Goal: Transaction & Acquisition: Purchase product/service

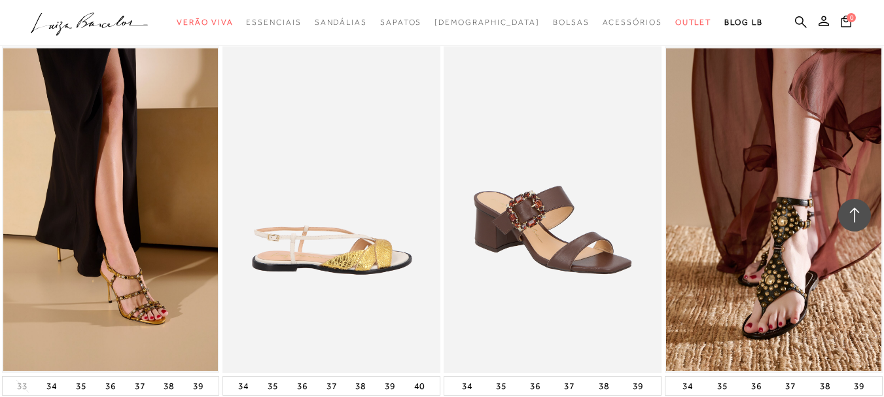
scroll to position [1112, 0]
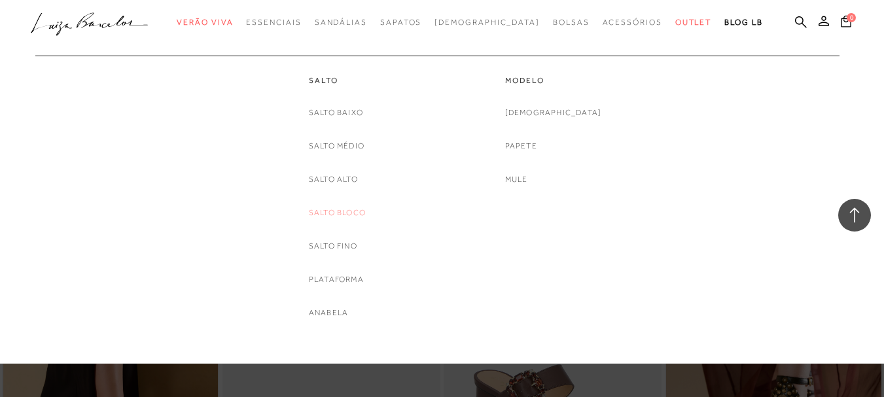
click at [345, 215] on link "Salto Bloco" at bounding box center [337, 213] width 57 height 14
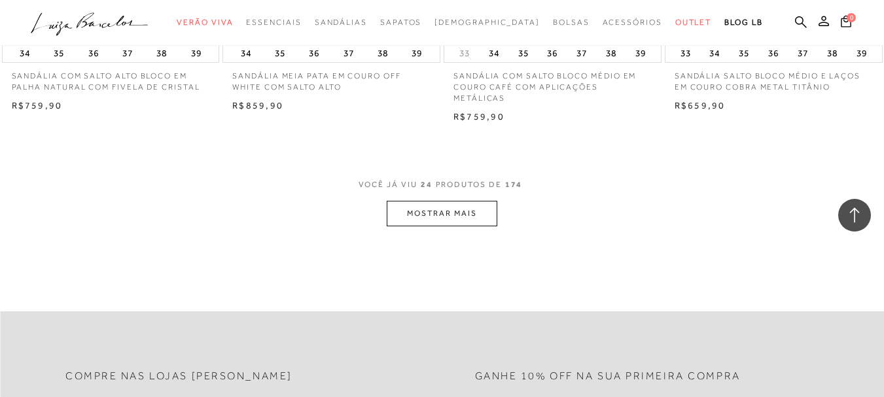
scroll to position [2485, 0]
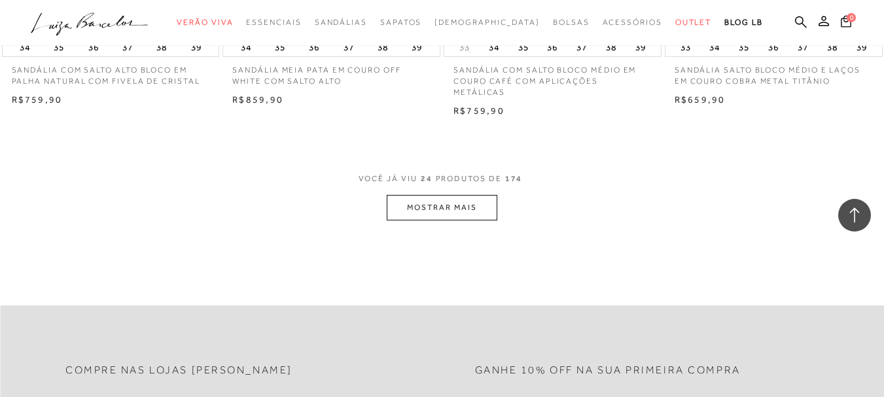
click at [425, 195] on button "MOSTRAR MAIS" at bounding box center [441, 208] width 110 height 26
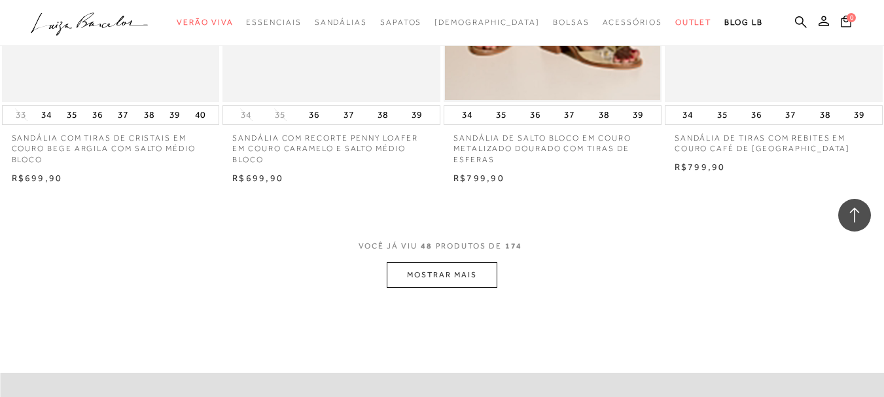
scroll to position [4970, 0]
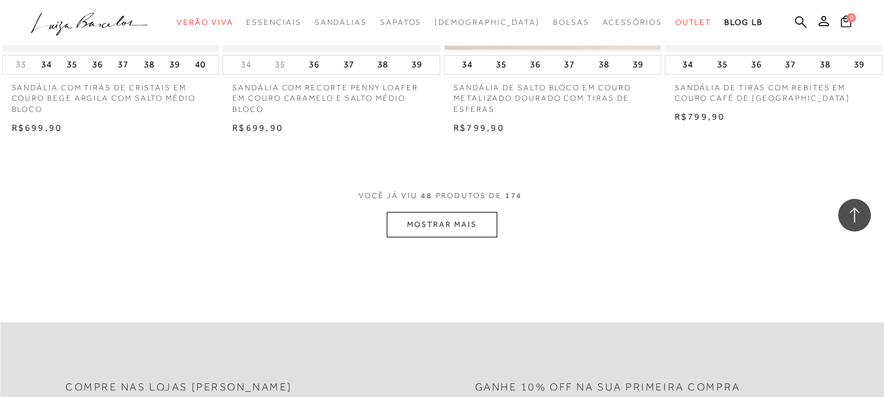
click at [441, 212] on button "MOSTRAR MAIS" at bounding box center [441, 225] width 110 height 26
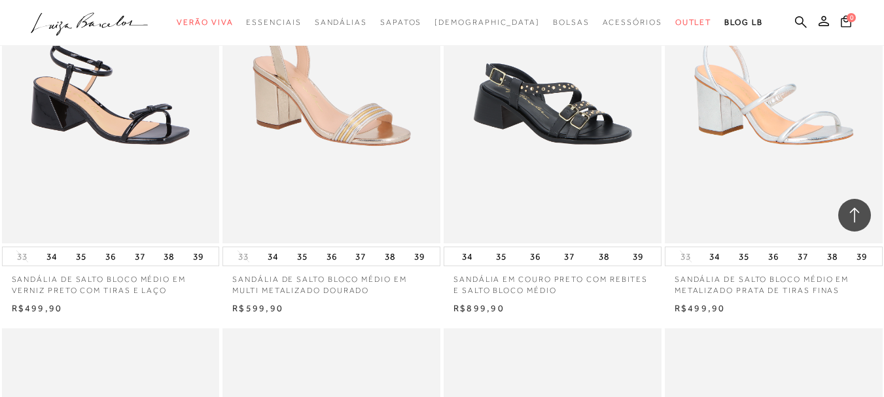
scroll to position [5624, 0]
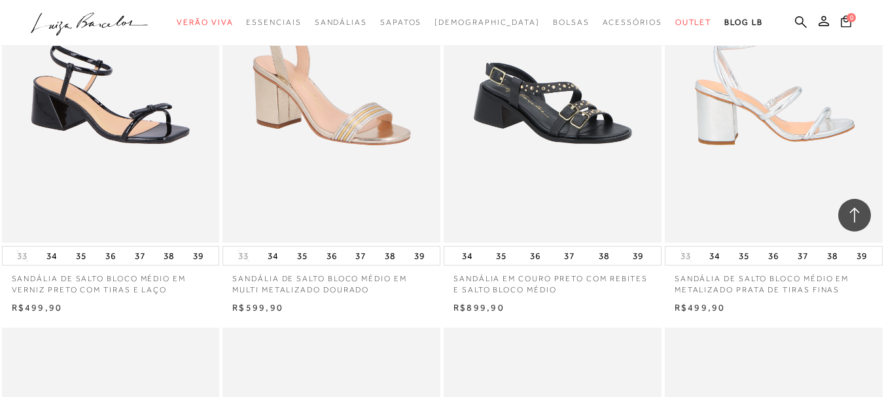
click at [780, 180] on img at bounding box center [774, 79] width 216 height 326
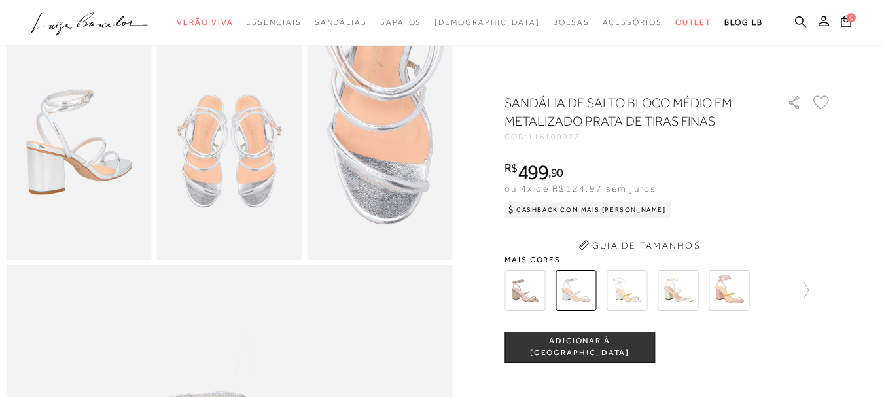
scroll to position [392, 0]
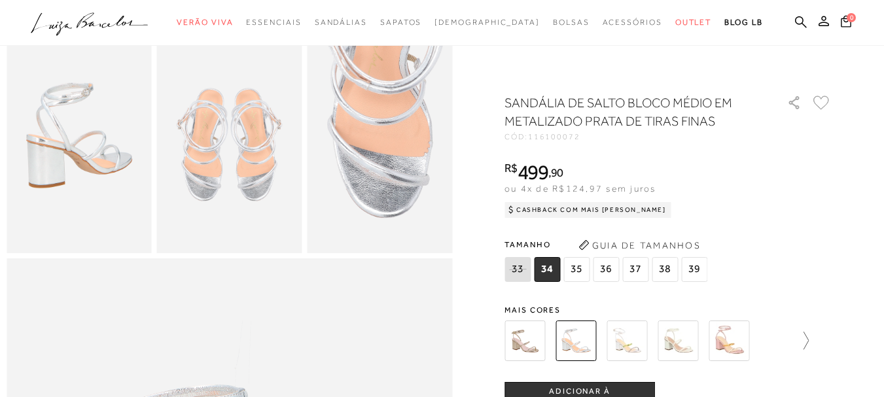
click at [808, 341] on icon at bounding box center [805, 341] width 5 height 18
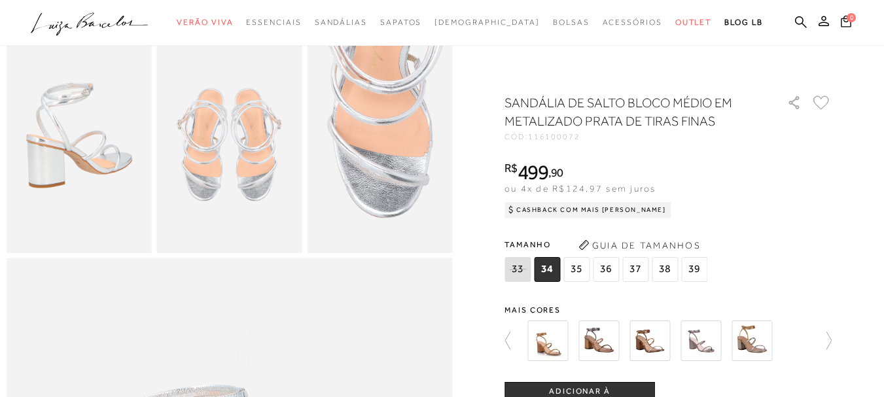
click at [656, 341] on img at bounding box center [649, 340] width 41 height 41
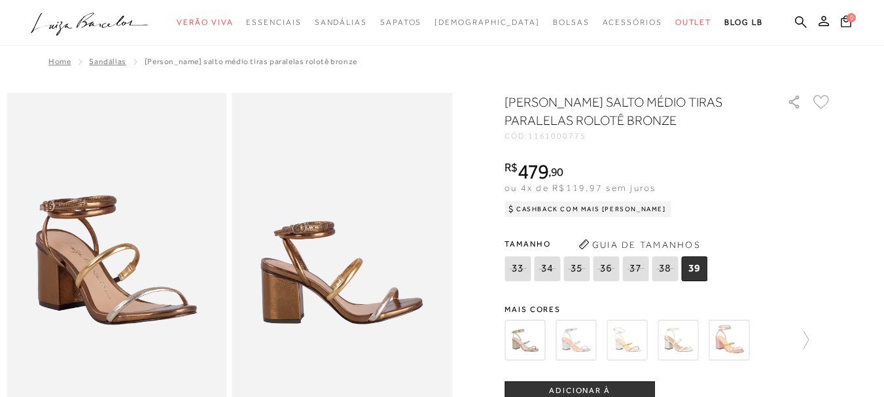
scroll to position [65, 0]
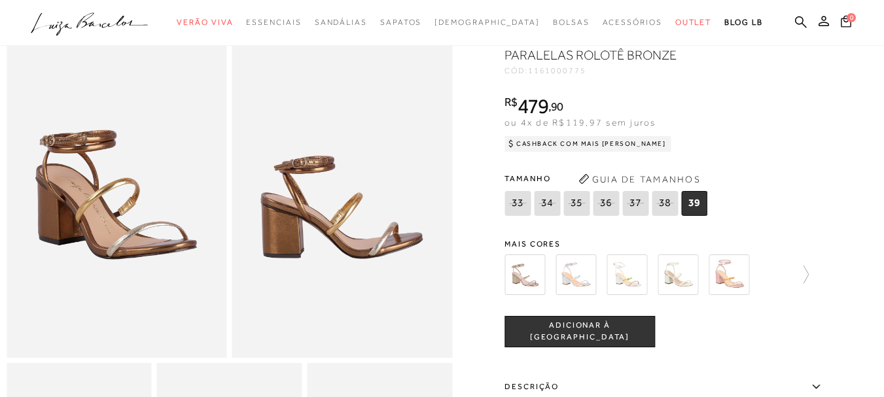
click at [525, 269] on img at bounding box center [524, 274] width 41 height 41
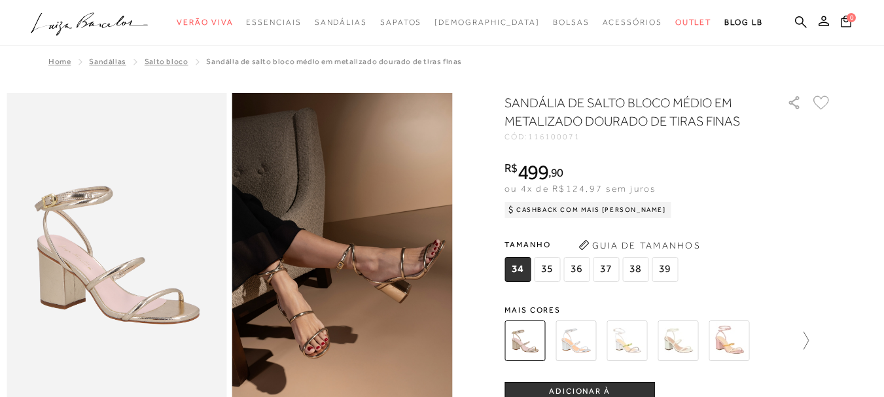
click at [806, 347] on icon at bounding box center [799, 341] width 18 height 18
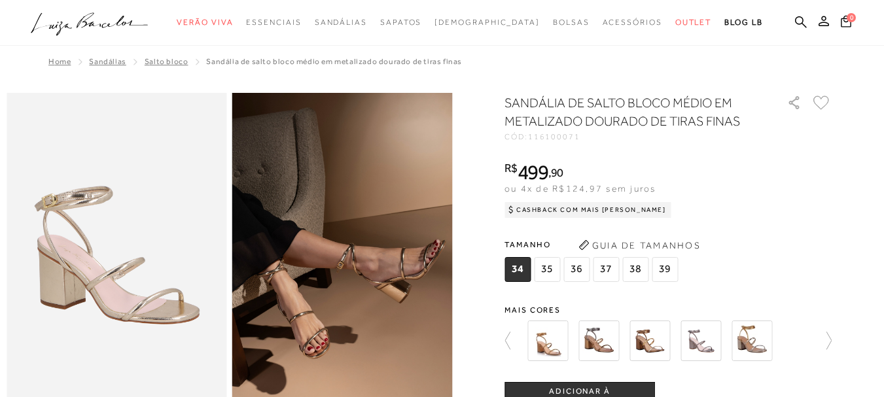
click at [605, 343] on img at bounding box center [598, 340] width 41 height 41
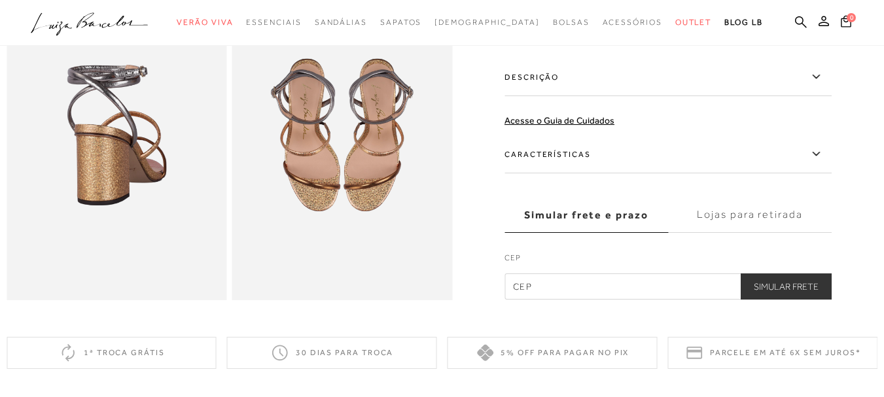
scroll to position [392, 0]
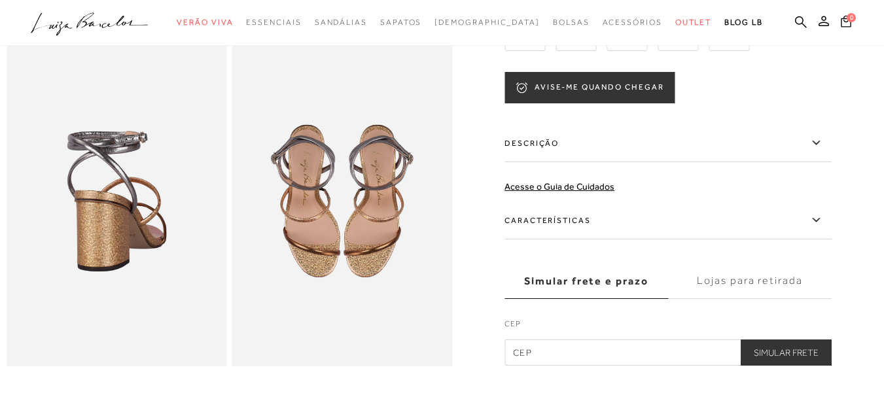
click at [617, 103] on button "AVISE-ME QUANDO CHEGAR" at bounding box center [589, 87] width 170 height 31
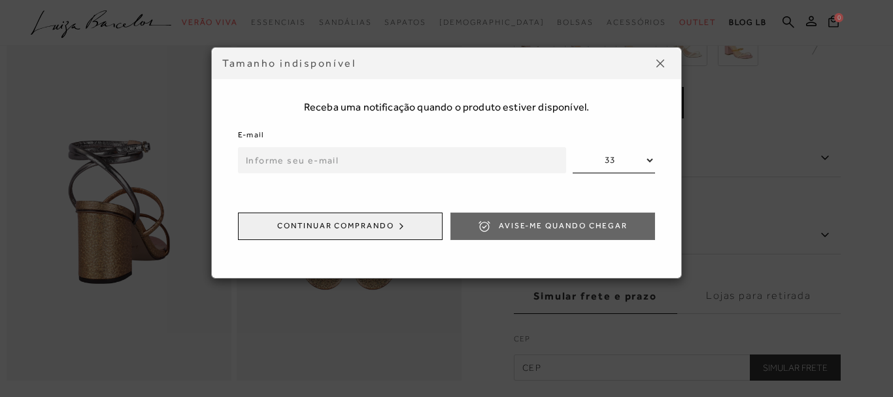
click at [397, 158] on input "email" at bounding box center [402, 160] width 328 height 26
type input "deboramelovale@gmail.com"
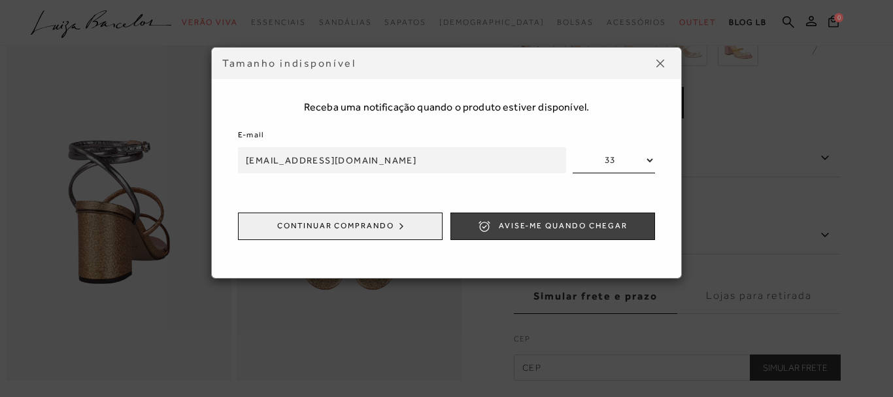
click at [545, 228] on span "Avise-me quando chegar" at bounding box center [563, 225] width 129 height 11
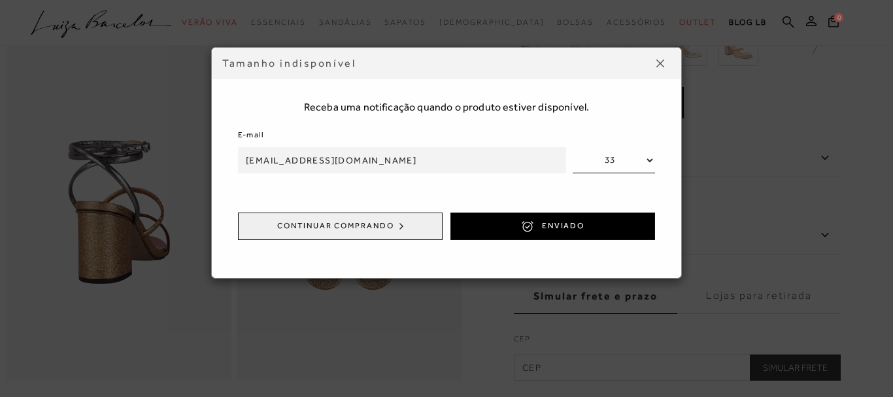
click at [664, 57] on button at bounding box center [660, 63] width 21 height 21
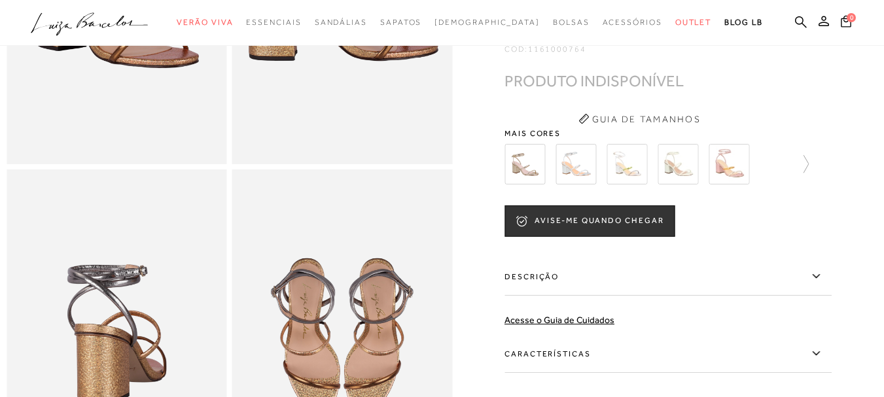
scroll to position [196, 0]
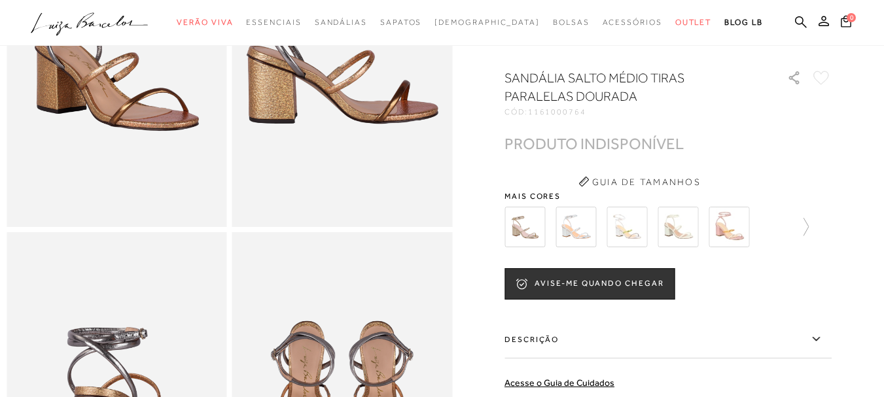
click at [540, 247] on img at bounding box center [524, 227] width 41 height 41
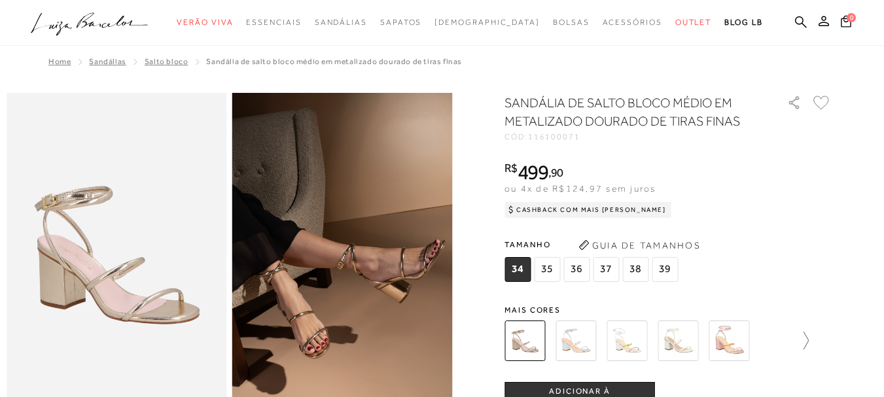
click at [806, 339] on icon at bounding box center [799, 341] width 18 height 18
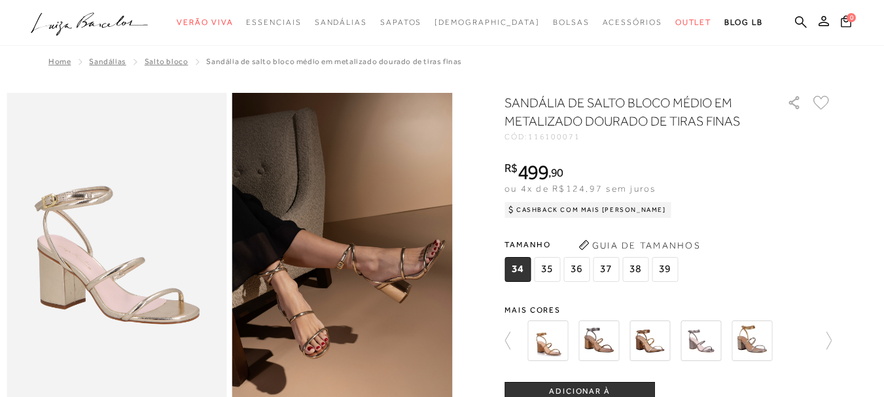
click at [609, 338] on img at bounding box center [598, 340] width 41 height 41
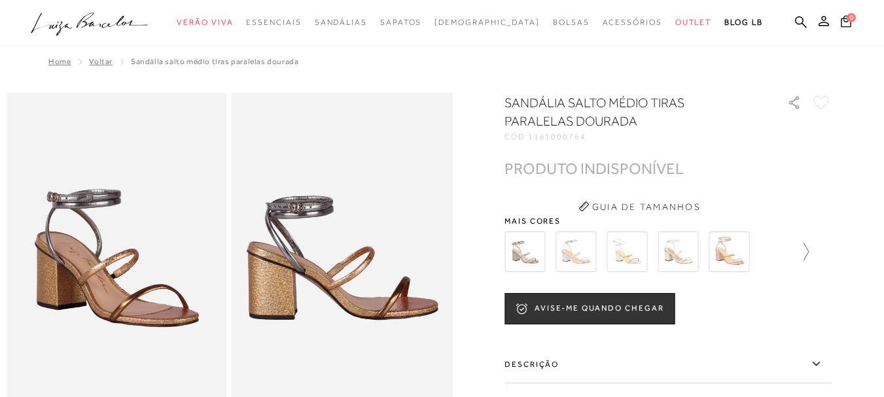
click at [808, 252] on icon at bounding box center [799, 252] width 18 height 18
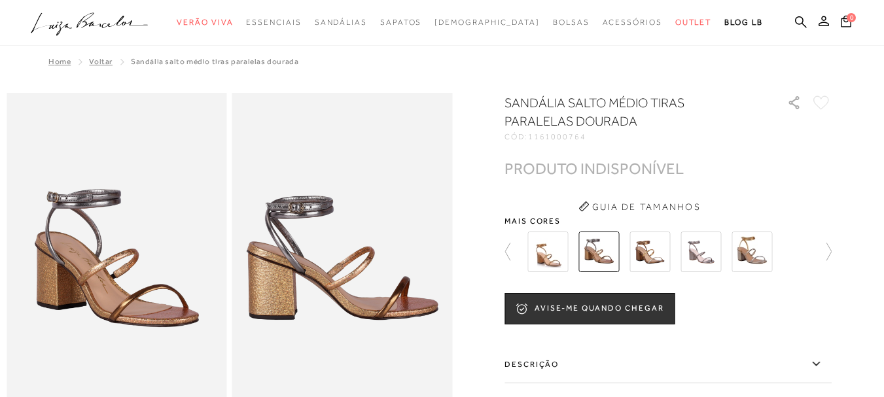
click at [652, 259] on img at bounding box center [649, 252] width 41 height 41
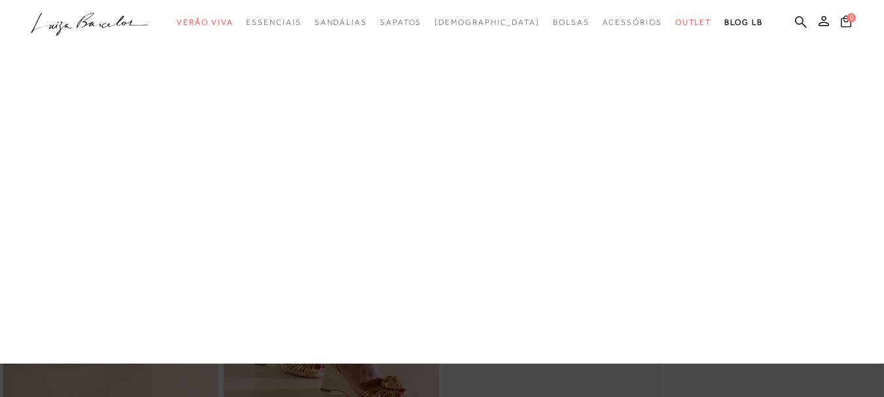
drag, startPoint x: 0, startPoint y: 0, endPoint x: 352, endPoint y: 207, distance: 408.9
click at [0, 0] on link "Salto Bloco" at bounding box center [0, 0] width 0 height 0
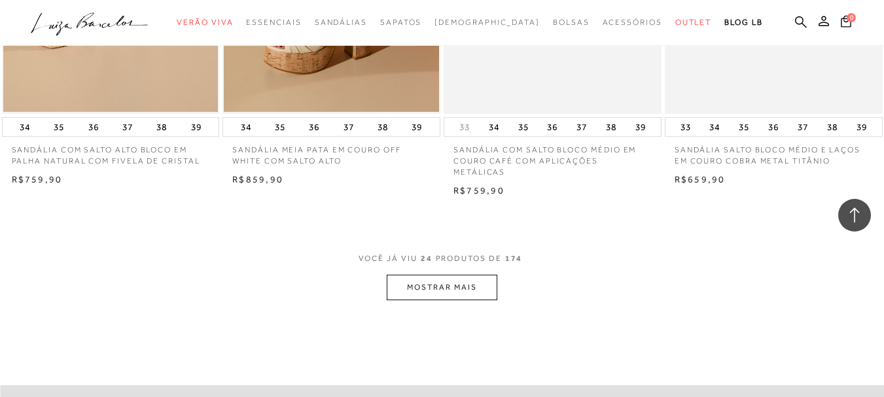
scroll to position [2420, 0]
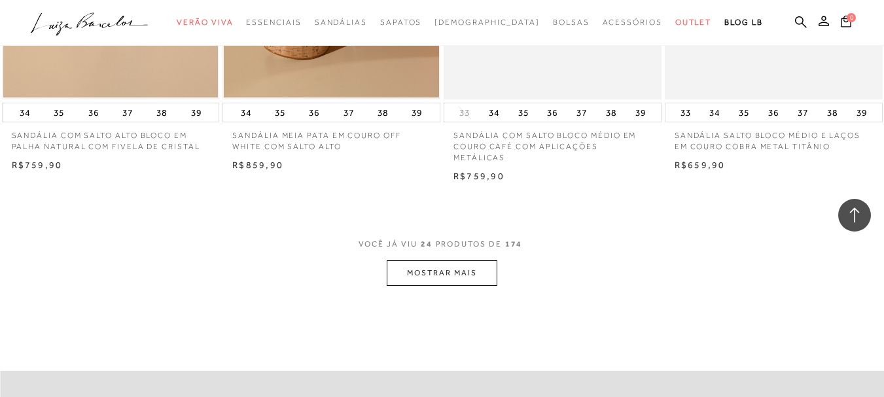
click at [405, 260] on button "MOSTRAR MAIS" at bounding box center [441, 273] width 110 height 26
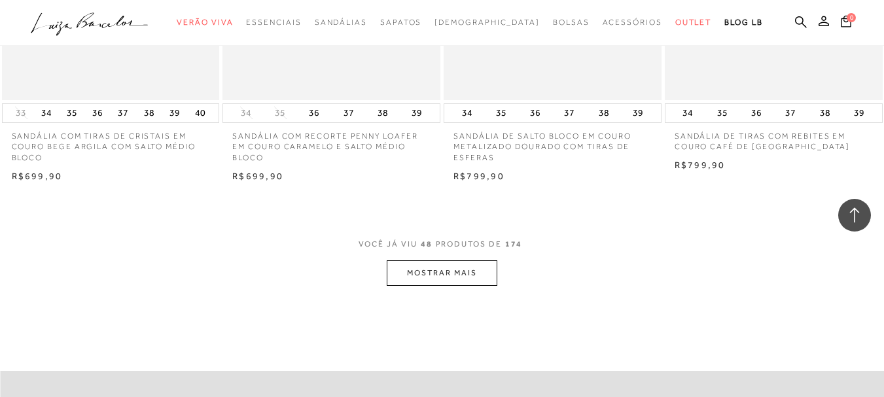
scroll to position [4970, 0]
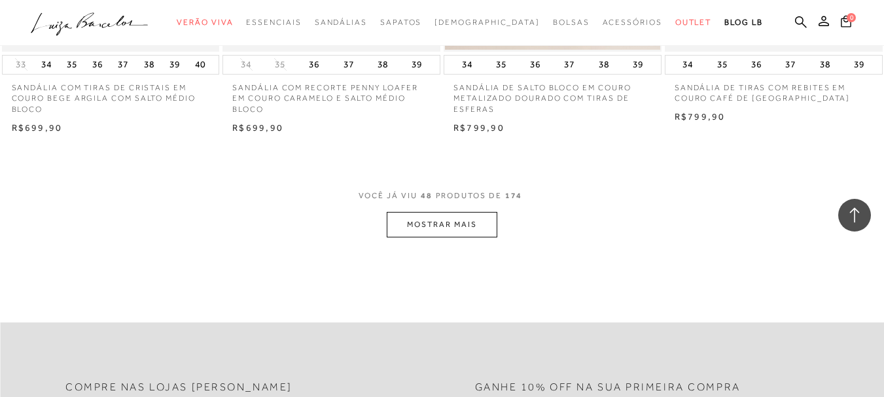
click at [449, 212] on button "MOSTRAR MAIS" at bounding box center [441, 225] width 110 height 26
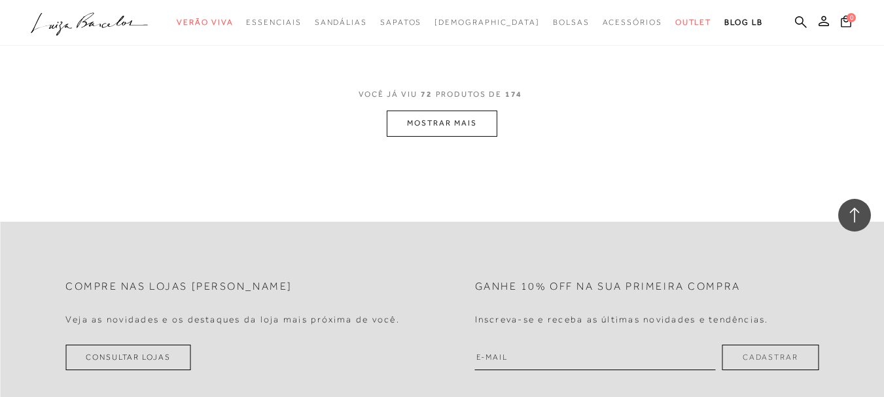
scroll to position [7455, 0]
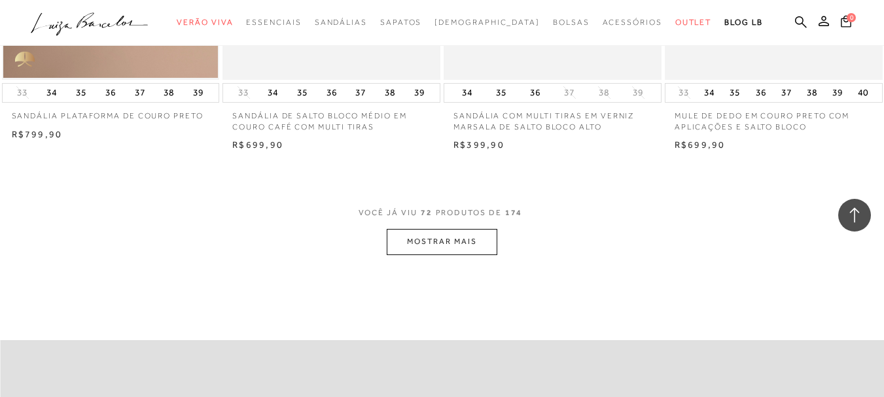
click at [466, 229] on button "MOSTRAR MAIS" at bounding box center [441, 242] width 110 height 26
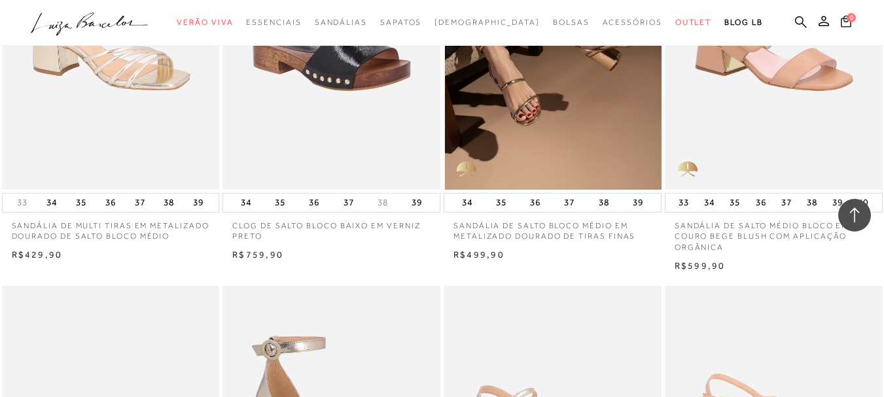
scroll to position [9025, 0]
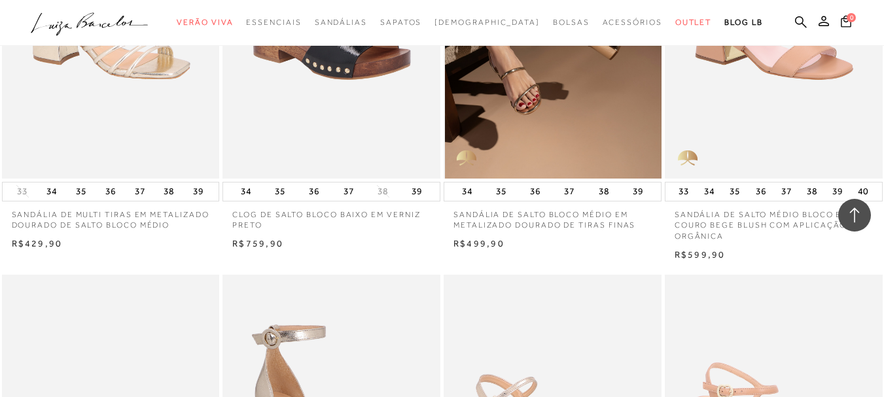
click at [531, 97] on img at bounding box center [553, 15] width 216 height 326
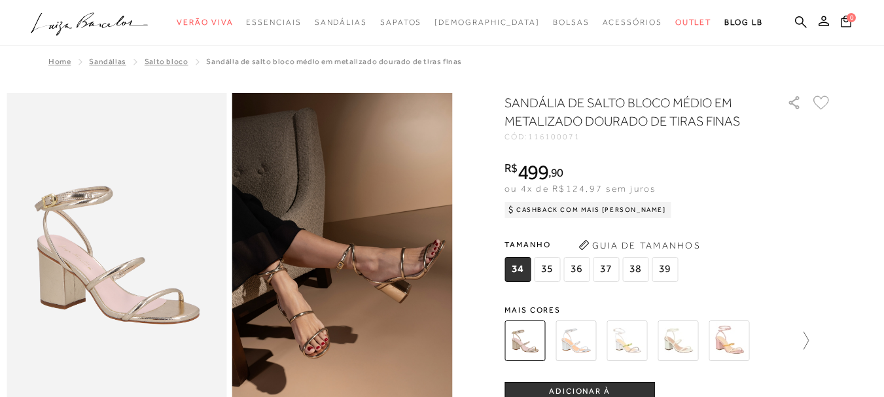
click at [808, 343] on icon at bounding box center [799, 341] width 18 height 18
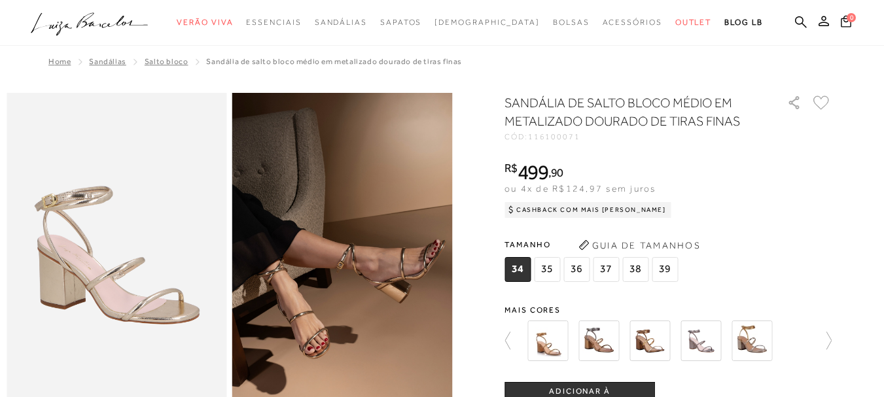
click at [656, 341] on img at bounding box center [649, 340] width 41 height 41
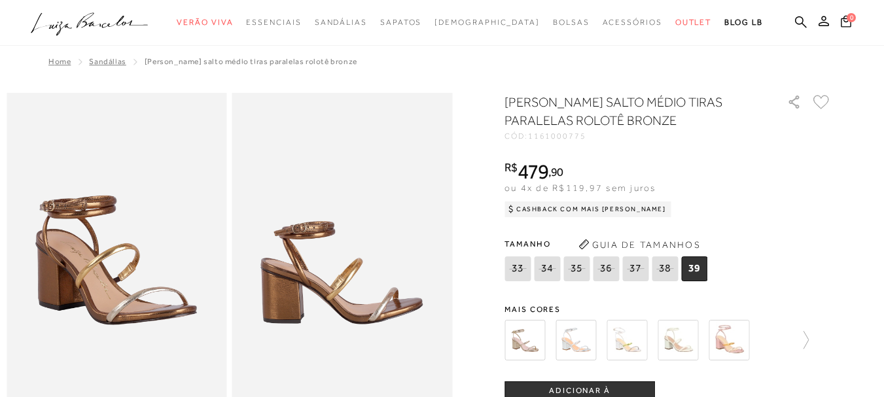
click at [814, 338] on div at bounding box center [667, 340] width 327 height 48
click at [808, 339] on icon at bounding box center [799, 340] width 18 height 18
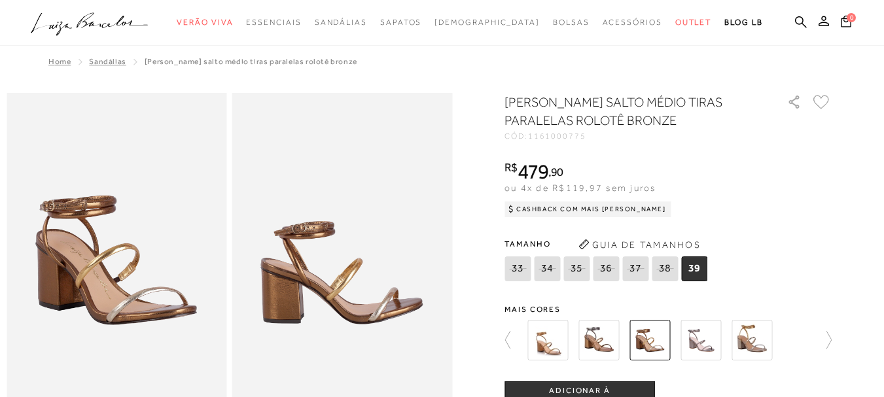
click at [596, 339] on img at bounding box center [598, 340] width 41 height 41
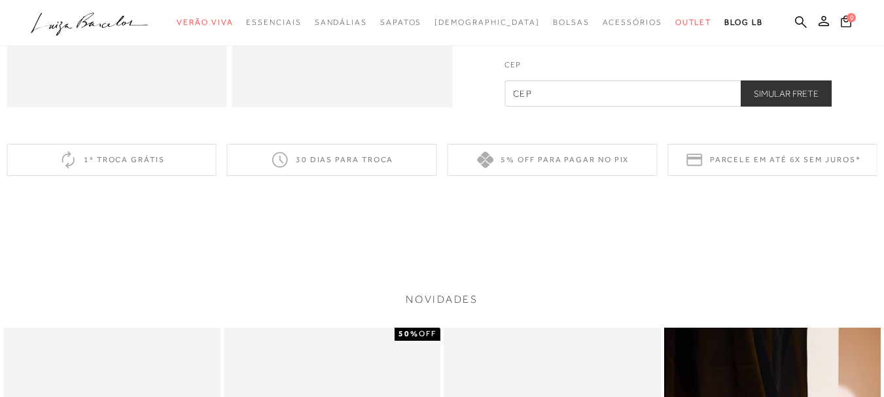
scroll to position [654, 0]
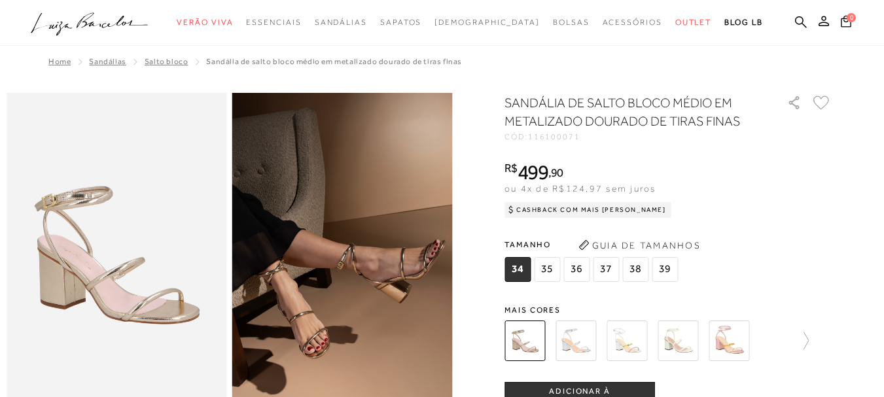
scroll to position [2187, 0]
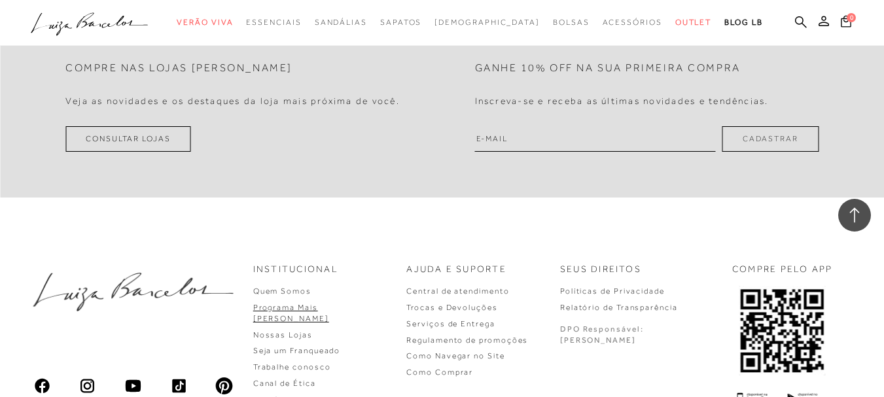
scroll to position [2532, 0]
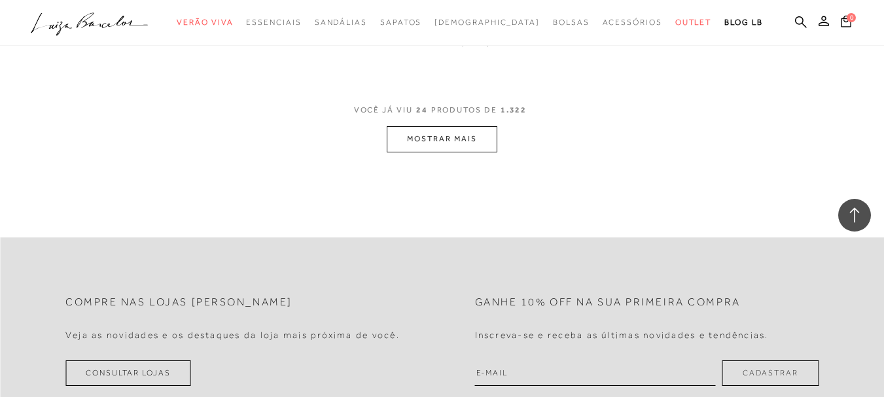
click at [434, 141] on button "MOSTRAR MAIS" at bounding box center [441, 139] width 110 height 26
click at [346, 20] on span "Sandálias" at bounding box center [341, 22] width 52 height 9
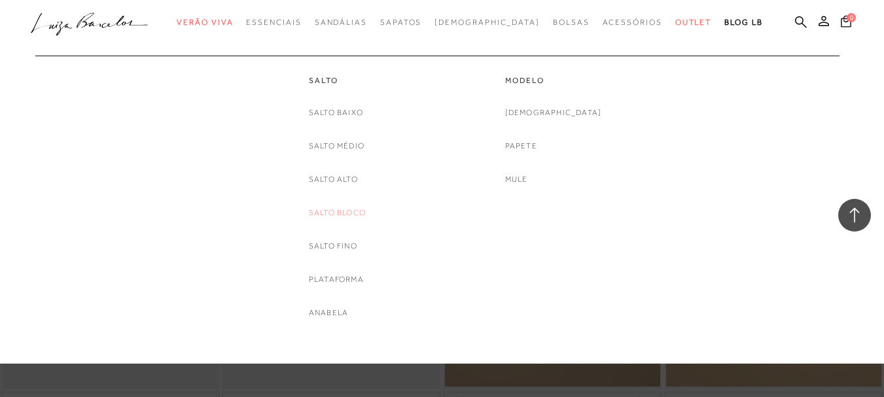
click at [339, 213] on link "Salto Bloco" at bounding box center [337, 213] width 57 height 14
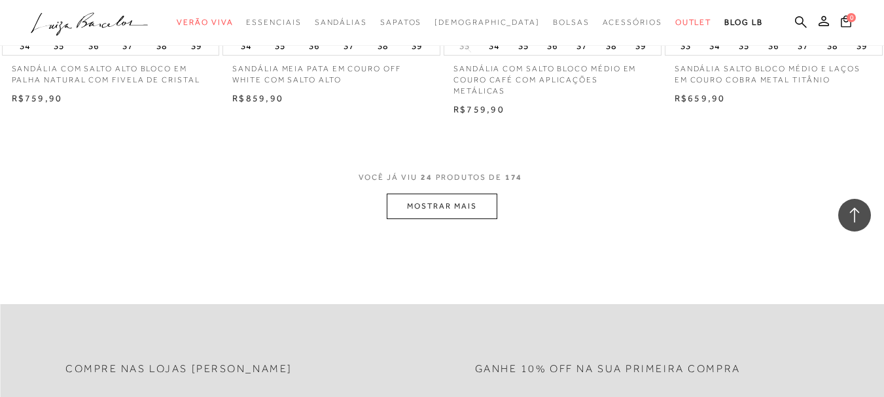
scroll to position [2485, 0]
click at [415, 195] on button "MOSTRAR MAIS" at bounding box center [441, 208] width 110 height 26
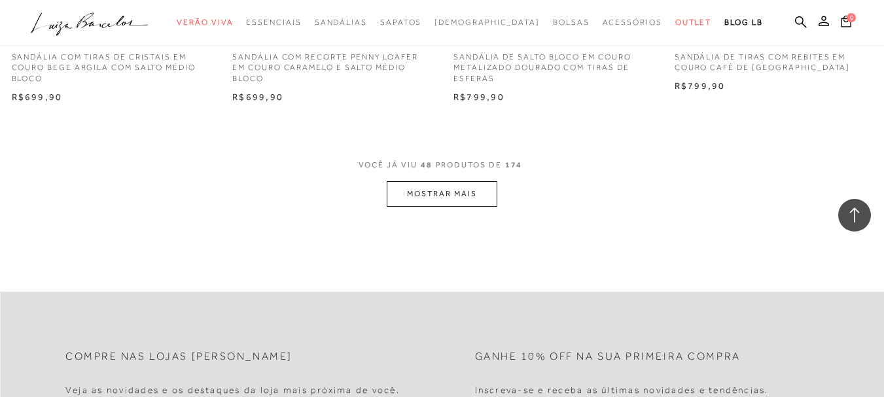
scroll to position [5017, 0]
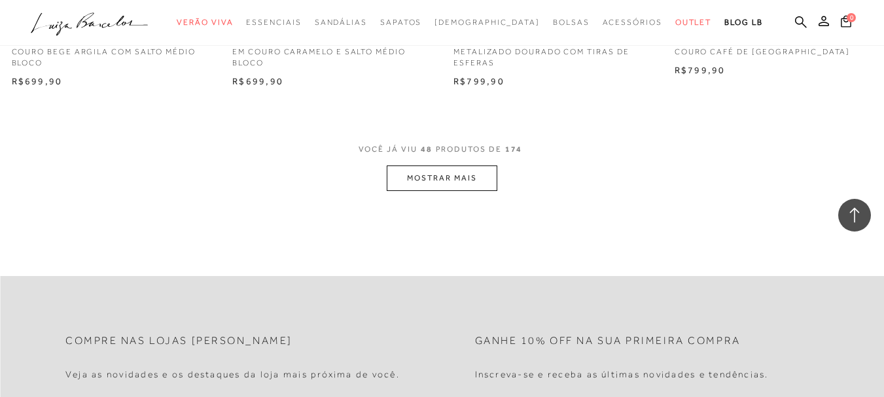
click at [439, 165] on button "MOSTRAR MAIS" at bounding box center [441, 178] width 110 height 26
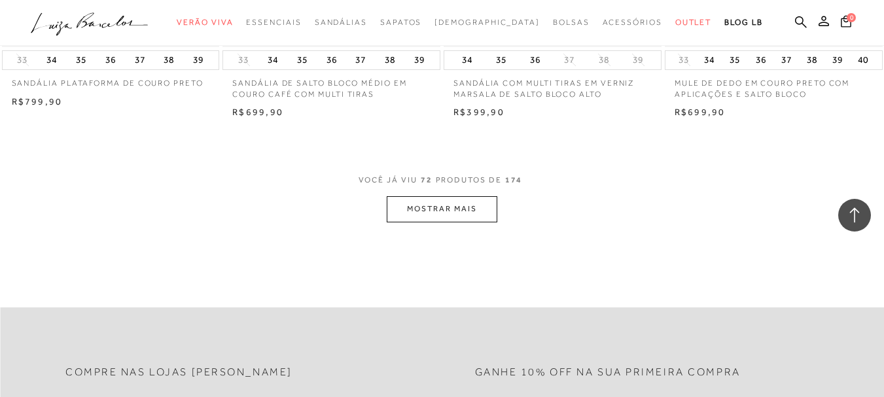
scroll to position [7502, 0]
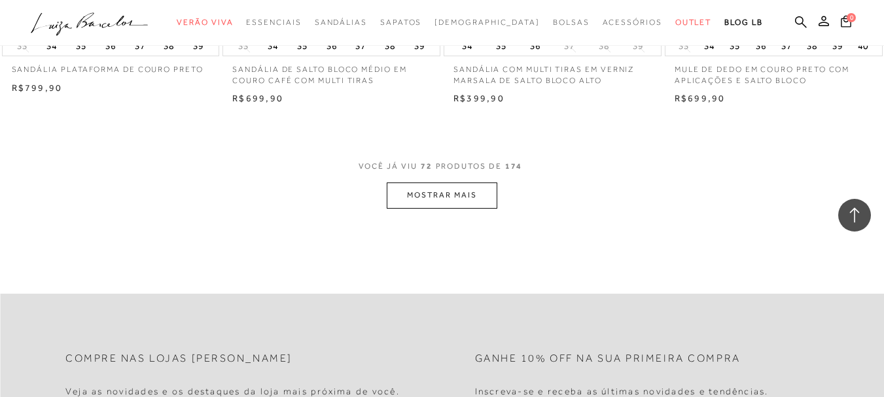
click at [443, 182] on button "MOSTRAR MAIS" at bounding box center [441, 195] width 110 height 26
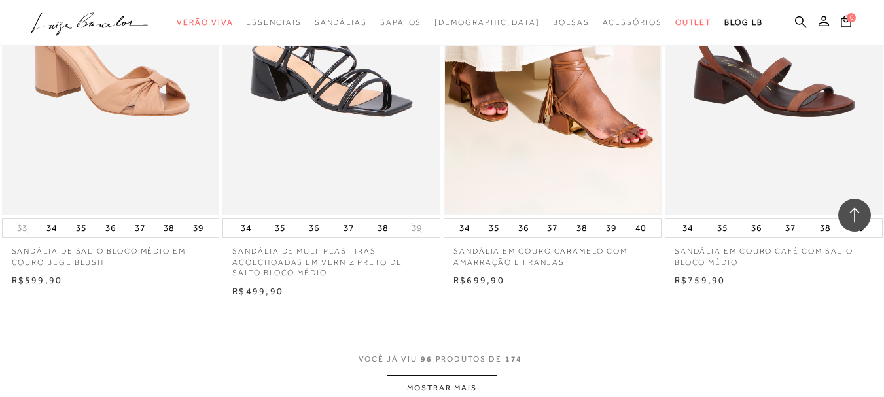
scroll to position [9856, 0]
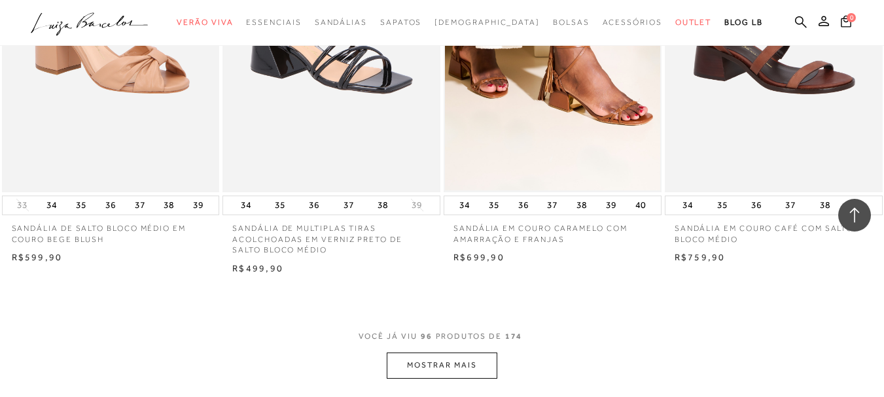
click at [446, 352] on button "MOSTRAR MAIS" at bounding box center [441, 365] width 110 height 26
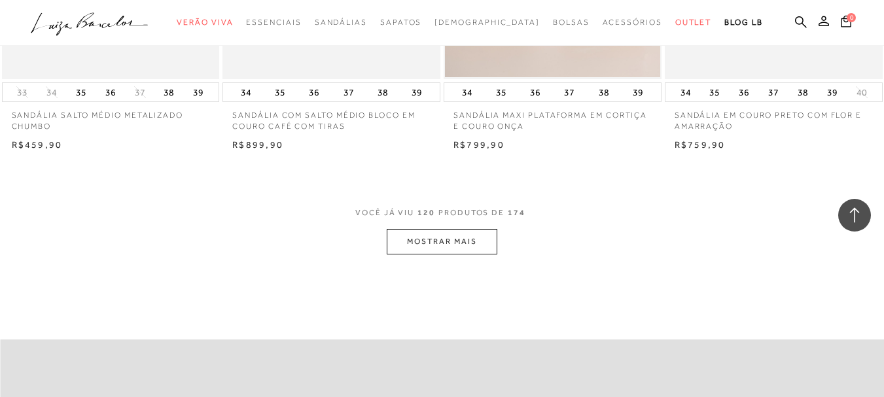
scroll to position [12472, 0]
click at [420, 228] on button "MOSTRAR MAIS" at bounding box center [441, 241] width 110 height 26
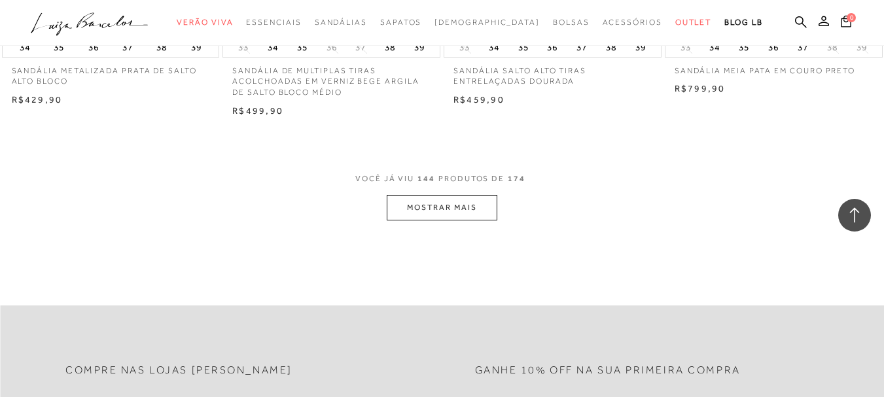
scroll to position [15022, 0]
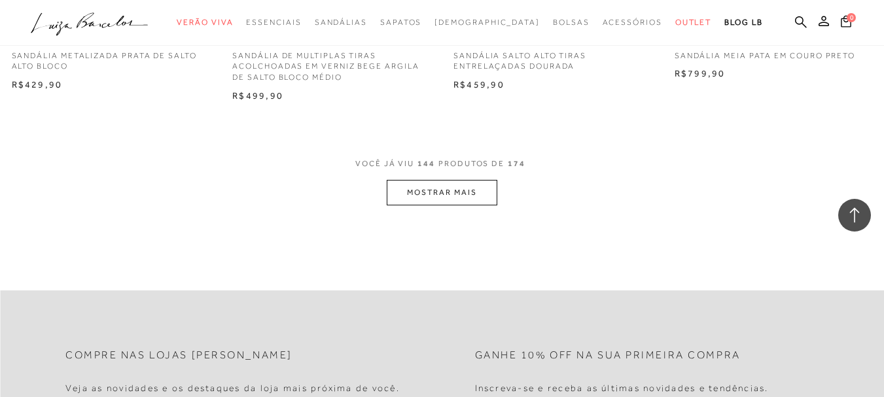
click at [447, 180] on button "MOSTRAR MAIS" at bounding box center [441, 193] width 110 height 26
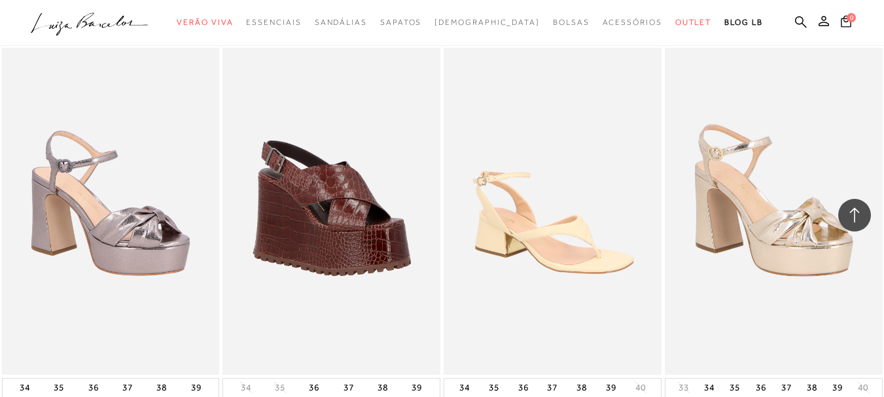
scroll to position [17442, 0]
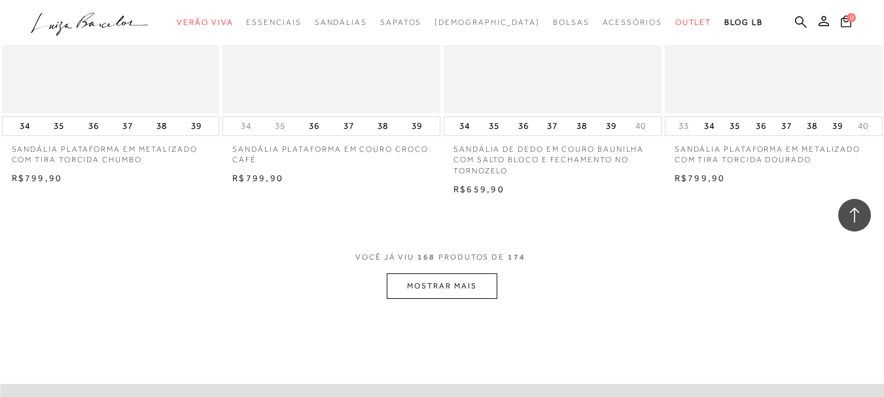
click at [447, 273] on button "MOSTRAR MAIS" at bounding box center [441, 286] width 110 height 26
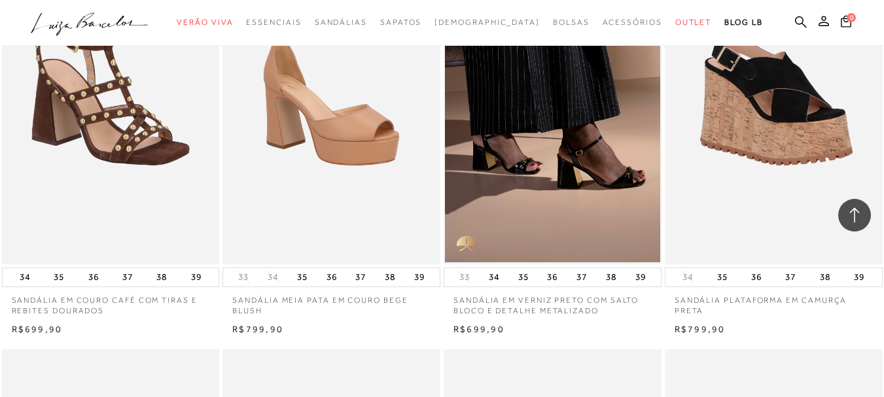
scroll to position [15153, 0]
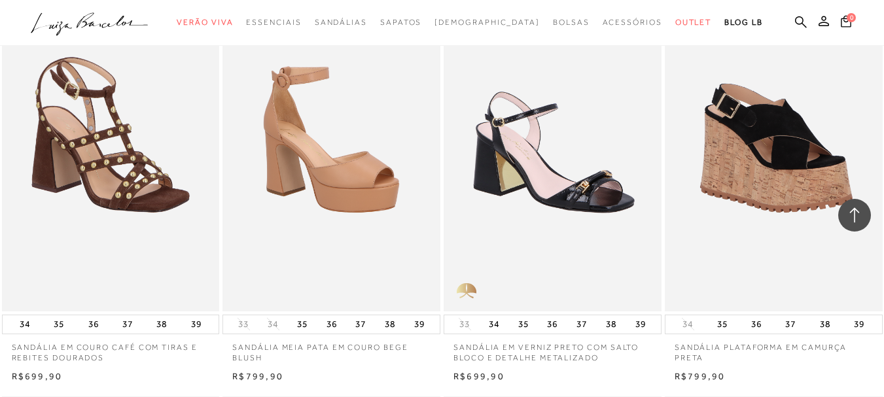
click at [553, 220] on img at bounding box center [553, 147] width 216 height 326
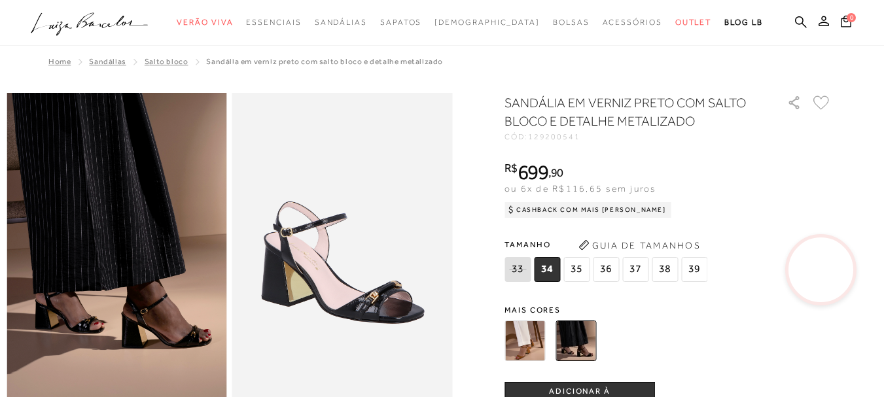
click at [581, 275] on span "35" at bounding box center [576, 269] width 26 height 25
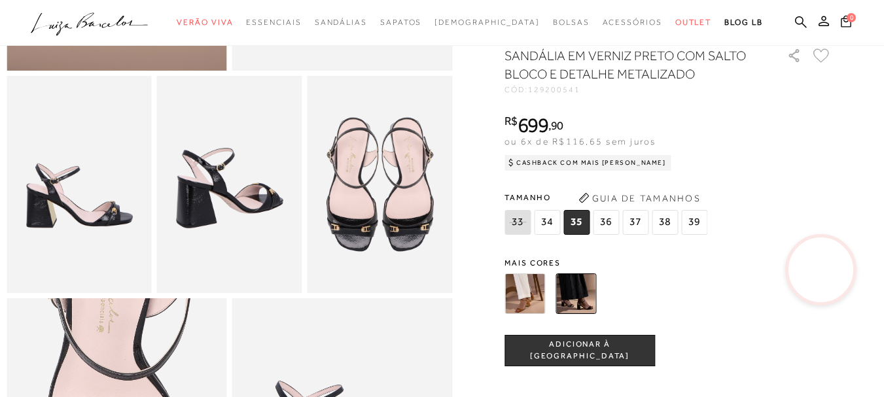
scroll to position [349, 0]
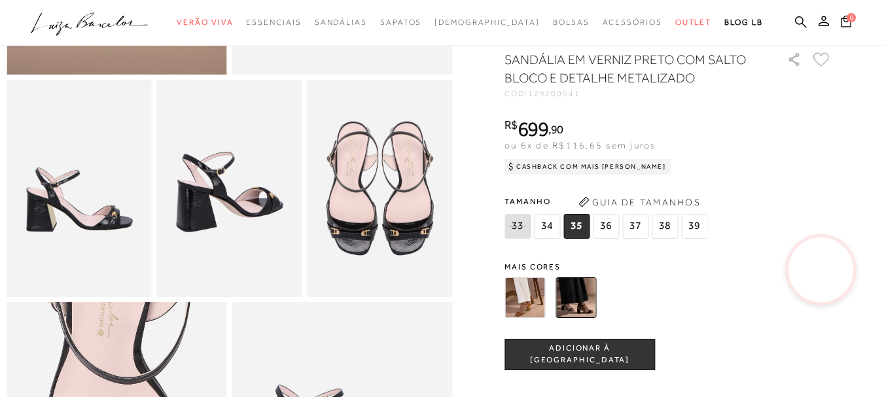
click at [539, 317] on img at bounding box center [524, 297] width 41 height 41
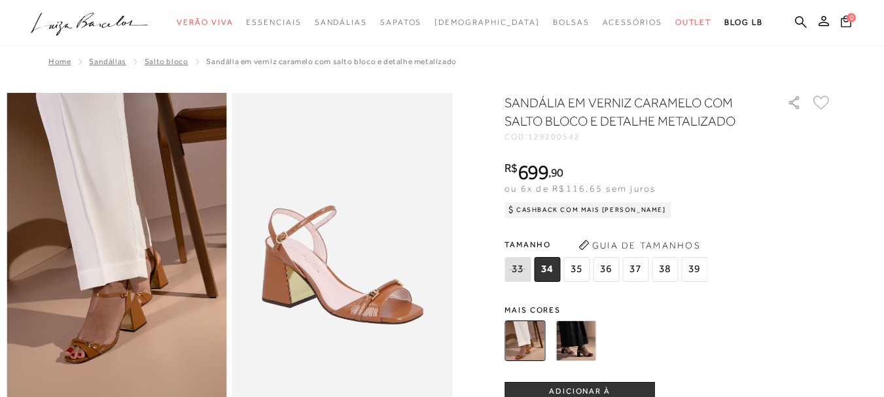
click at [574, 268] on span "35" at bounding box center [576, 269] width 26 height 25
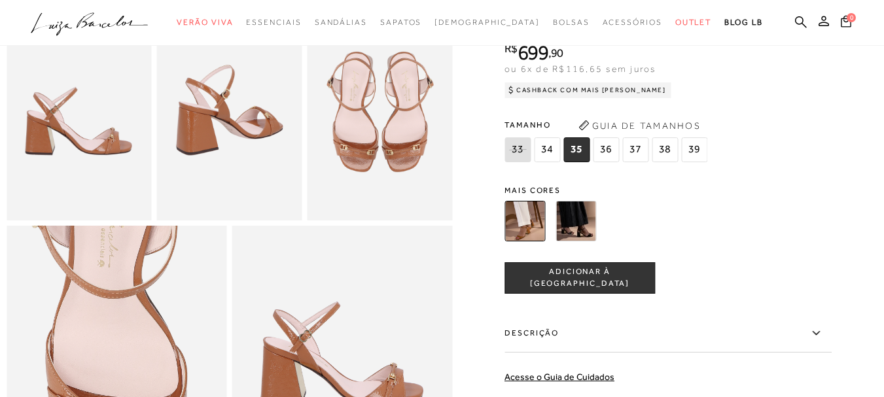
scroll to position [131, 0]
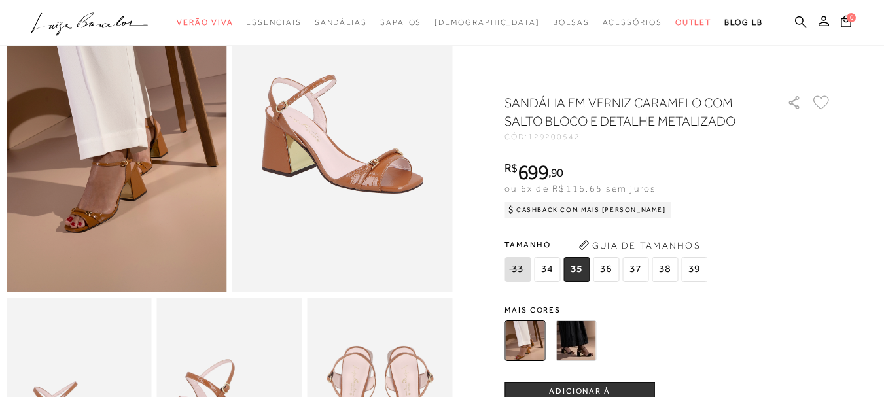
scroll to position [349, 0]
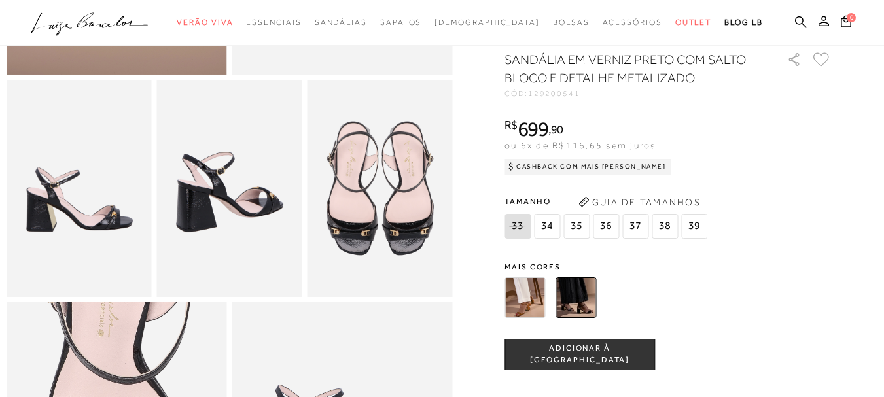
scroll to position [627, 0]
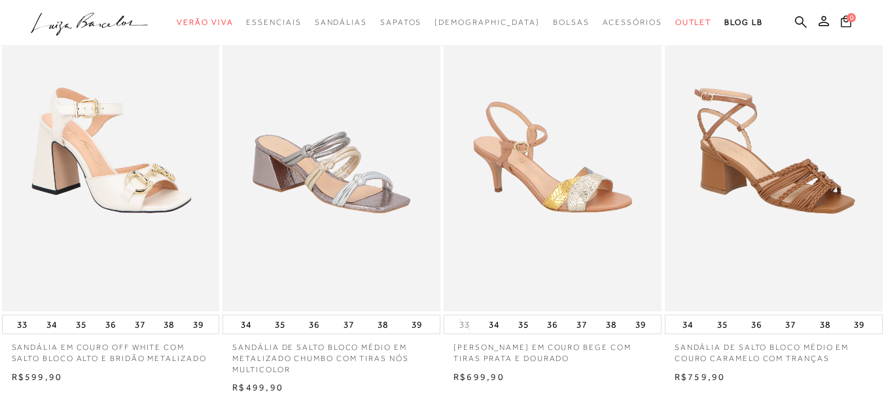
scroll to position [523, 0]
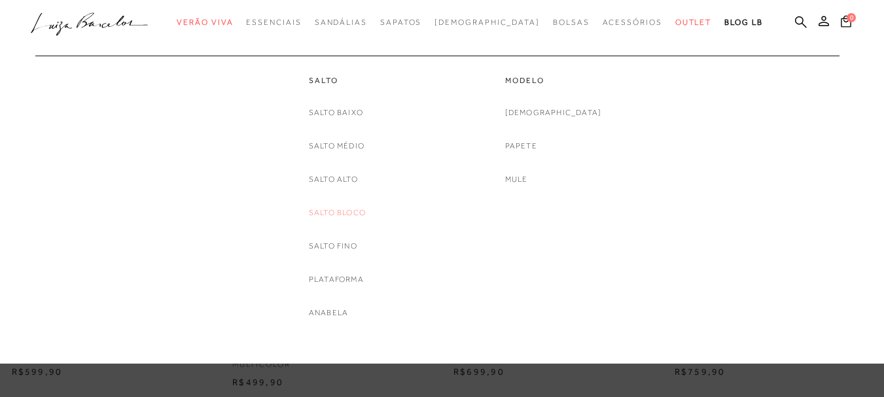
click at [350, 211] on link "Salto Bloco" at bounding box center [337, 213] width 57 height 14
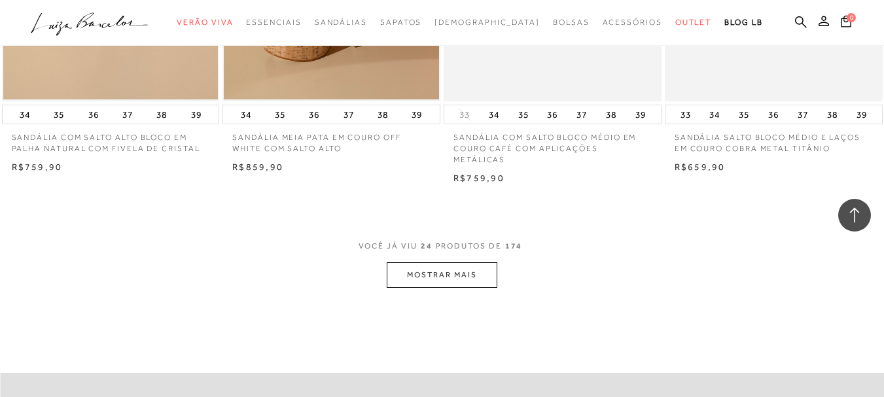
scroll to position [2401, 0]
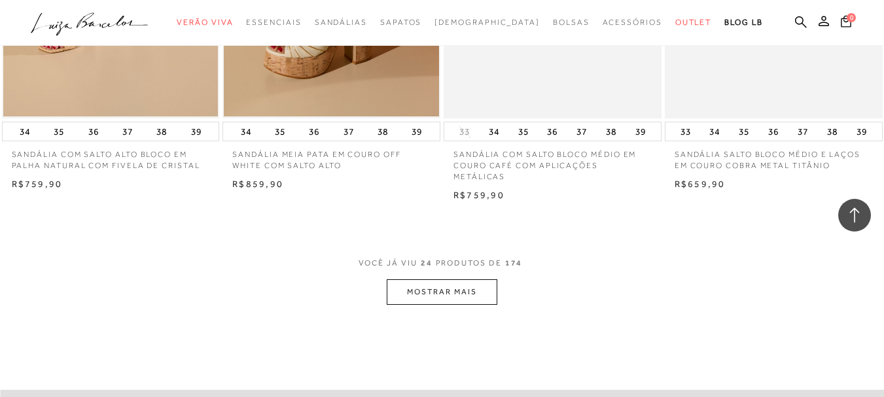
click at [466, 279] on button "MOSTRAR MAIS" at bounding box center [441, 292] width 110 height 26
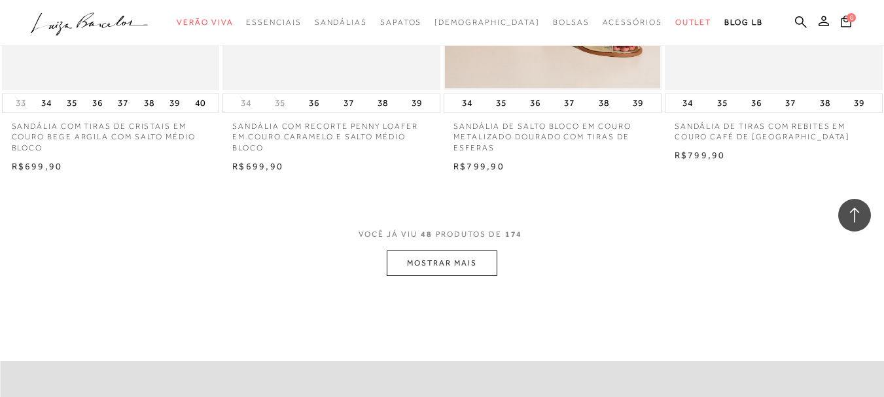
scroll to position [4951, 0]
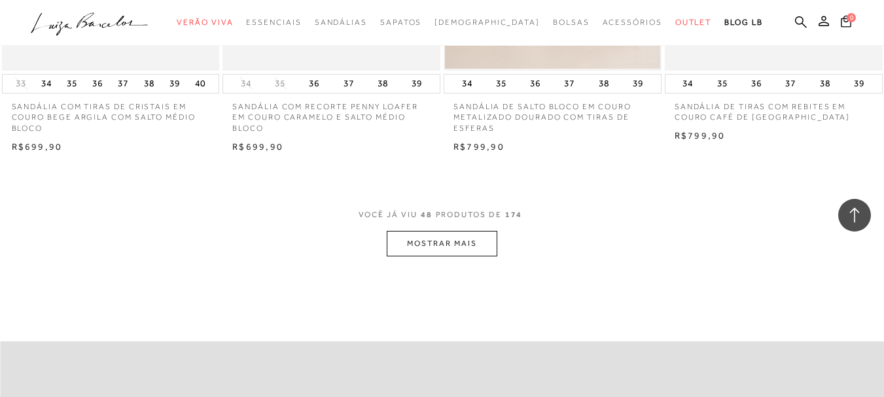
click at [423, 231] on button "MOSTRAR MAIS" at bounding box center [441, 244] width 110 height 26
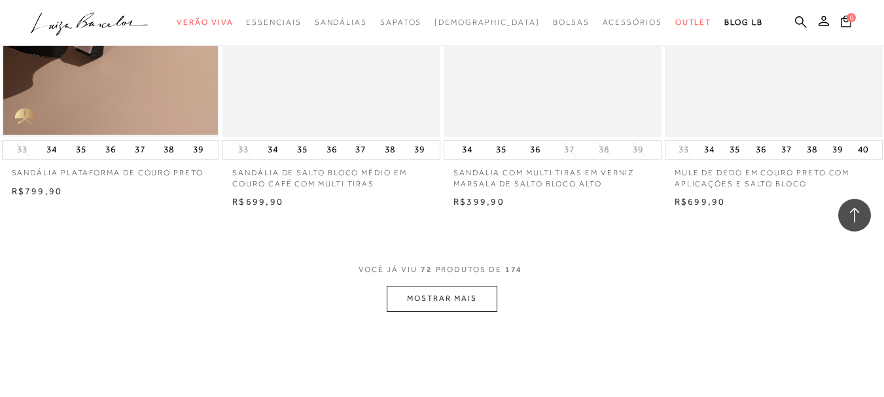
scroll to position [7567, 0]
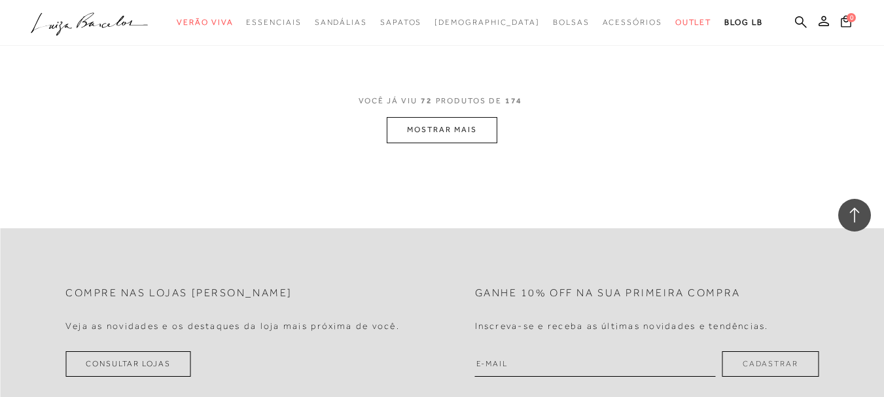
click at [454, 117] on button "MOSTRAR MAIS" at bounding box center [441, 130] width 110 height 26
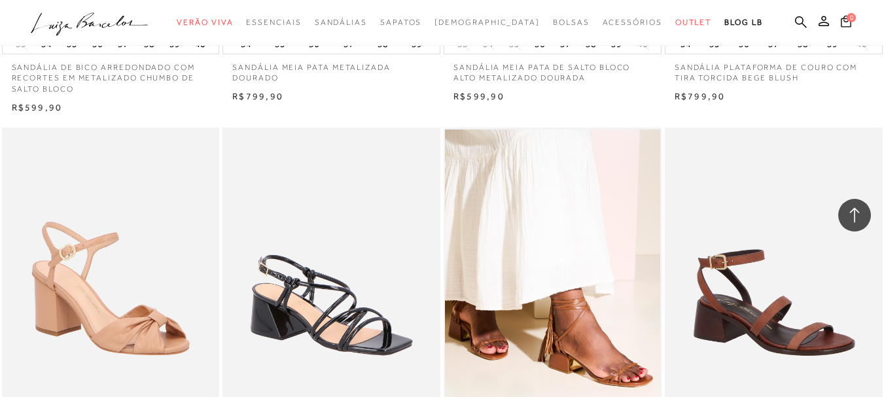
scroll to position [9791, 0]
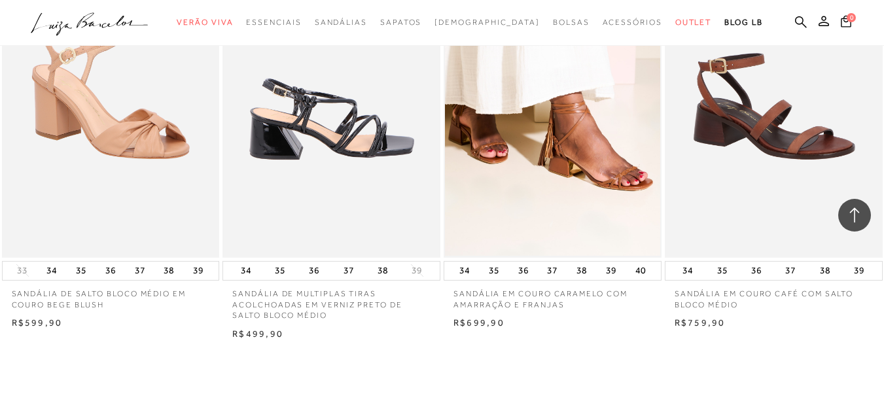
click at [351, 144] on img at bounding box center [332, 94] width 216 height 326
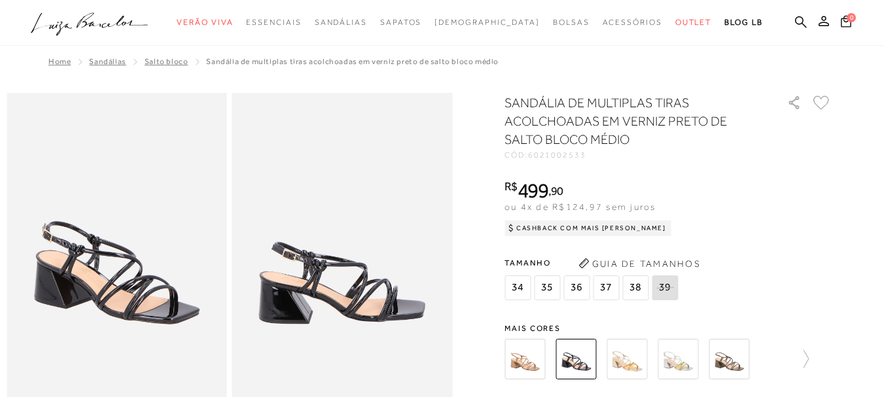
click at [543, 360] on img at bounding box center [524, 359] width 41 height 41
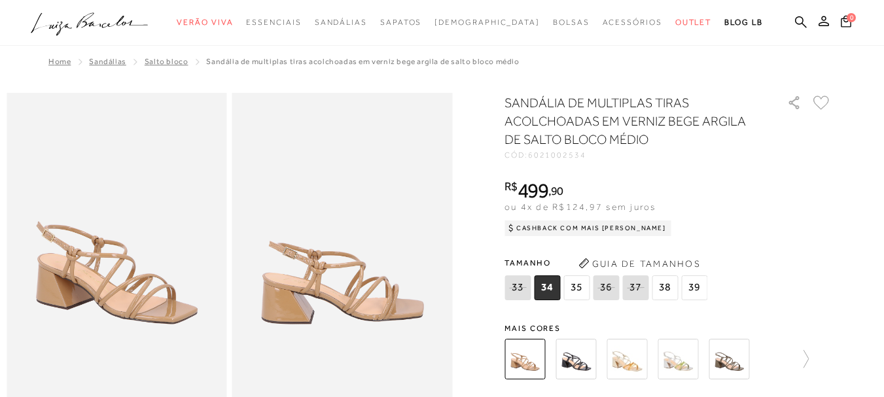
click at [644, 362] on img at bounding box center [626, 359] width 41 height 41
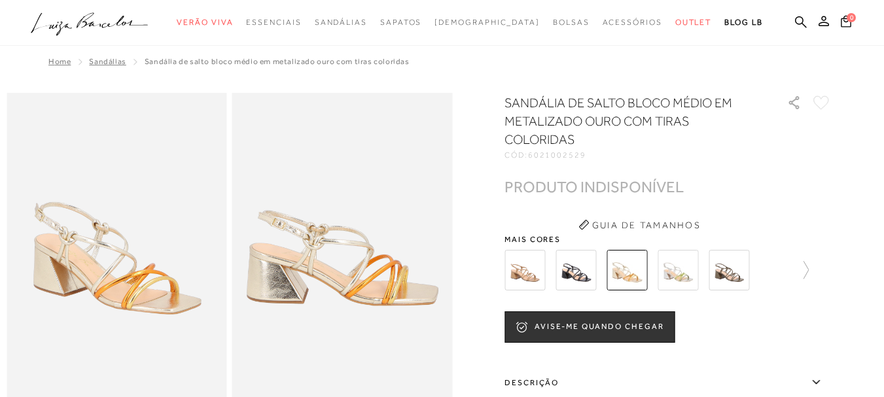
click at [670, 264] on img at bounding box center [677, 270] width 41 height 41
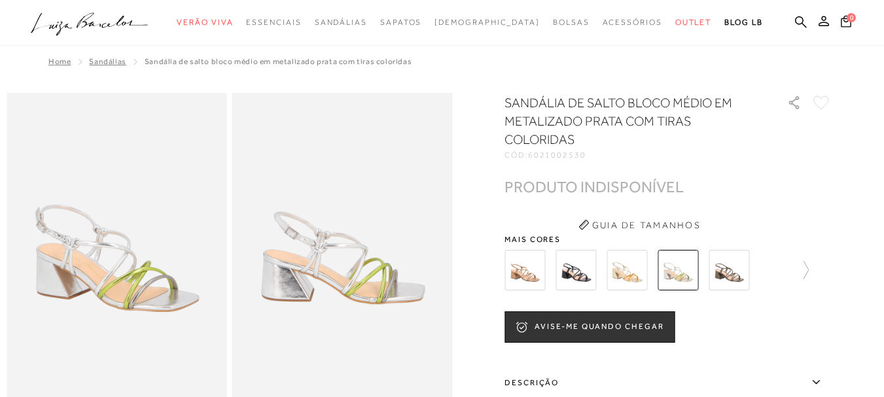
click at [740, 275] on img at bounding box center [728, 270] width 41 height 41
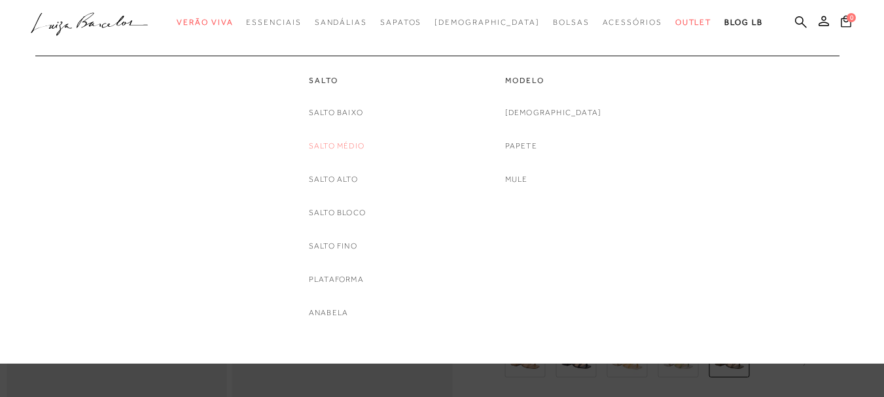
click at [345, 148] on link "Salto Médio" at bounding box center [337, 146] width 56 height 14
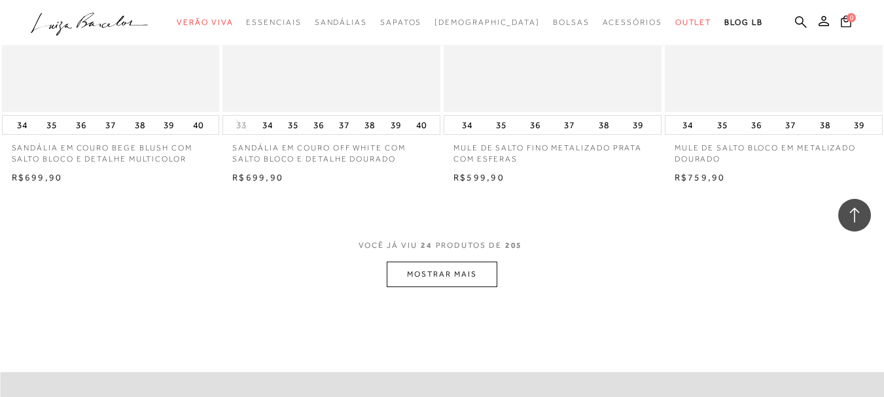
scroll to position [2550, 0]
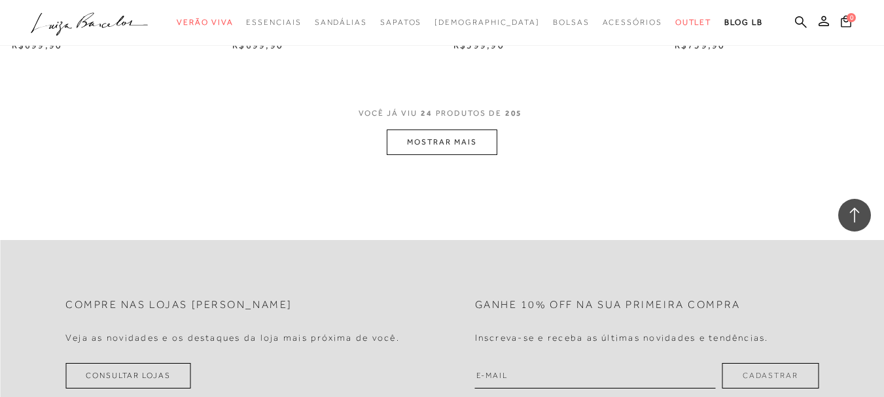
click at [417, 129] on button "MOSTRAR MAIS" at bounding box center [441, 142] width 110 height 26
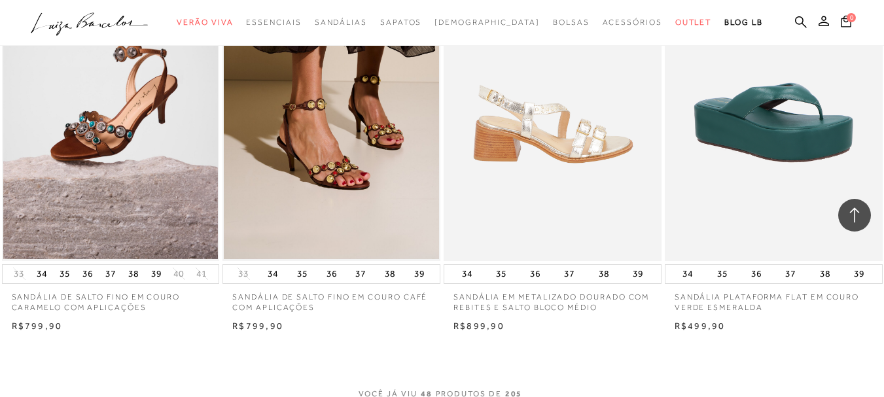
scroll to position [4970, 0]
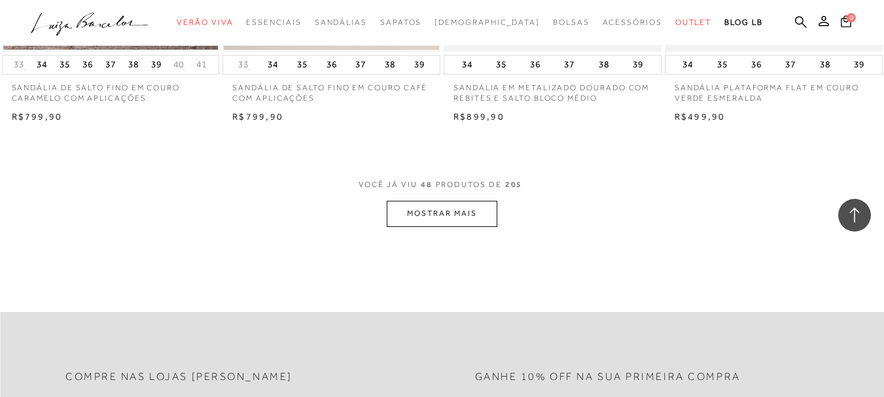
click at [458, 201] on button "MOSTRAR MAIS" at bounding box center [441, 214] width 110 height 26
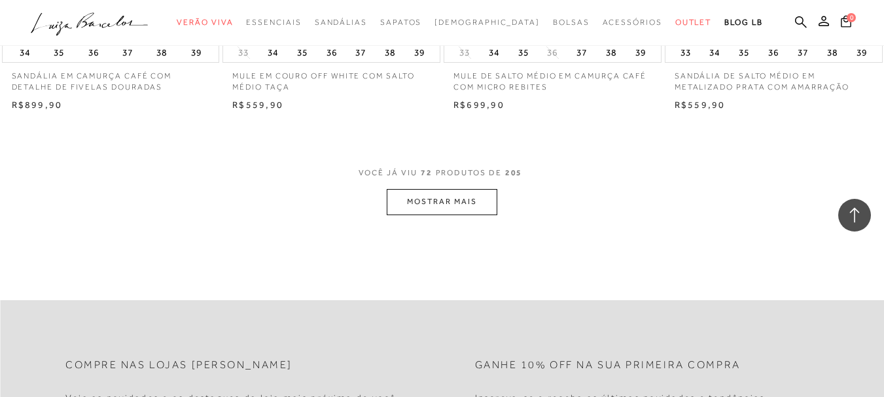
scroll to position [7521, 0]
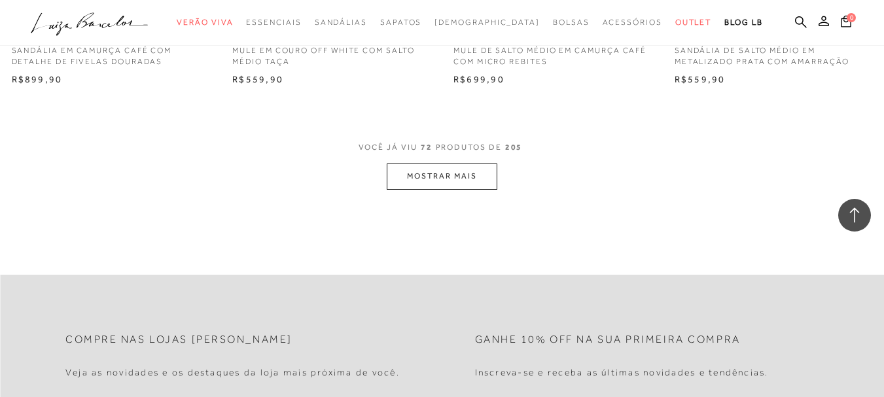
click at [437, 163] on button "MOSTRAR MAIS" at bounding box center [441, 176] width 110 height 26
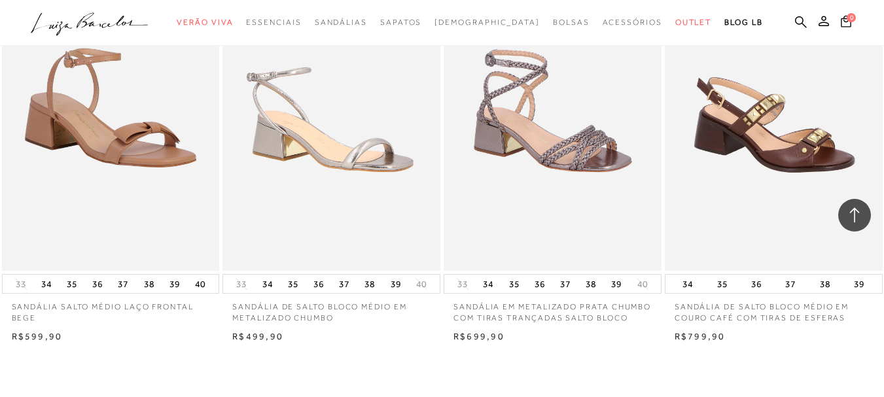
scroll to position [9875, 0]
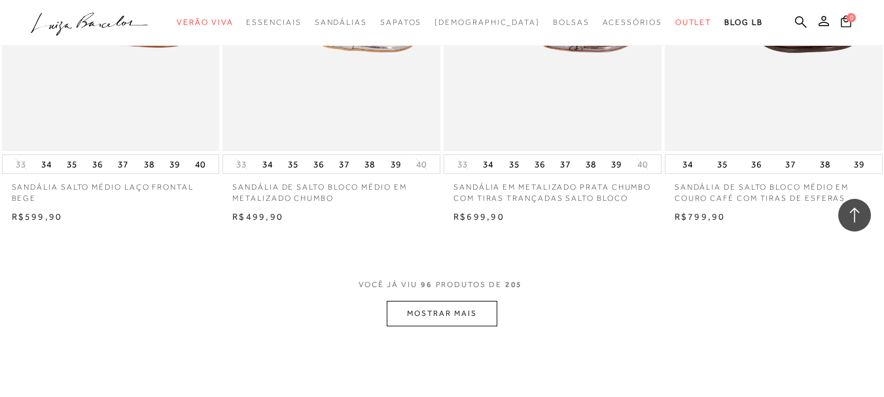
click at [471, 301] on button "MOSTRAR MAIS" at bounding box center [441, 314] width 110 height 26
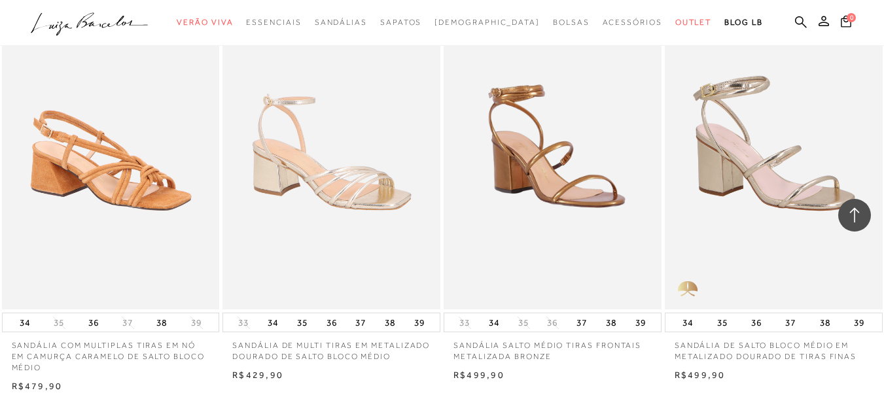
scroll to position [10137, 0]
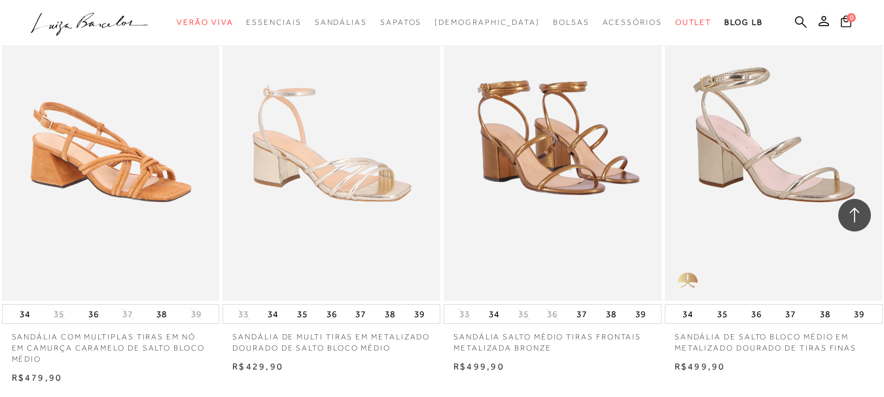
click at [541, 128] on img at bounding box center [553, 137] width 216 height 326
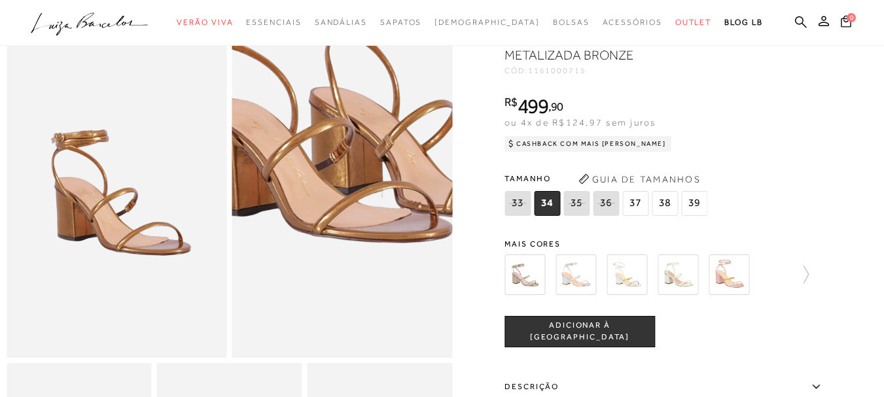
scroll to position [131, 0]
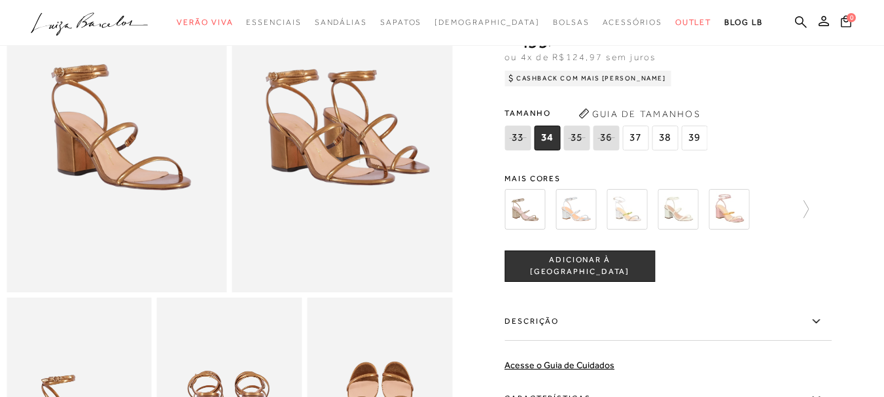
click at [567, 258] on button "ADICIONAR À SACOLA" at bounding box center [579, 265] width 150 height 31
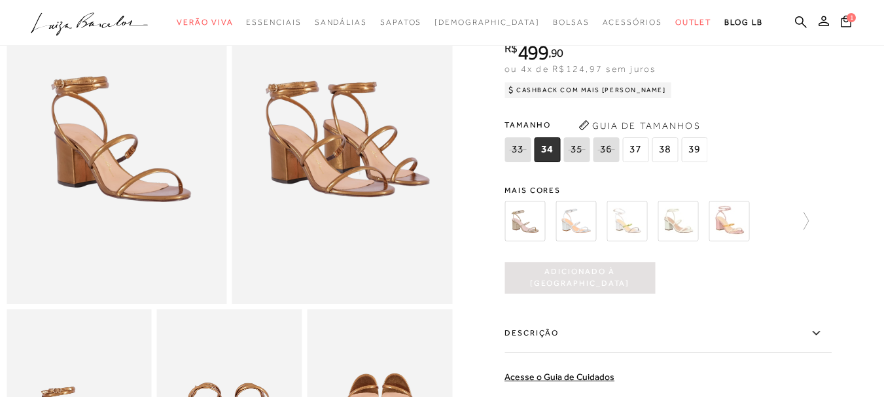
scroll to position [0, 0]
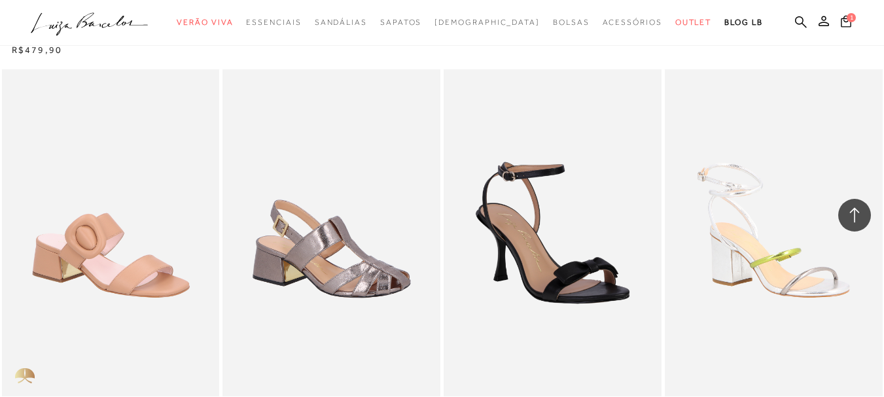
scroll to position [10987, 0]
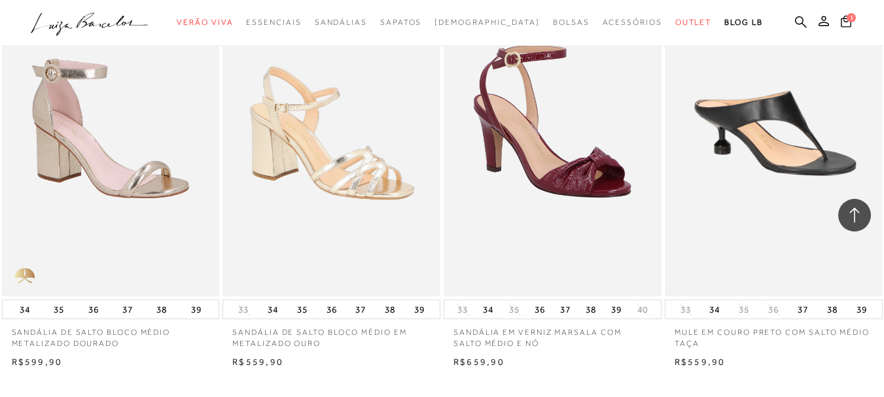
scroll to position [12426, 0]
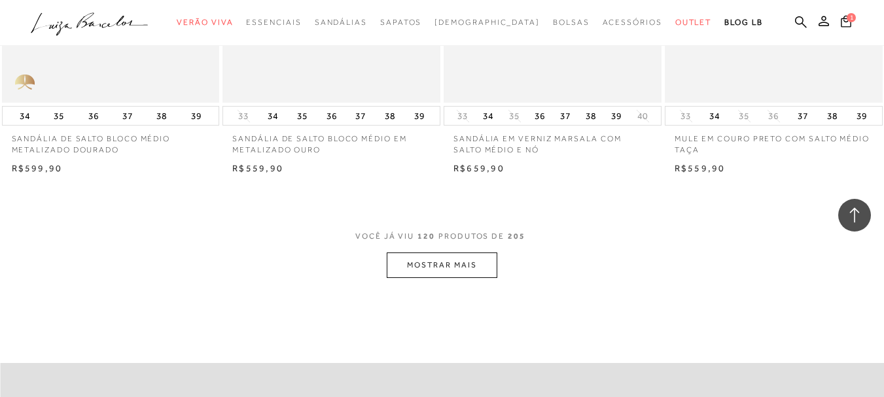
click at [438, 252] on button "MOSTRAR MAIS" at bounding box center [441, 265] width 110 height 26
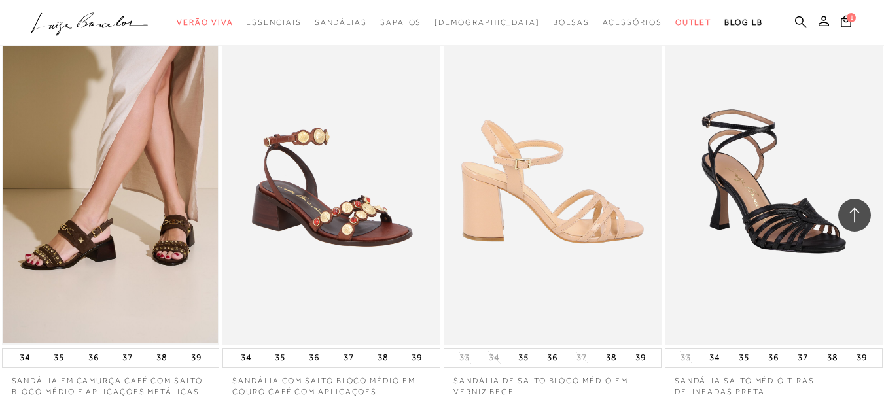
scroll to position [14649, 0]
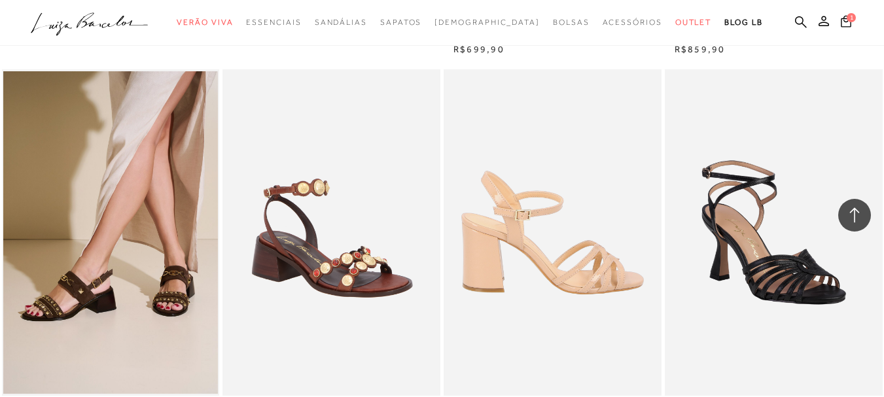
click at [546, 244] on img at bounding box center [553, 232] width 216 height 326
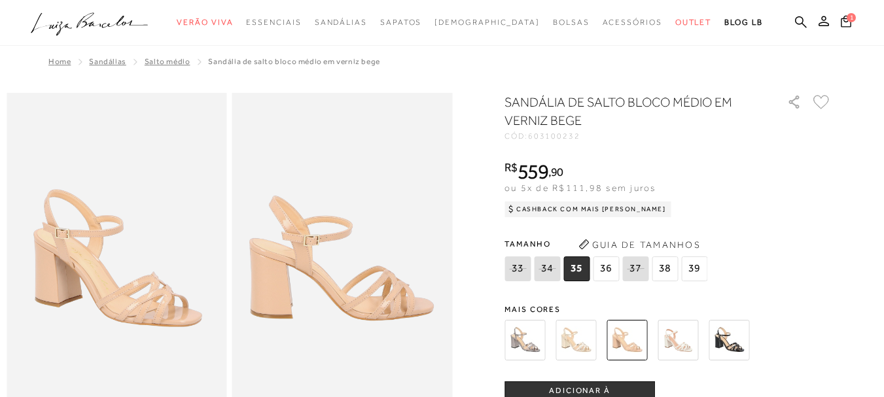
click at [532, 351] on img at bounding box center [524, 340] width 41 height 41
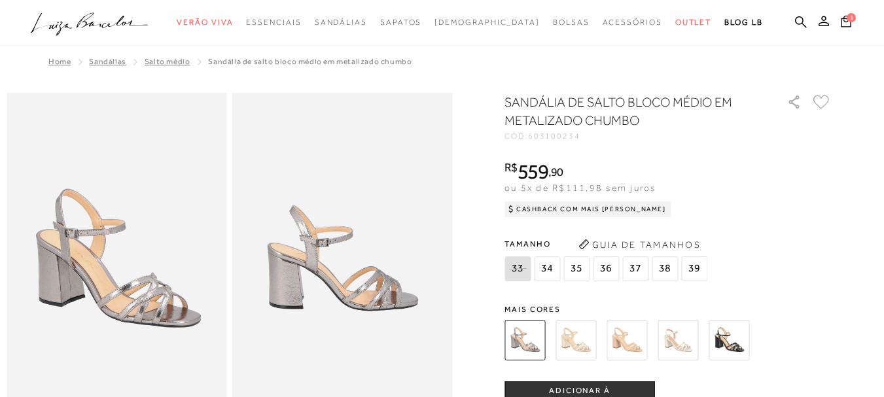
click at [584, 299] on div "SANDÁLIA DE SALTO BLOCO MÉDIO EM METALIZADO CHUMBO CÓD: 603100234 × É necessári…" at bounding box center [667, 384] width 327 height 582
click at [581, 341] on img at bounding box center [575, 340] width 41 height 41
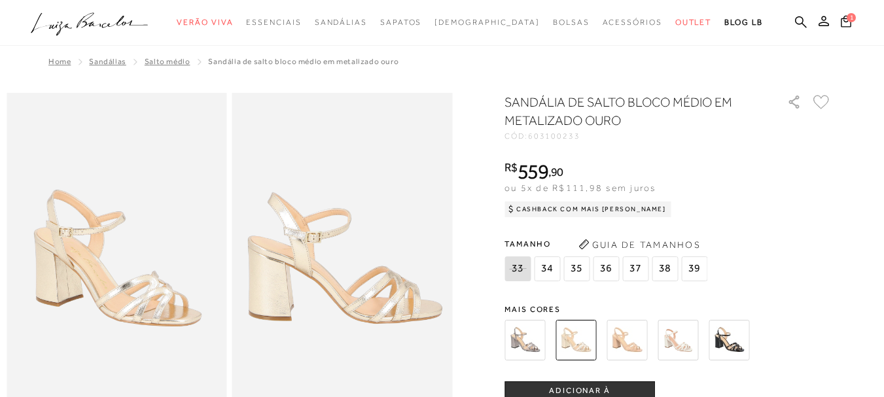
click at [633, 347] on img at bounding box center [626, 340] width 41 height 41
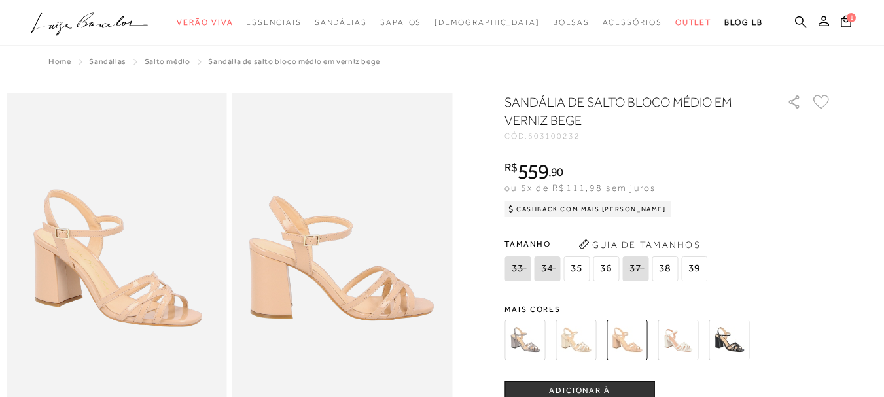
click at [696, 294] on div "SANDÁLIA DE SALTO BLOCO MÉDIO EM VERNIZ BEGE CÓD: 603100232 × É necessário sele…" at bounding box center [667, 384] width 327 height 582
click at [672, 347] on img at bounding box center [677, 340] width 41 height 41
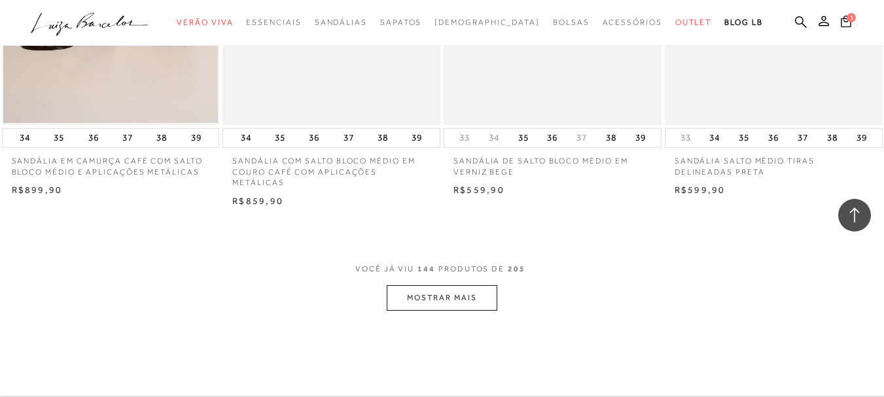
scroll to position [14976, 0]
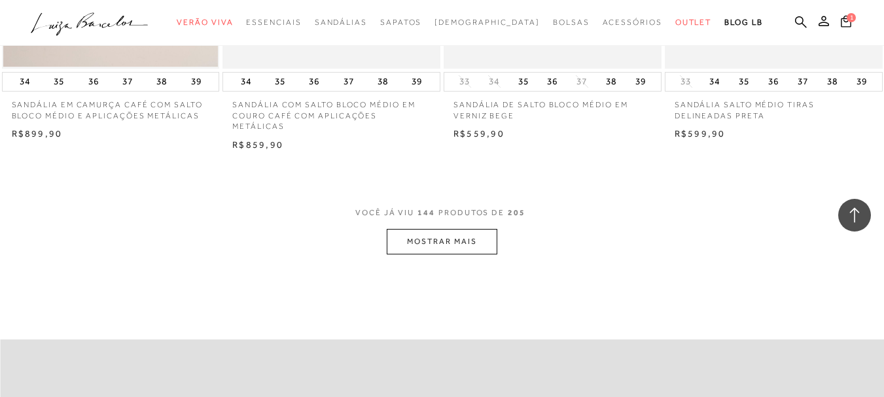
click at [445, 229] on button "MOSTRAR MAIS" at bounding box center [441, 242] width 110 height 26
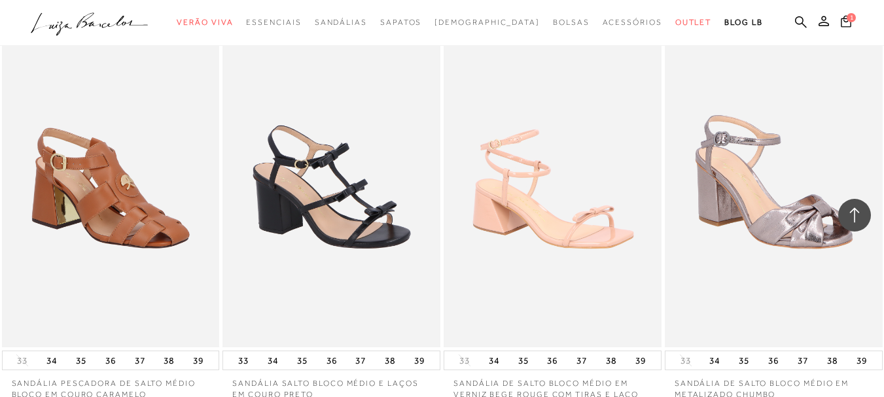
scroll to position [17461, 0]
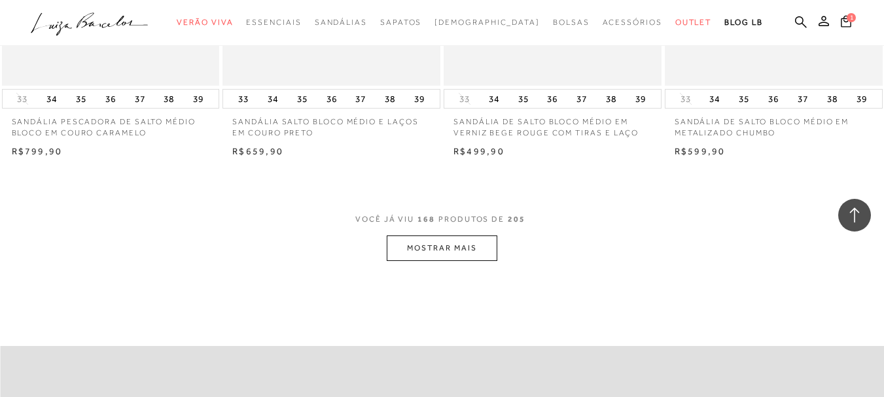
click at [443, 235] on button "MOSTRAR MAIS" at bounding box center [441, 248] width 110 height 26
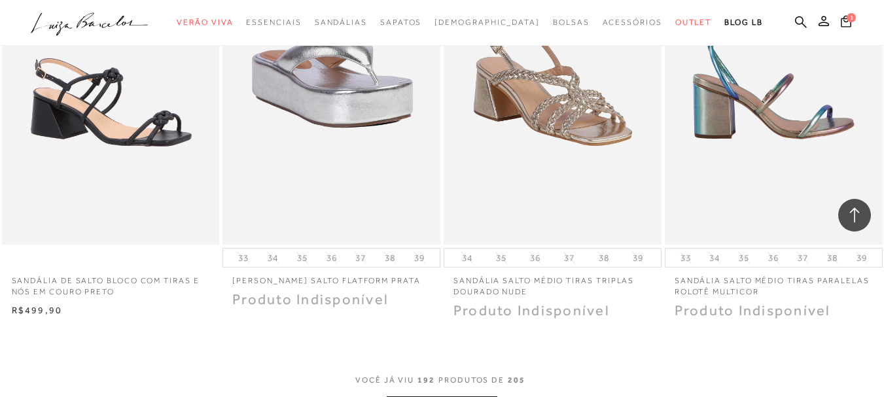
scroll to position [19946, 0]
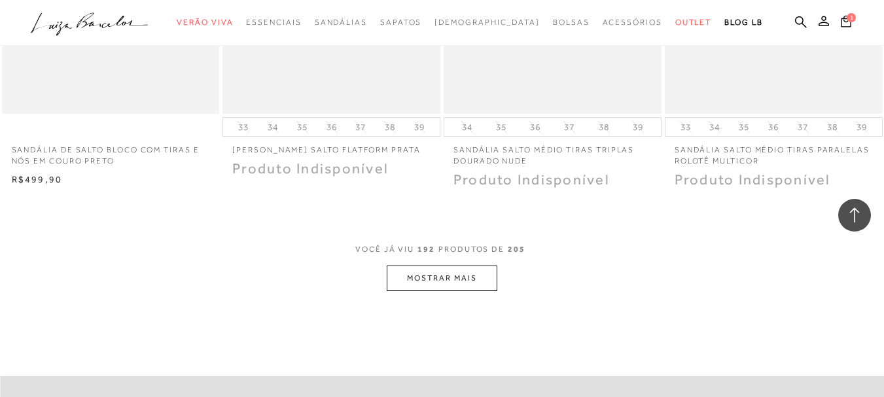
click at [460, 266] on button "MOSTRAR MAIS" at bounding box center [441, 279] width 110 height 26
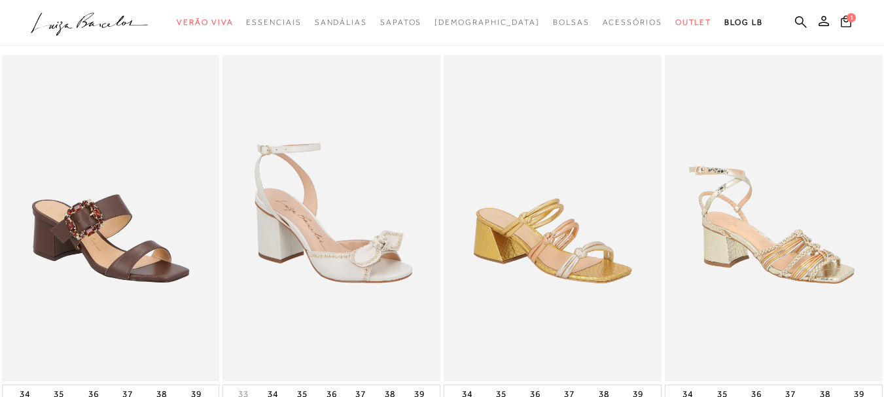
scroll to position [0, 0]
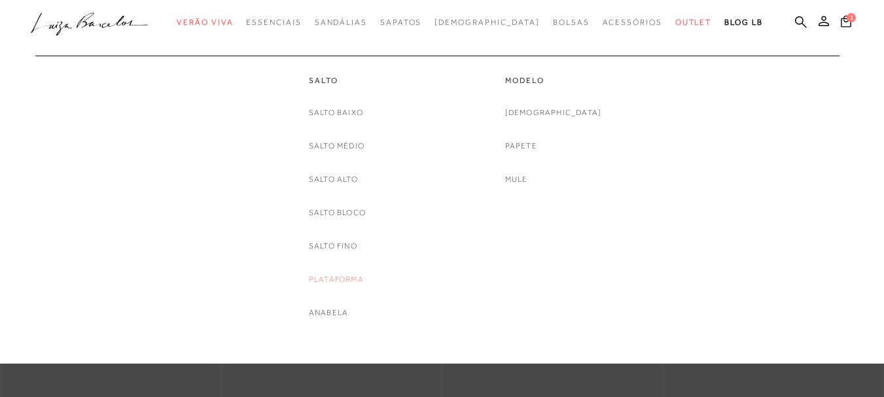
click at [335, 281] on link "Plataforma" at bounding box center [336, 280] width 55 height 14
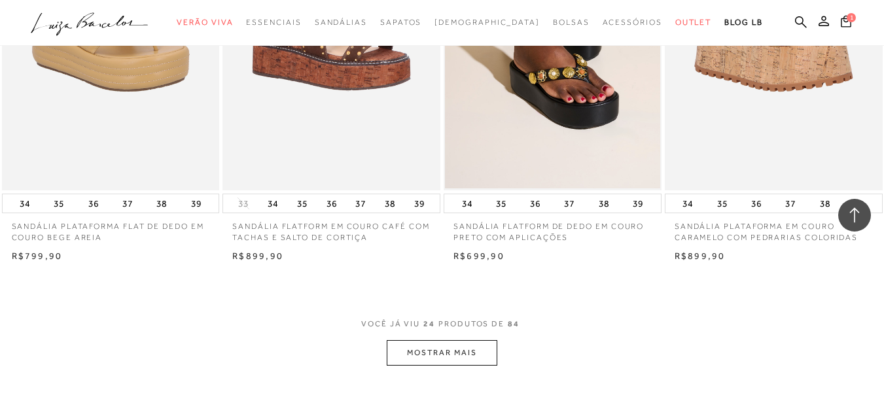
scroll to position [2354, 0]
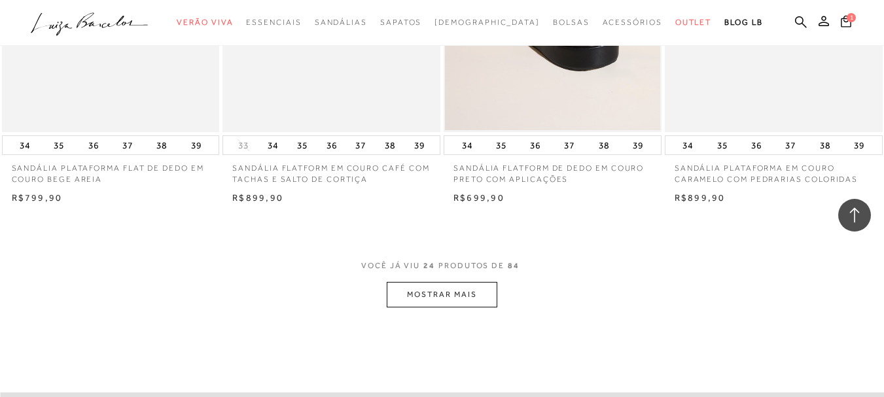
click at [453, 298] on button "MOSTRAR MAIS" at bounding box center [441, 295] width 110 height 26
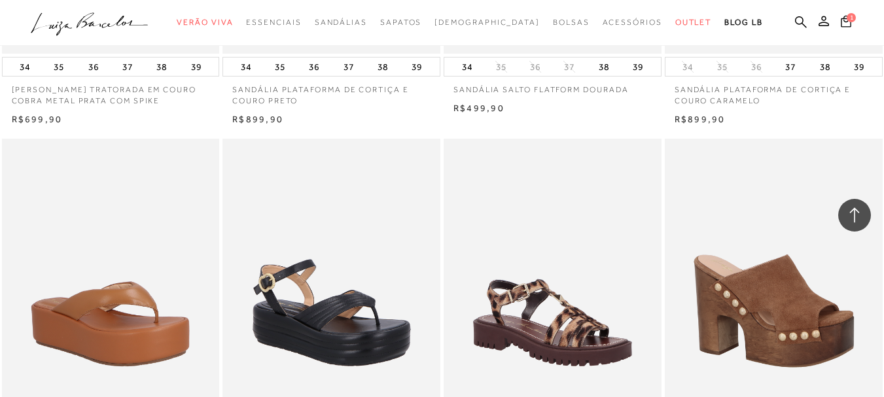
scroll to position [4774, 0]
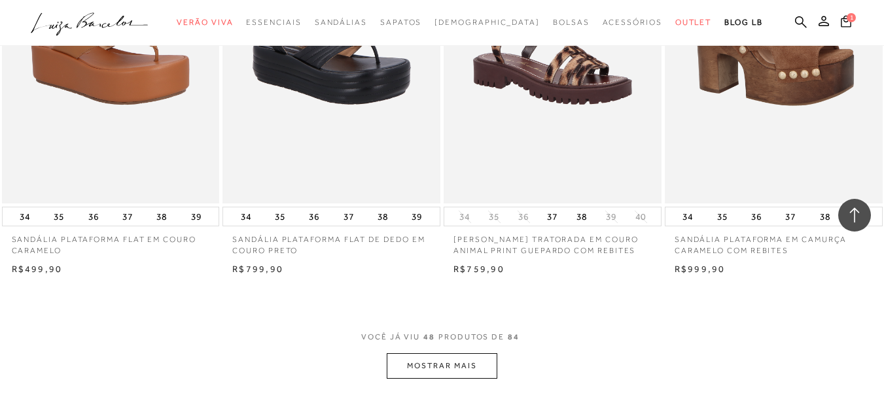
click at [451, 366] on button "MOSTRAR MAIS" at bounding box center [441, 366] width 110 height 26
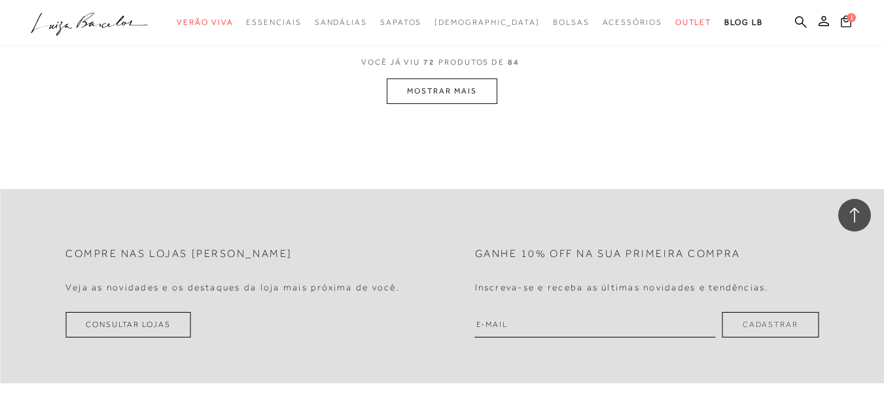
scroll to position [7455, 0]
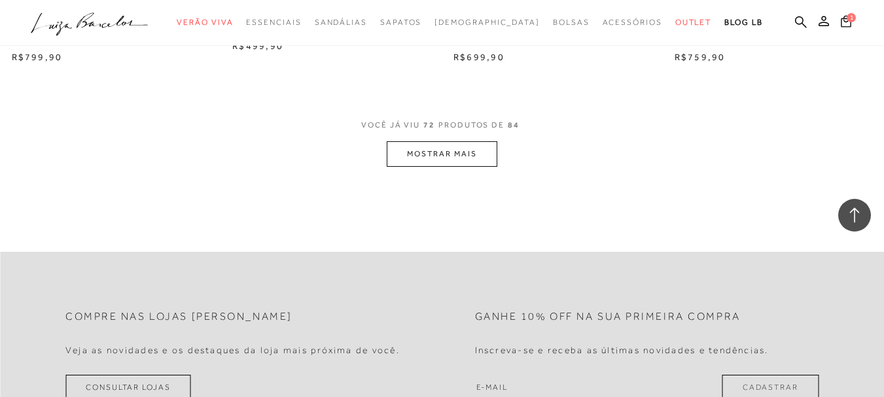
click at [451, 167] on button "MOSTRAR MAIS" at bounding box center [441, 154] width 110 height 26
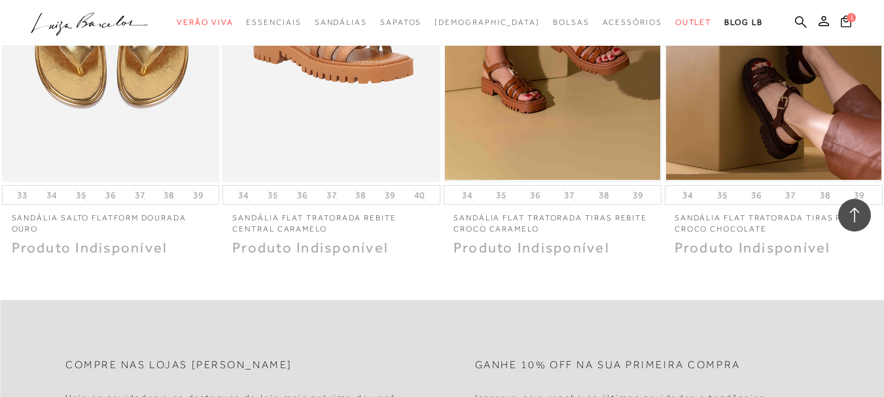
scroll to position [8175, 0]
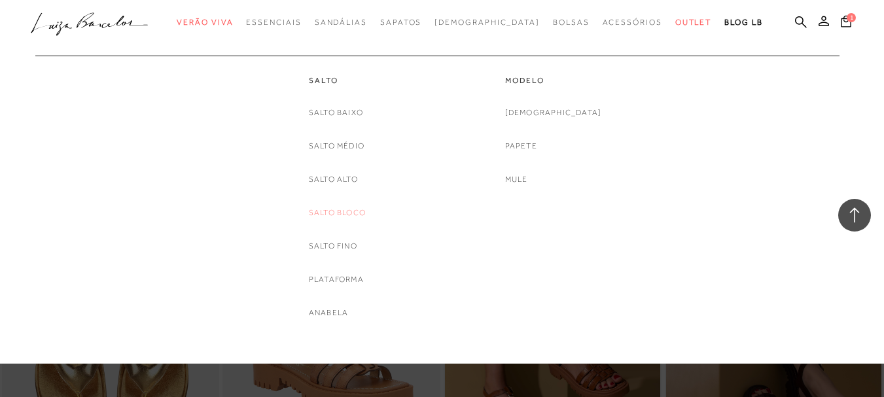
click at [360, 216] on link "Salto Bloco" at bounding box center [337, 213] width 57 height 14
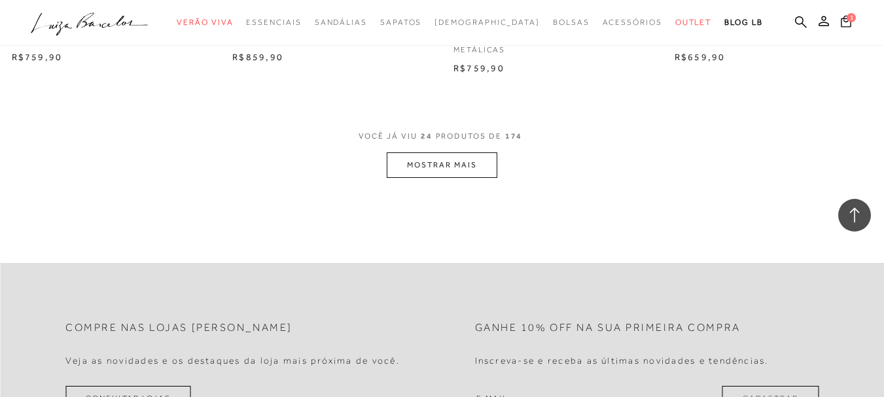
scroll to position [2550, 0]
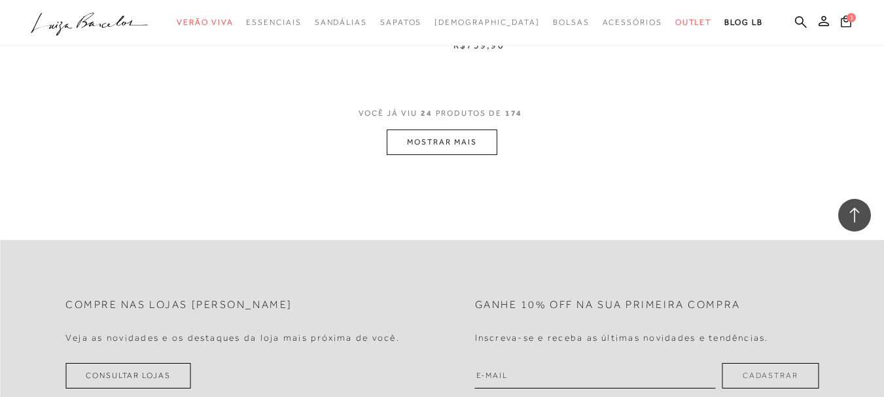
click at [451, 129] on button "MOSTRAR MAIS" at bounding box center [441, 142] width 110 height 26
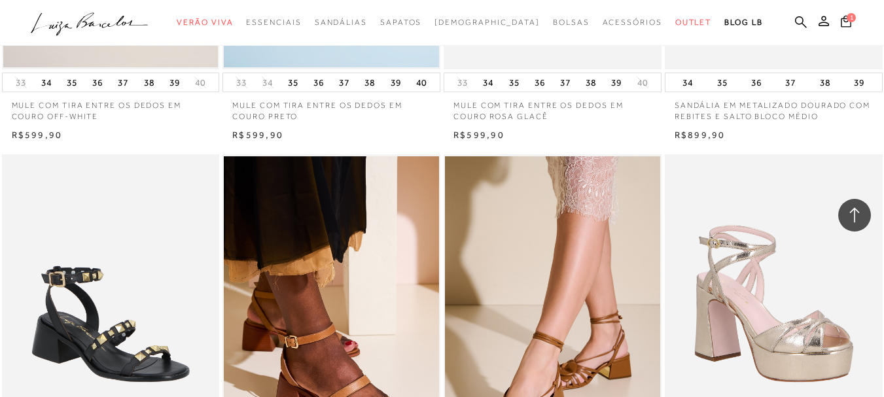
scroll to position [4316, 0]
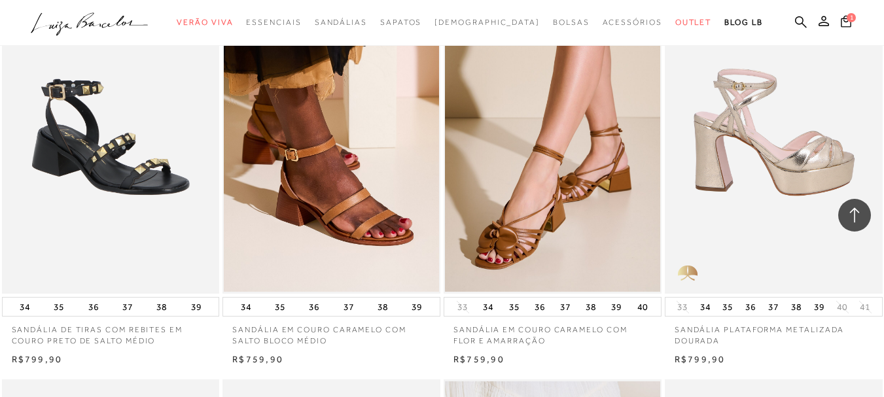
click at [795, 135] on img at bounding box center [774, 130] width 216 height 326
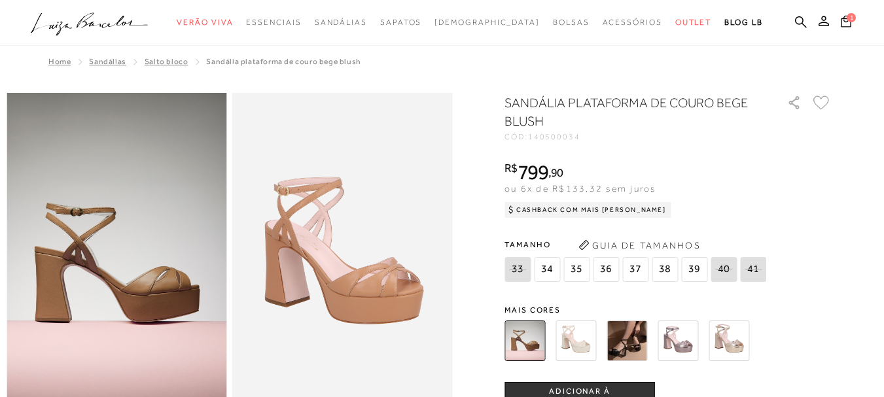
click at [738, 349] on img at bounding box center [728, 340] width 41 height 41
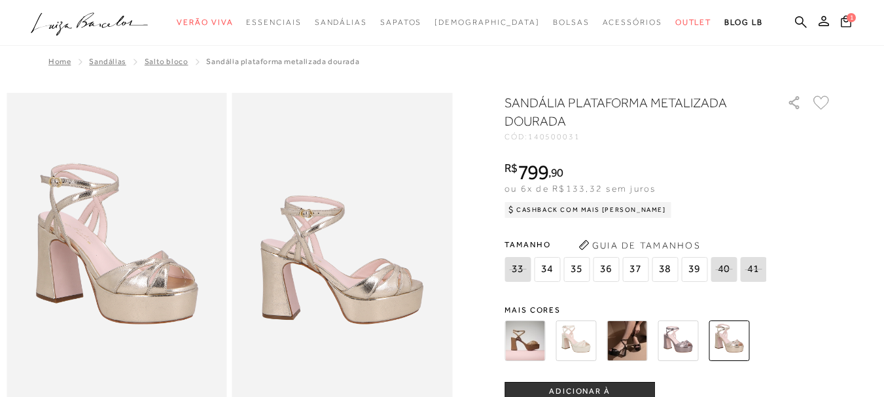
click at [676, 347] on img at bounding box center [677, 340] width 41 height 41
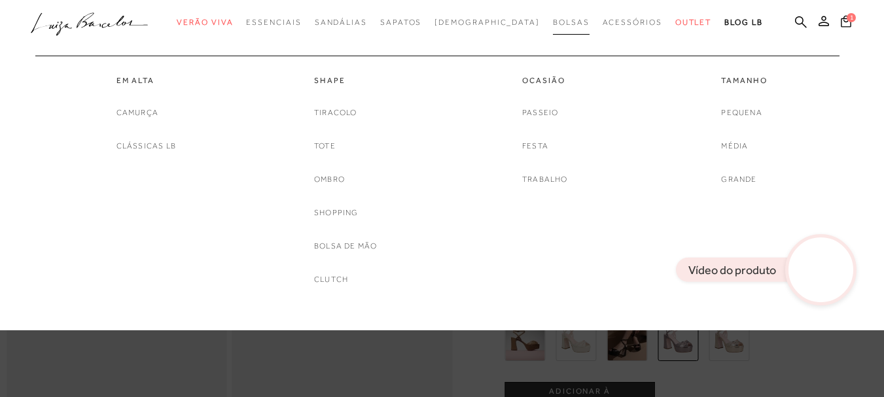
click at [553, 22] on span "Bolsas" at bounding box center [571, 22] width 37 height 9
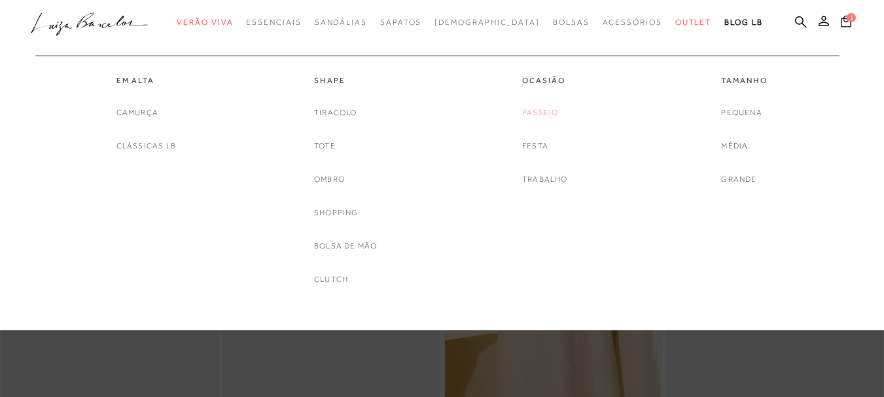
click at [538, 112] on link "Passeio" at bounding box center [540, 113] width 36 height 14
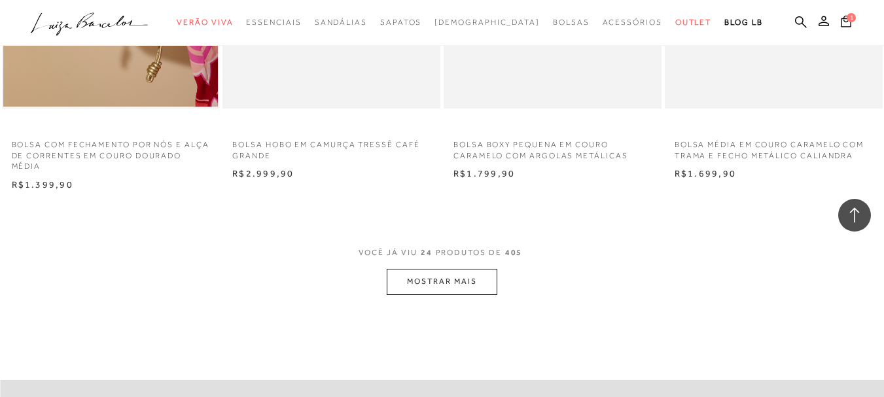
scroll to position [2420, 0]
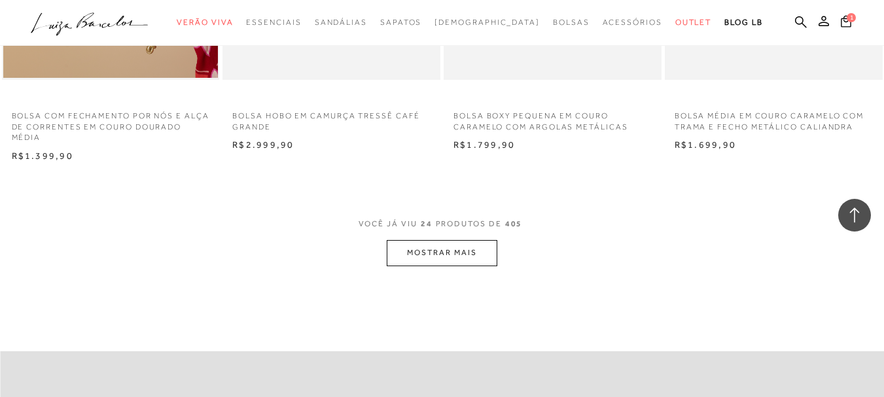
click at [474, 250] on button "MOSTRAR MAIS" at bounding box center [441, 253] width 110 height 26
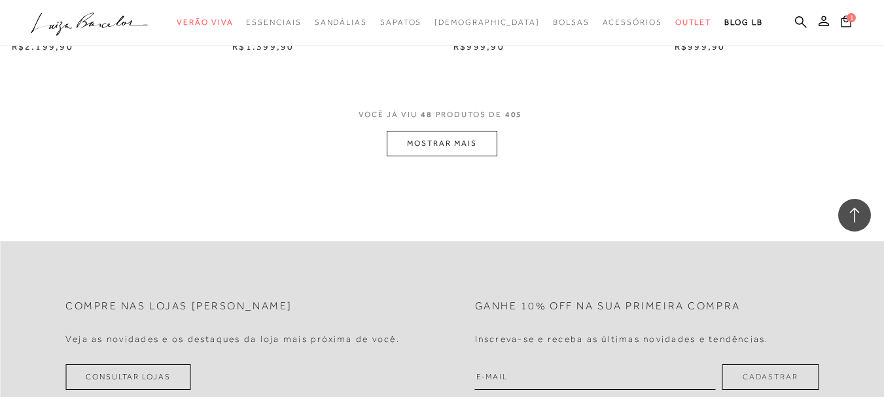
scroll to position [5036, 0]
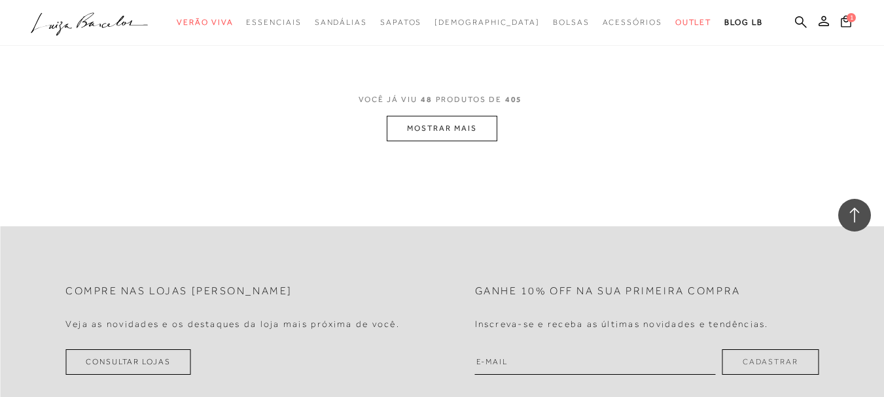
click at [460, 125] on button "MOSTRAR MAIS" at bounding box center [441, 129] width 110 height 26
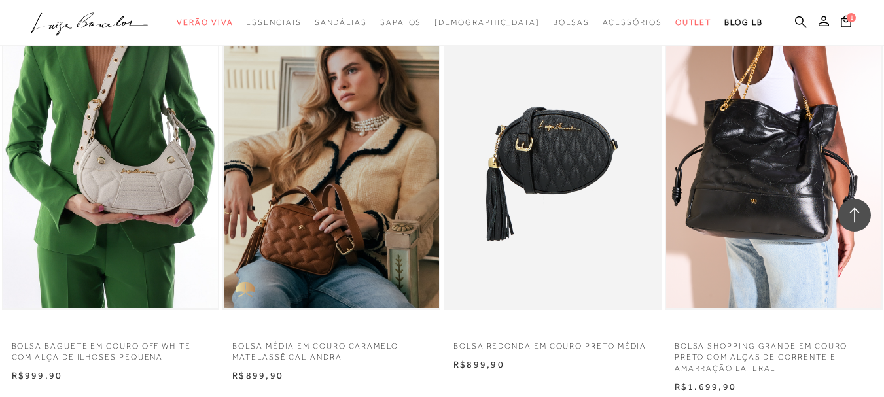
scroll to position [7259, 0]
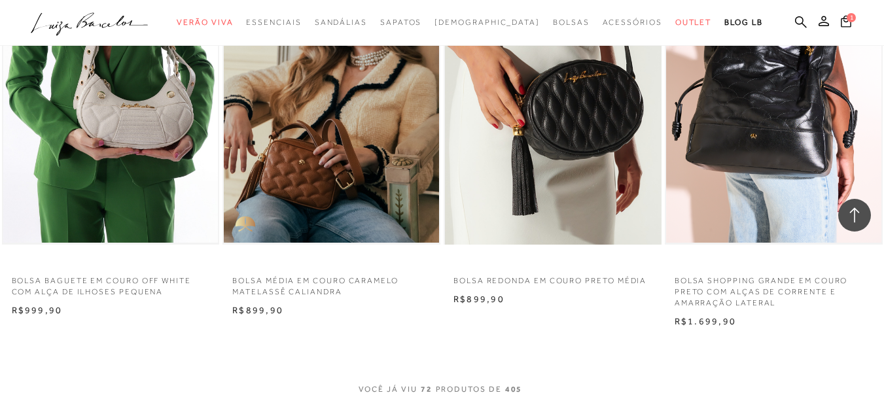
click at [568, 122] on img at bounding box center [553, 81] width 216 height 326
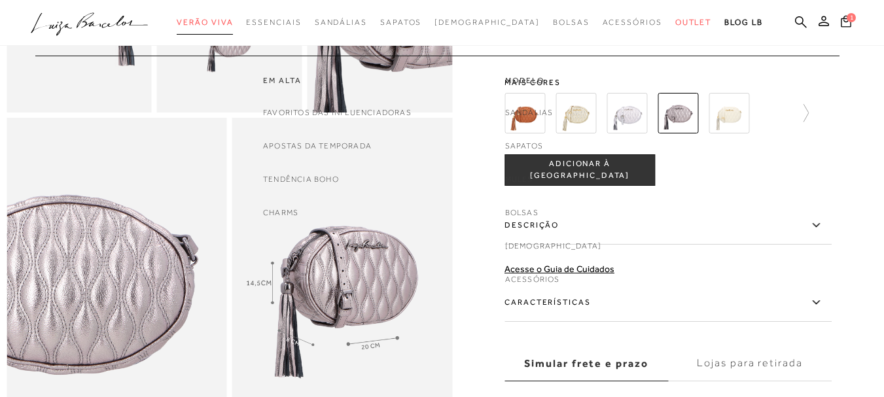
scroll to position [523, 0]
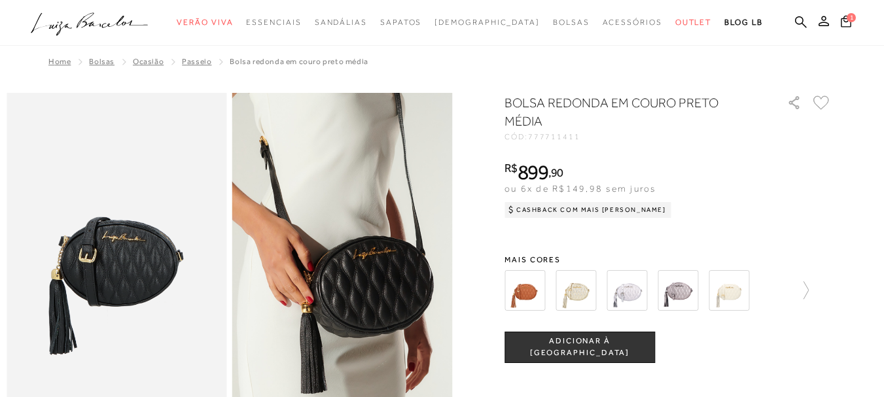
scroll to position [1443, 0]
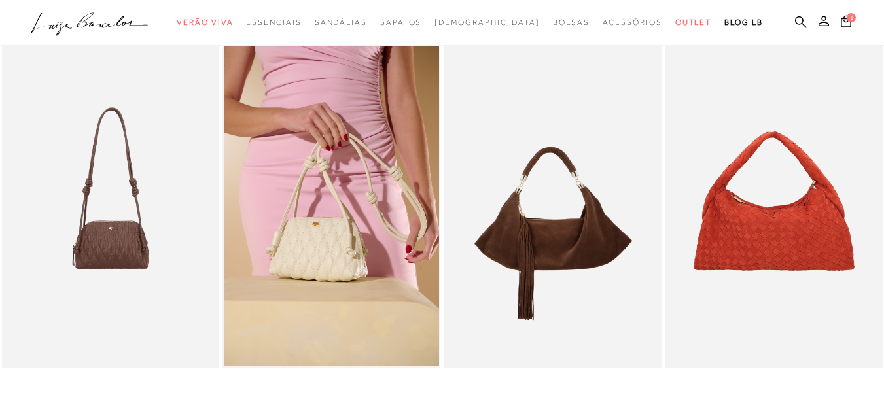
scroll to position [523, 0]
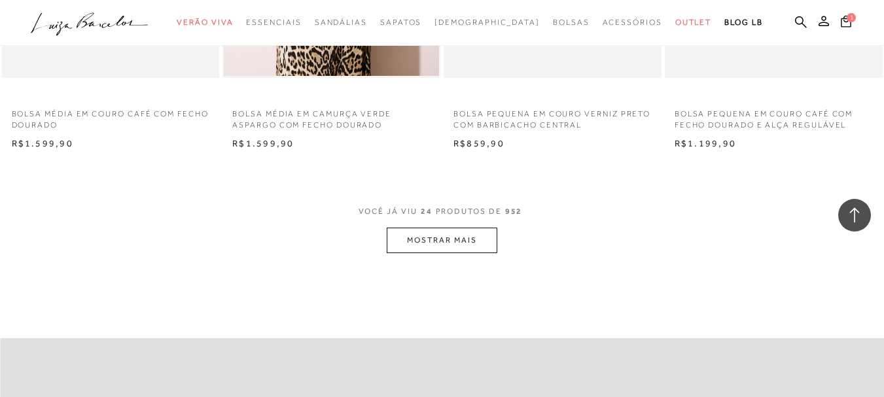
scroll to position [2420, 0]
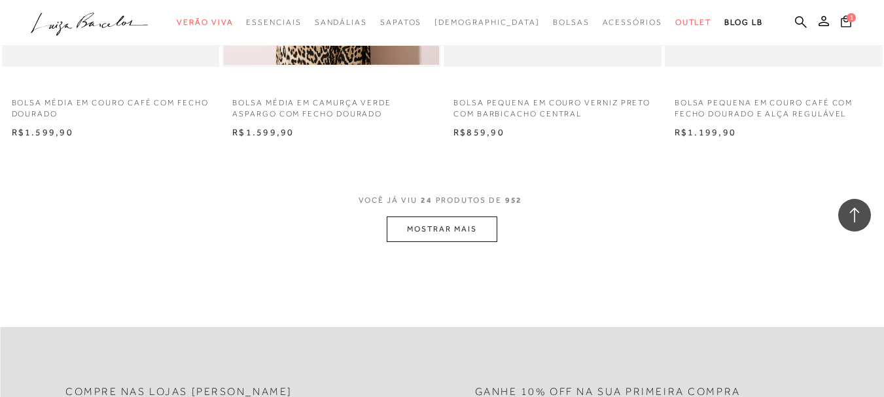
click at [464, 232] on button "MOSTRAR MAIS" at bounding box center [441, 229] width 110 height 26
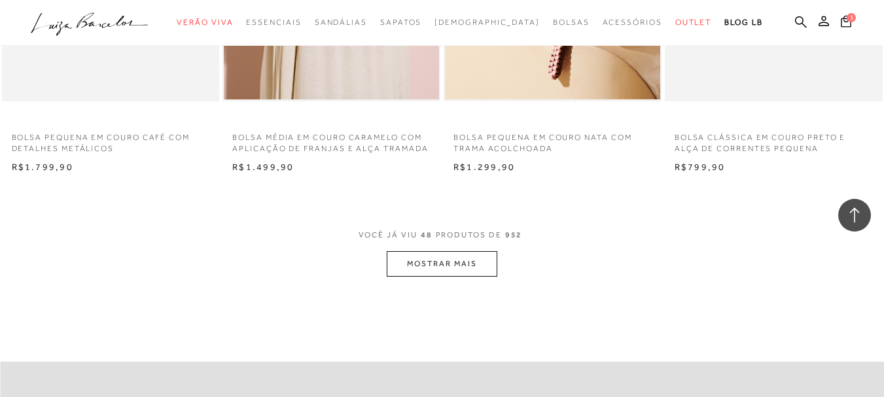
scroll to position [4905, 0]
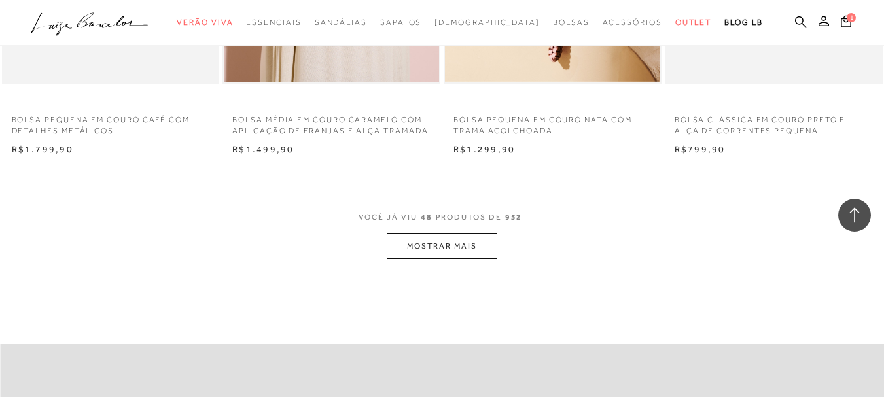
click at [447, 247] on button "MOSTRAR MAIS" at bounding box center [441, 246] width 110 height 26
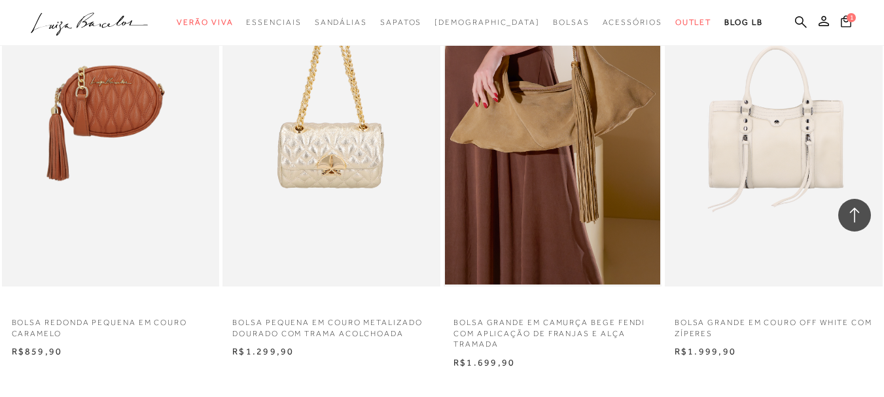
scroll to position [7455, 0]
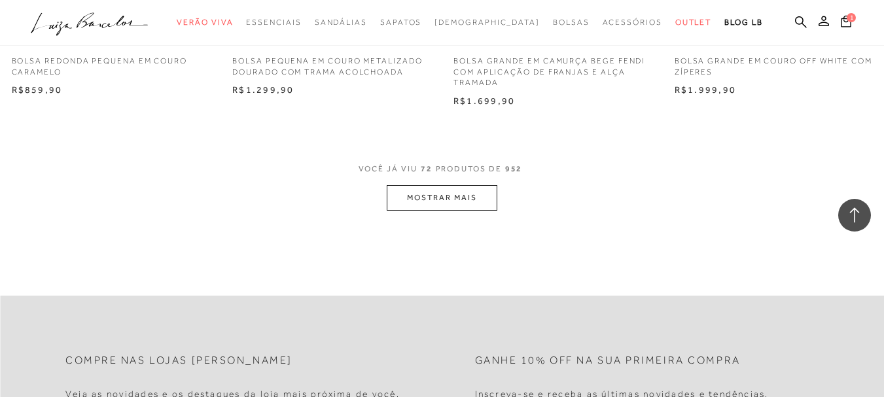
click at [430, 203] on button "MOSTRAR MAIS" at bounding box center [441, 198] width 110 height 26
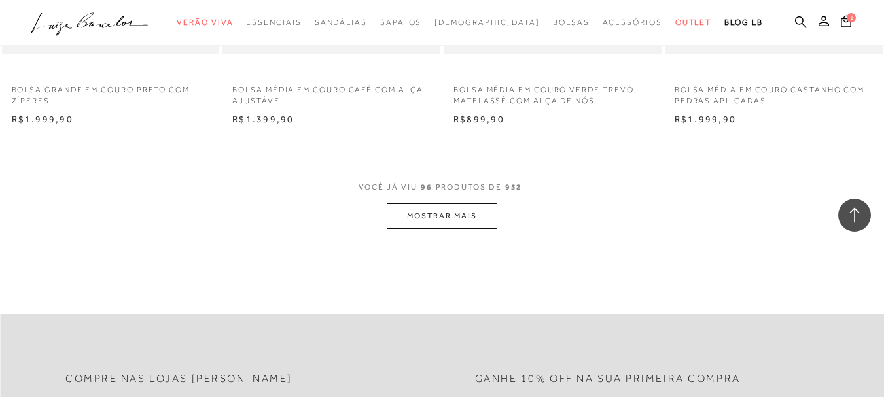
scroll to position [9940, 0]
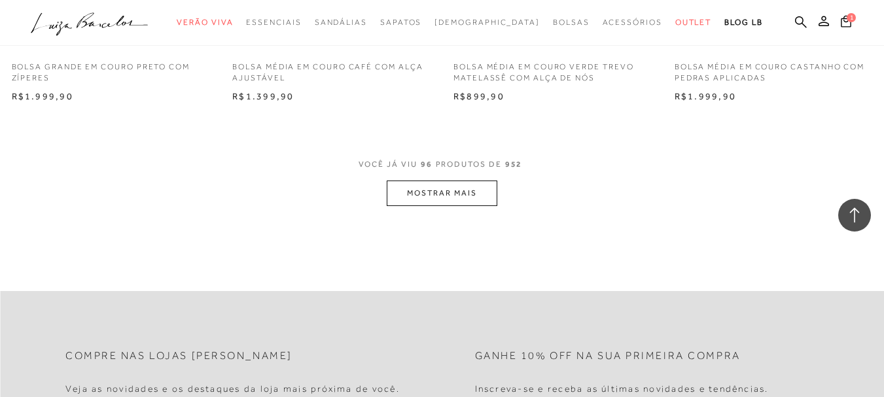
click at [472, 205] on button "MOSTRAR MAIS" at bounding box center [441, 193] width 110 height 26
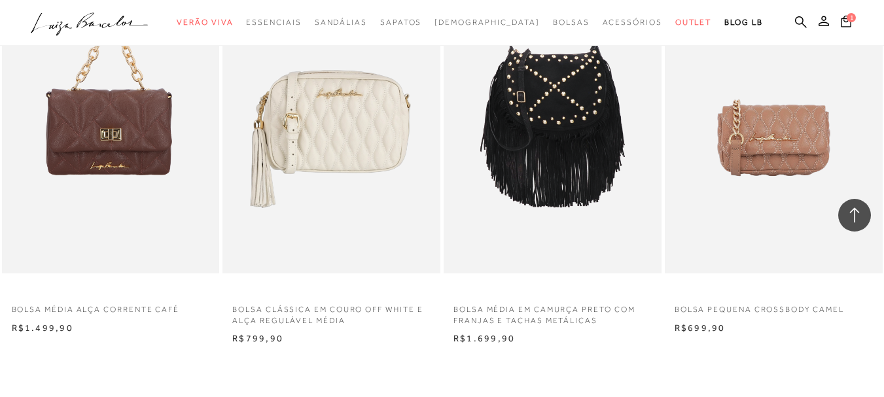
scroll to position [12491, 0]
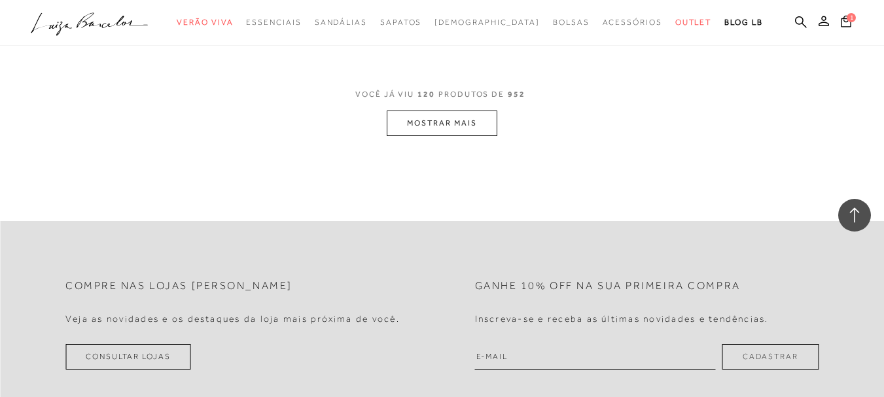
click at [453, 136] on button "MOSTRAR MAIS" at bounding box center [441, 124] width 110 height 26
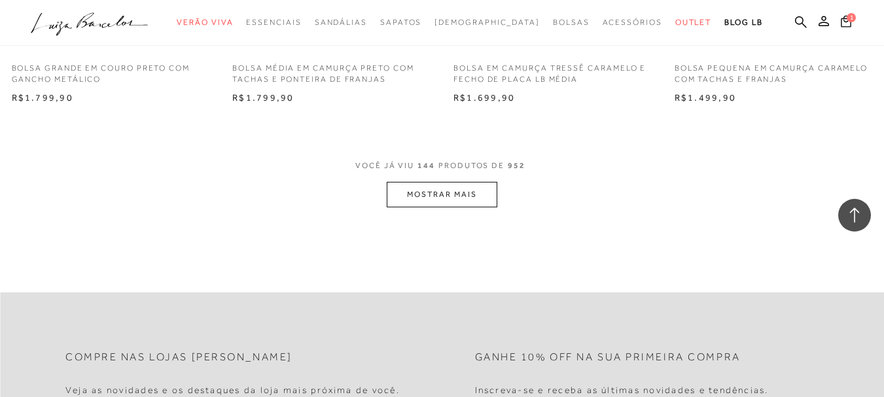
scroll to position [14976, 0]
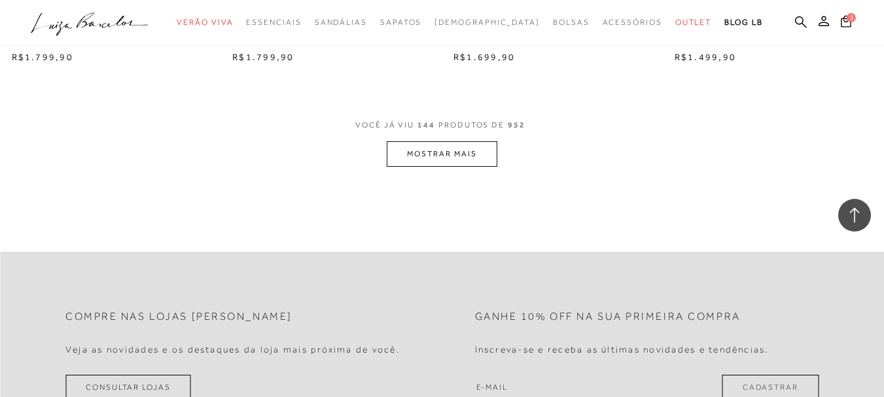
click at [436, 167] on button "MOSTRAR MAIS" at bounding box center [441, 154] width 110 height 26
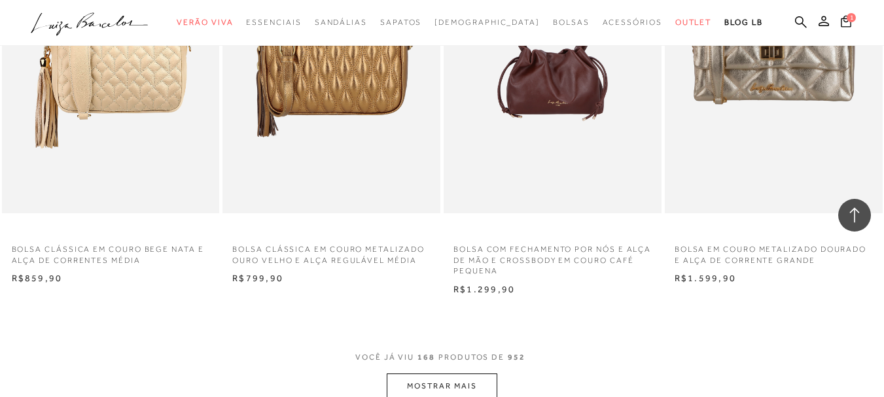
scroll to position [17431, 0]
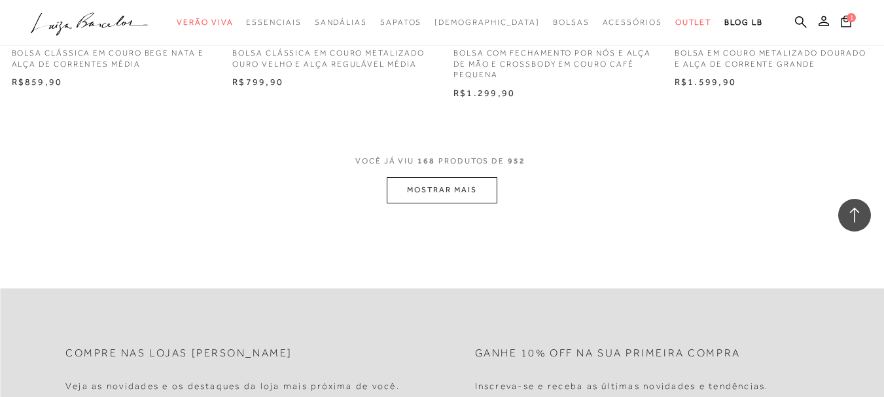
click at [430, 203] on button "MOSTRAR MAIS" at bounding box center [441, 190] width 110 height 26
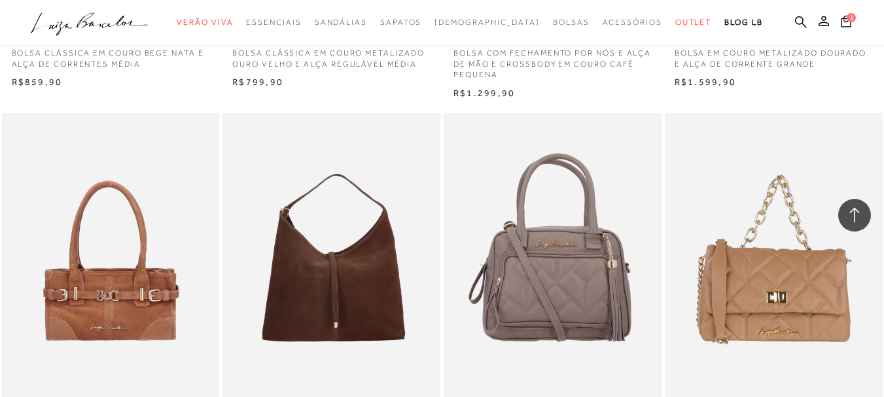
scroll to position [19922, 0]
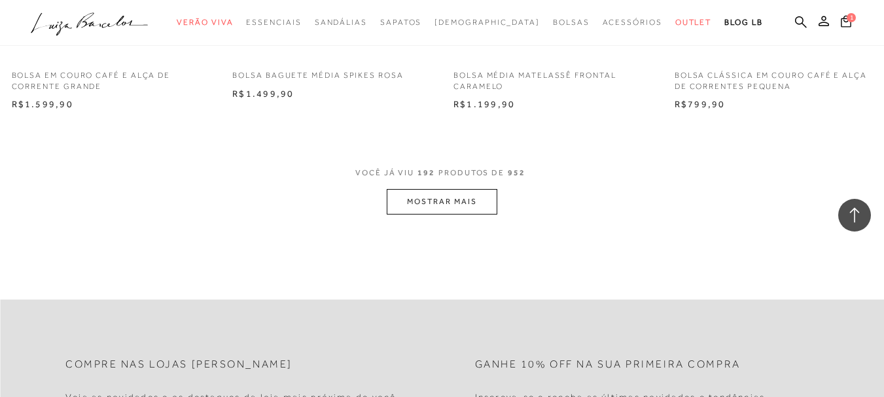
click at [473, 209] on button "MOSTRAR MAIS" at bounding box center [441, 202] width 110 height 26
click at [795, 23] on icon at bounding box center [801, 22] width 12 height 12
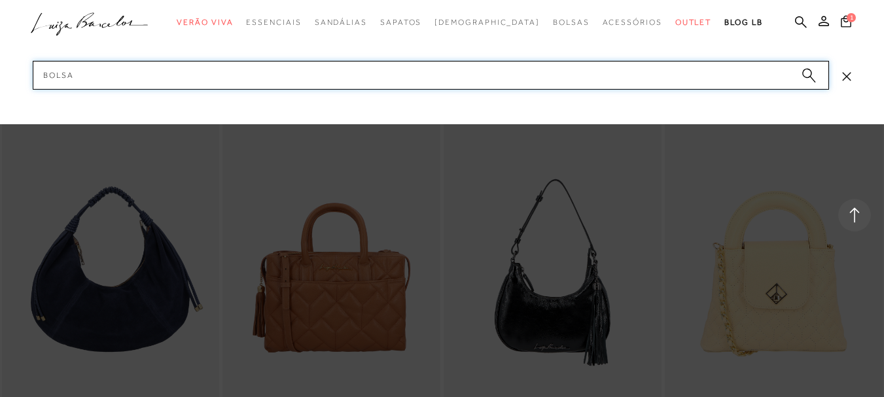
click at [351, 71] on input "bolsa" at bounding box center [431, 75] width 796 height 29
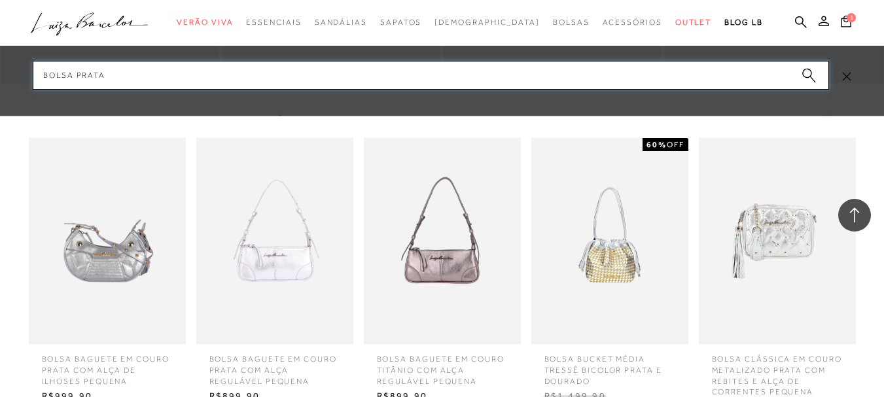
scroll to position [21255, 0]
type input "bolsa prata"
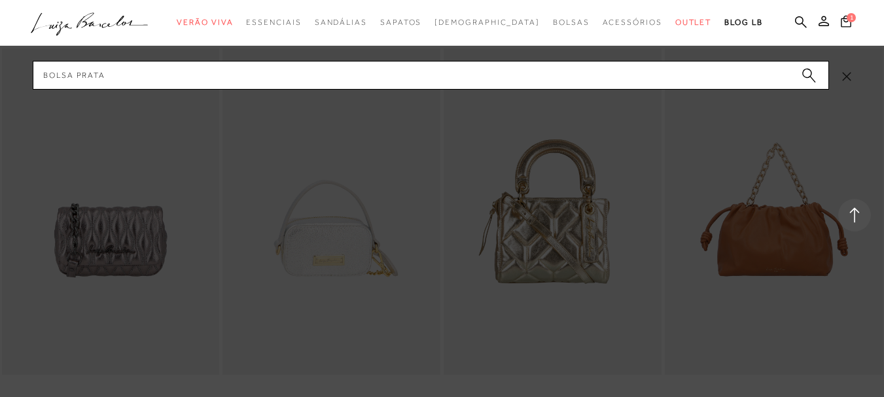
scroll to position [21433, 0]
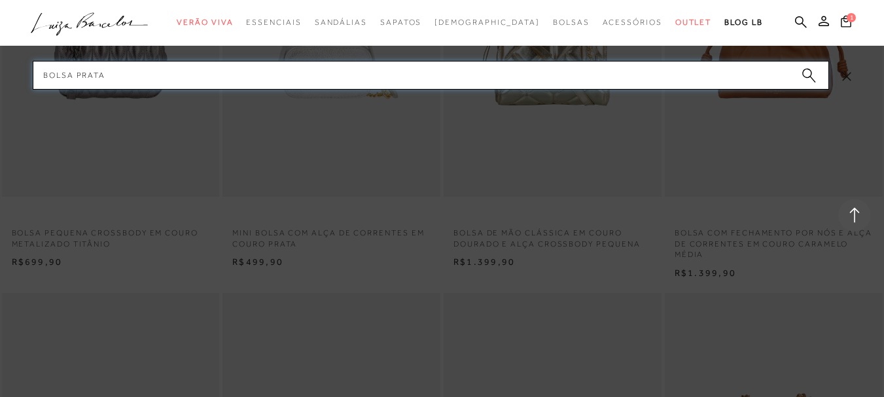
click at [245, 80] on input "bolsa prata" at bounding box center [431, 75] width 796 height 29
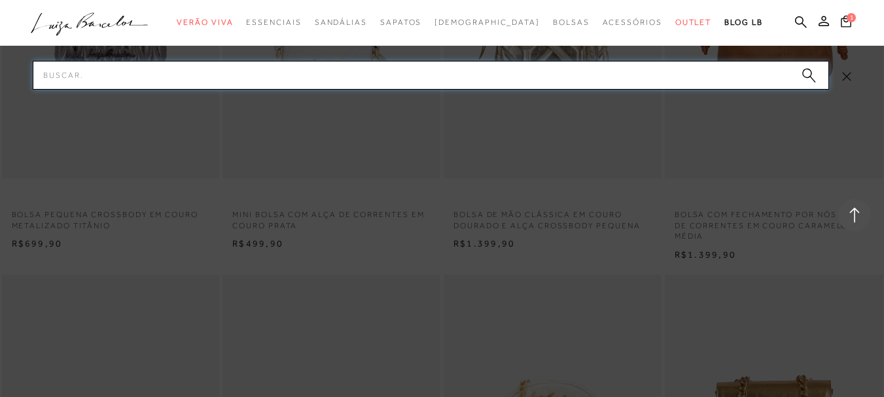
click at [179, 78] on input "Pesquisar" at bounding box center [431, 75] width 796 height 29
type input "bolsa prata"
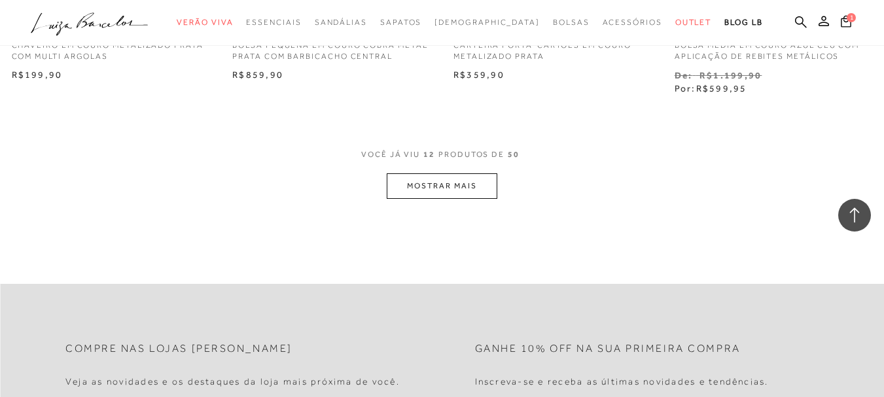
scroll to position [1296, 0]
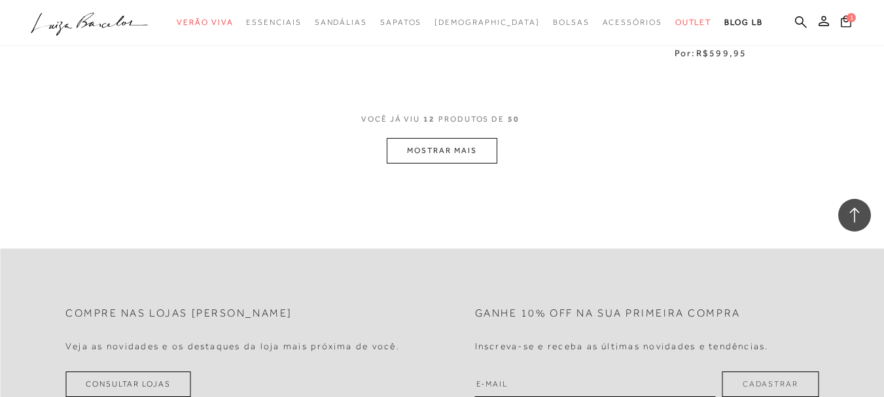
click at [463, 157] on button "MOSTRAR MAIS" at bounding box center [441, 151] width 110 height 26
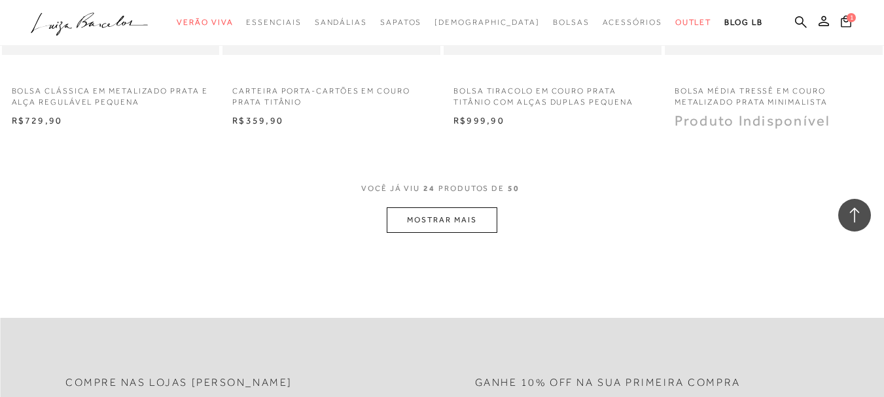
scroll to position [2496, 0]
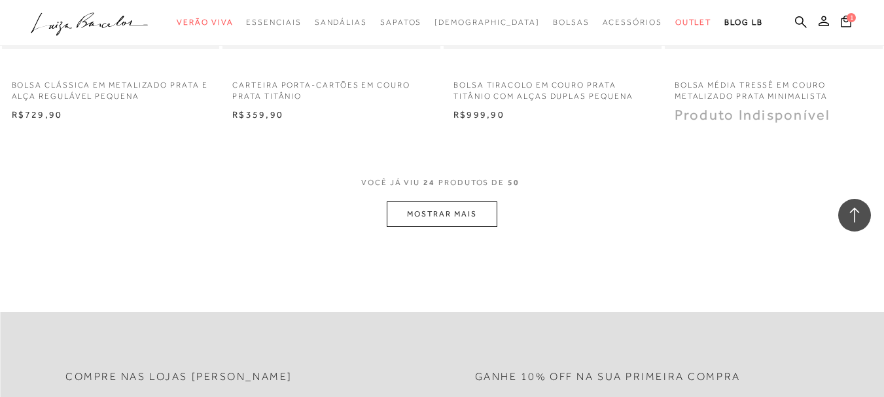
click at [456, 222] on button "MOSTRAR MAIS" at bounding box center [441, 214] width 110 height 26
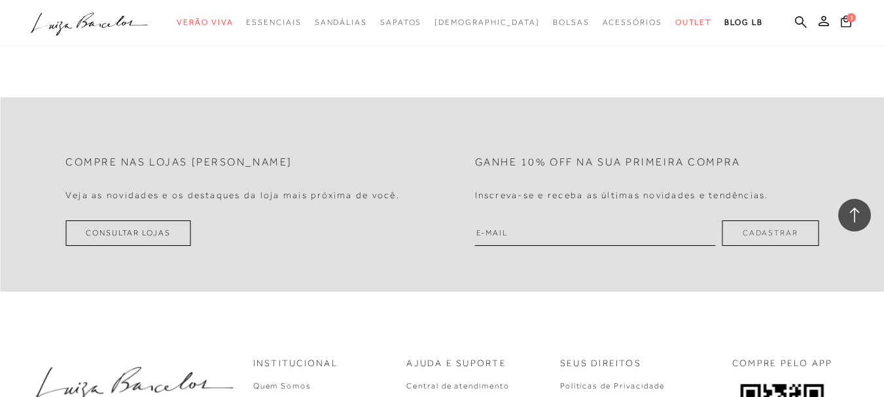
scroll to position [3647, 0]
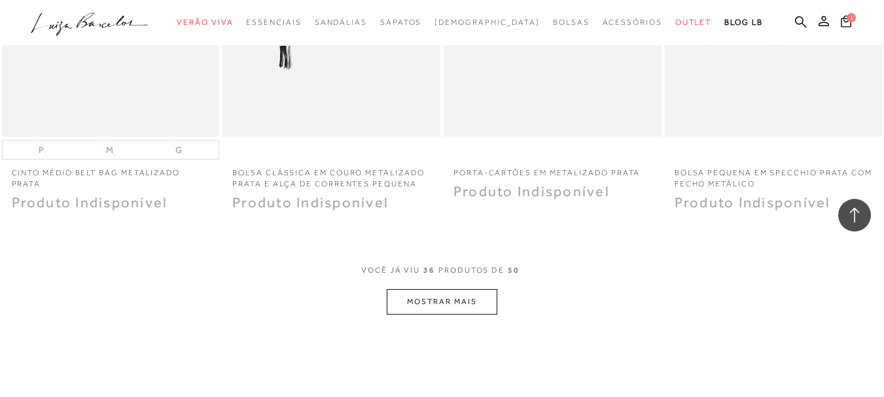
click at [465, 305] on button "MOSTRAR MAIS" at bounding box center [441, 302] width 110 height 26
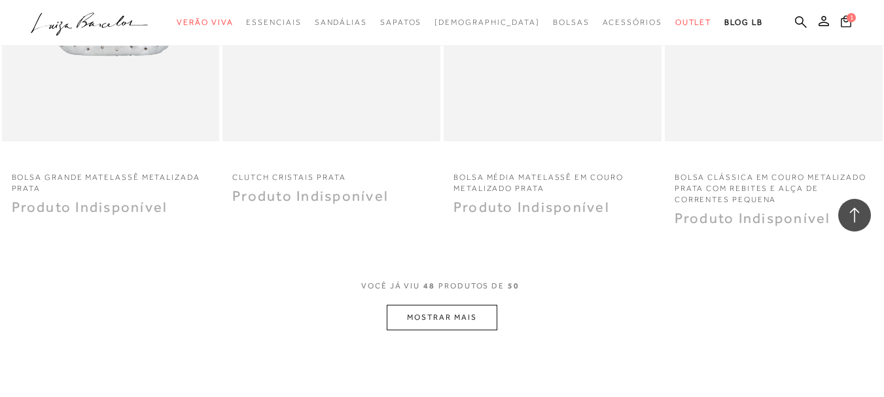
scroll to position [4893, 0]
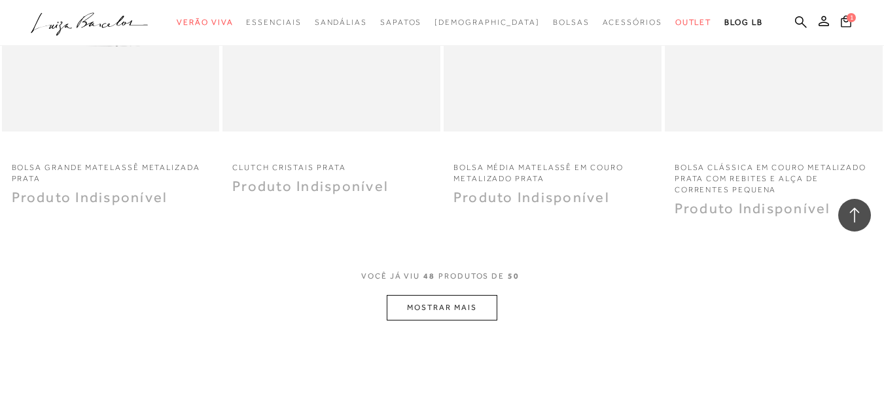
click at [458, 302] on button "MOSTRAR MAIS" at bounding box center [441, 308] width 110 height 26
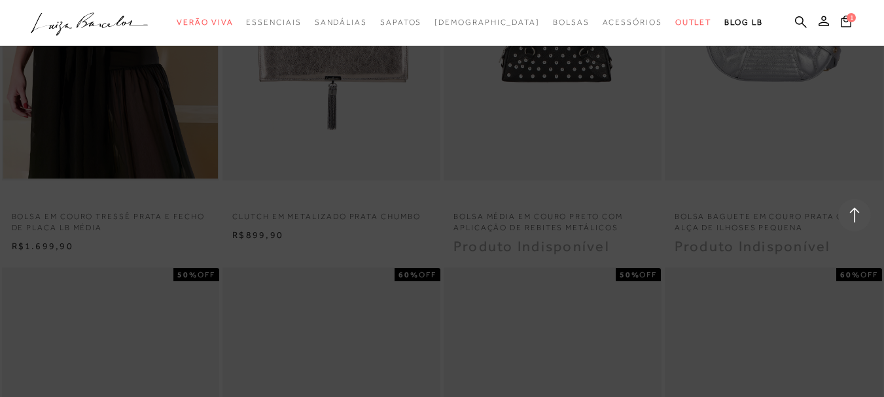
scroll to position [3127, 0]
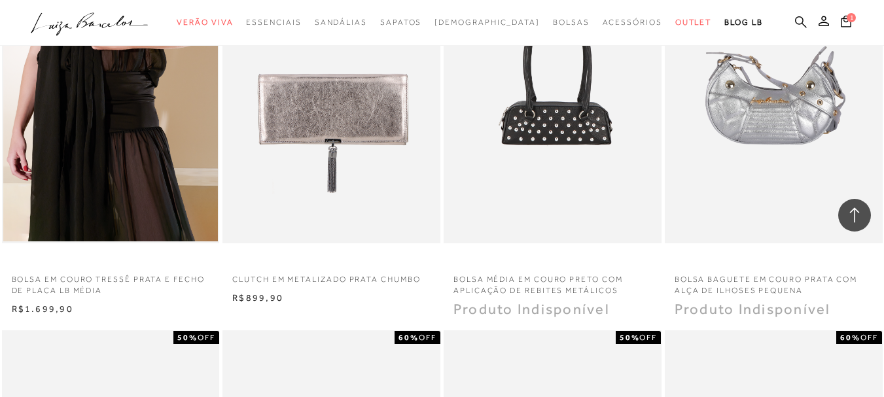
click at [795, 25] on icon at bounding box center [801, 22] width 12 height 12
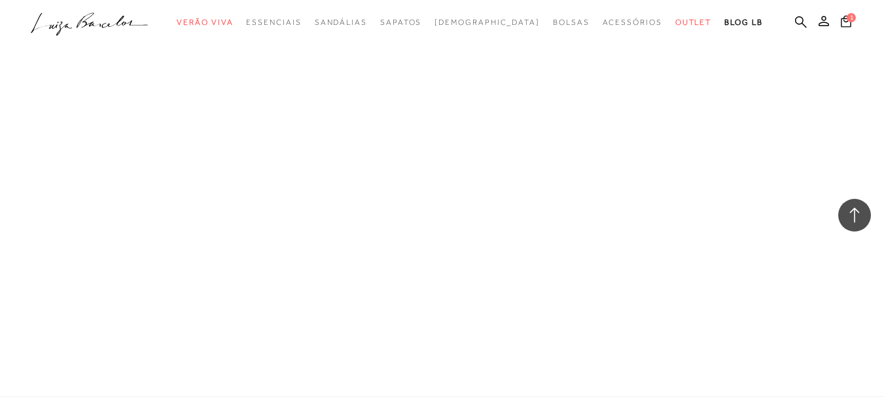
scroll to position [2866, 0]
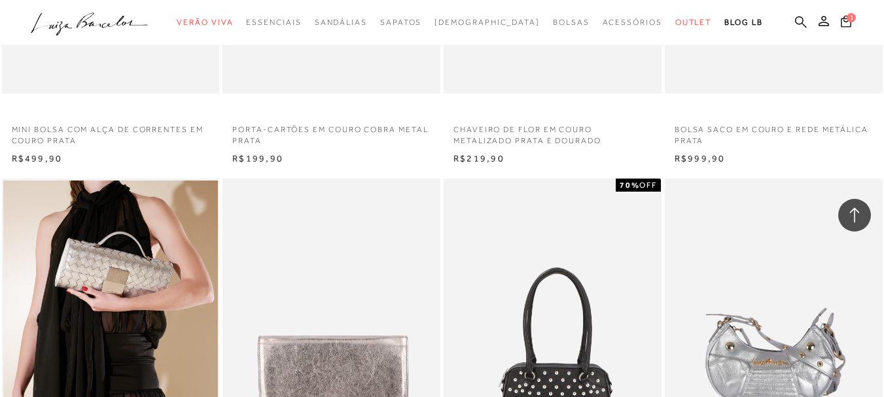
click at [795, 20] on icon at bounding box center [801, 22] width 12 height 12
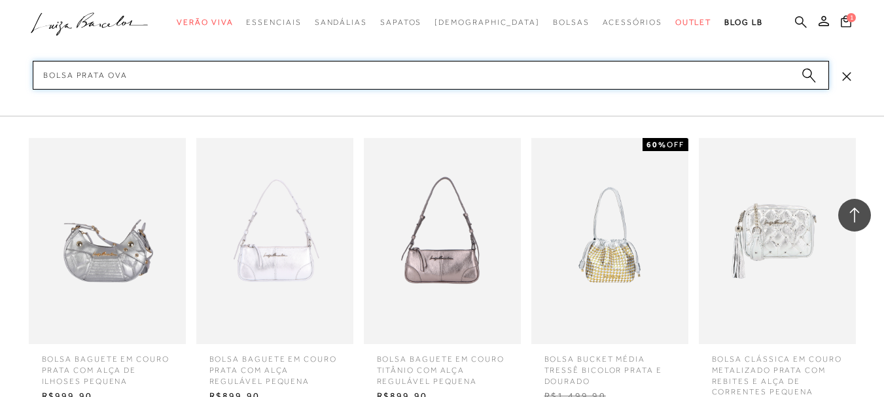
type input "bolsa prata oval"
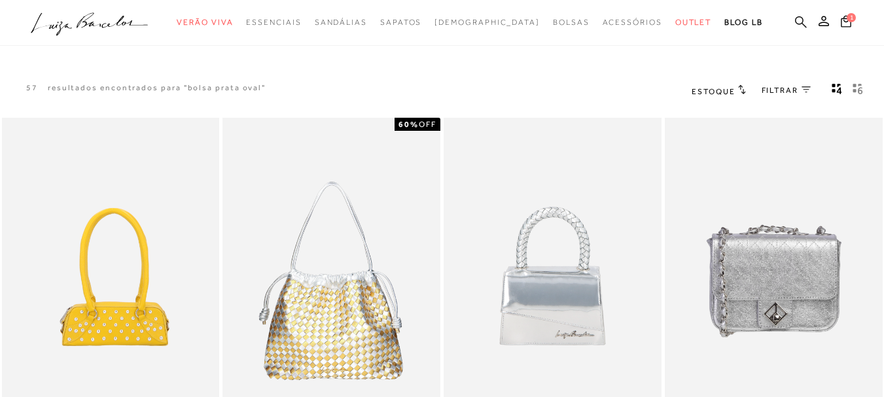
click at [795, 18] on icon at bounding box center [801, 22] width 12 height 12
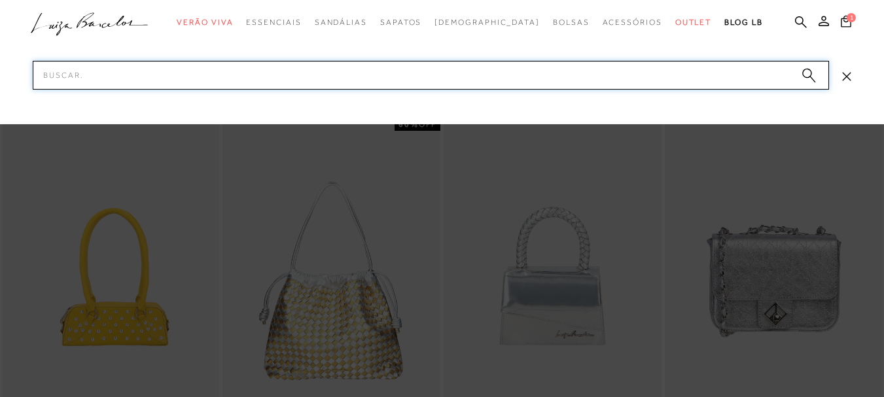
click at [432, 76] on input "Pesquisar" at bounding box center [431, 75] width 796 height 29
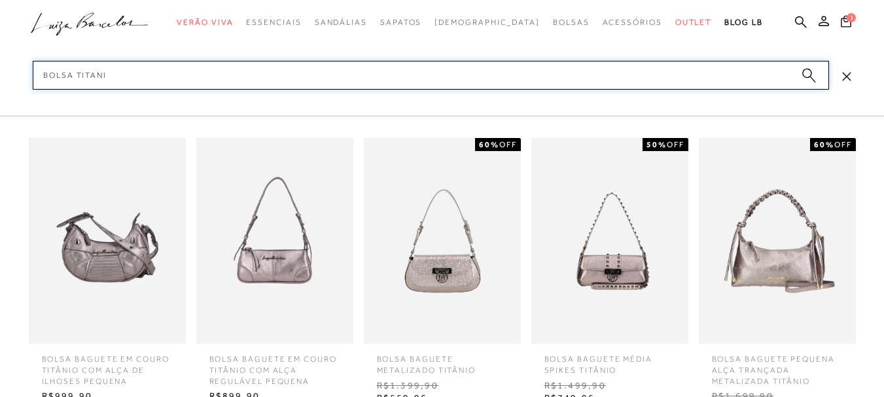
type input "bolsa titanio"
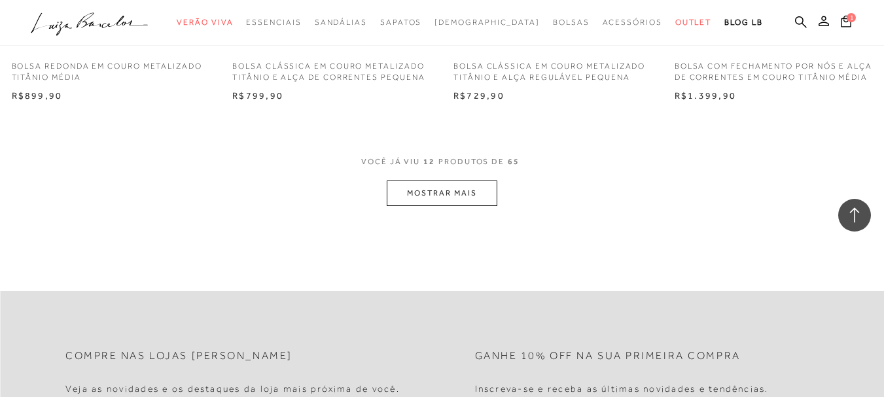
scroll to position [1243, 0]
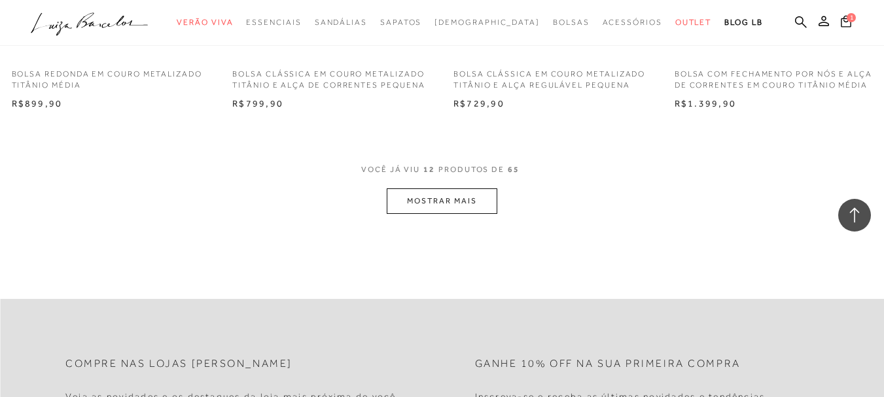
click at [447, 214] on button "MOSTRAR MAIS" at bounding box center [441, 201] width 110 height 26
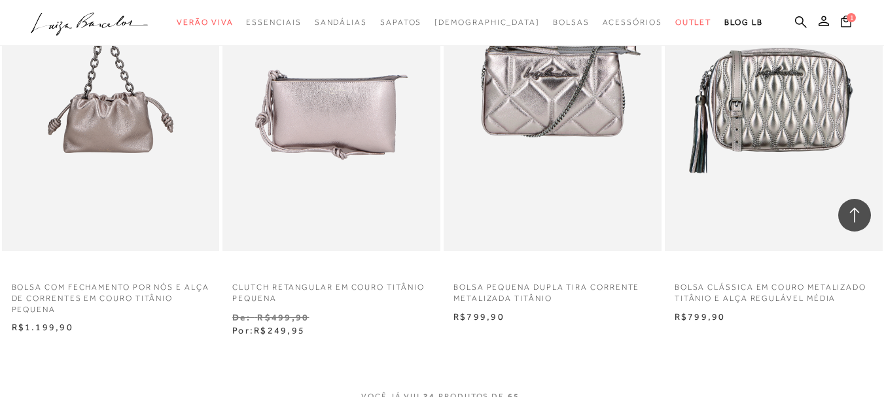
scroll to position [2550, 0]
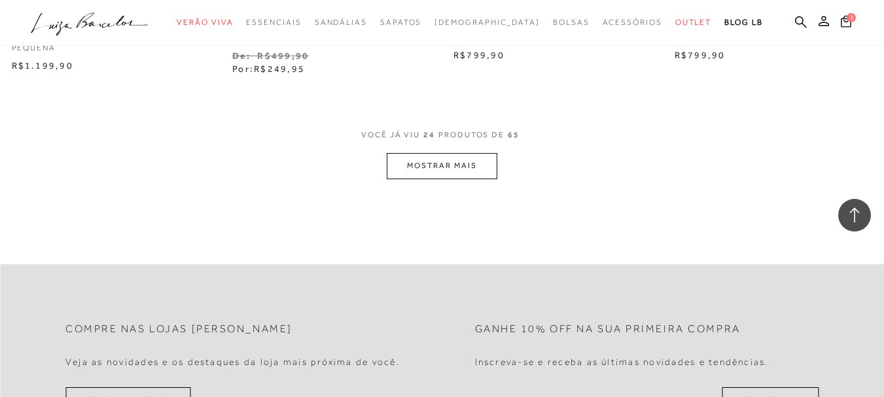
click at [454, 179] on button "MOSTRAR MAIS" at bounding box center [441, 166] width 110 height 26
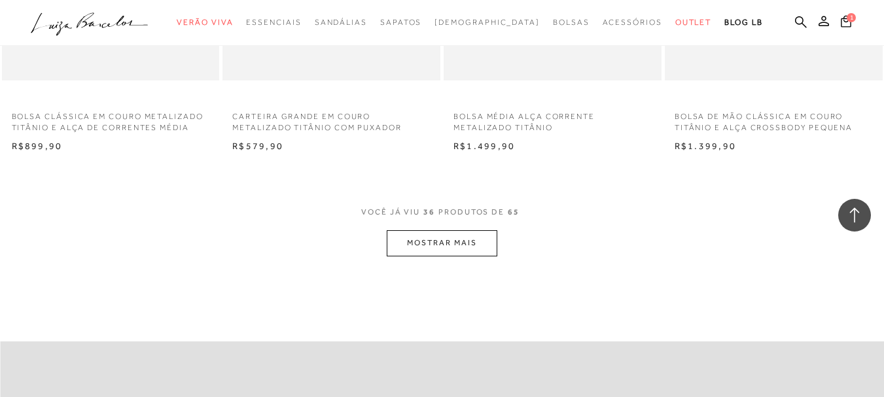
scroll to position [3728, 0]
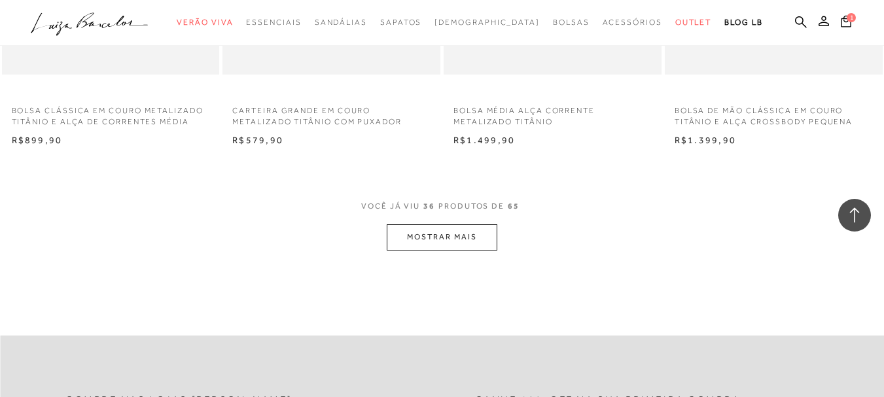
click at [461, 250] on button "MOSTRAR MAIS" at bounding box center [441, 237] width 110 height 26
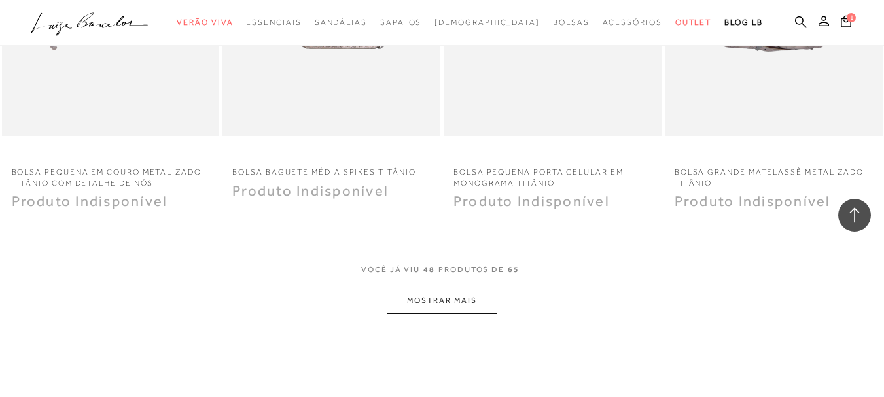
scroll to position [5101, 0]
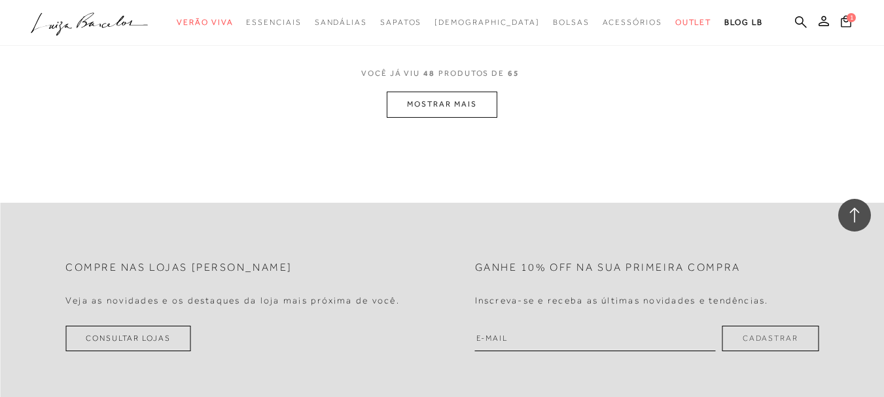
click at [451, 117] on button "MOSTRAR MAIS" at bounding box center [441, 105] width 110 height 26
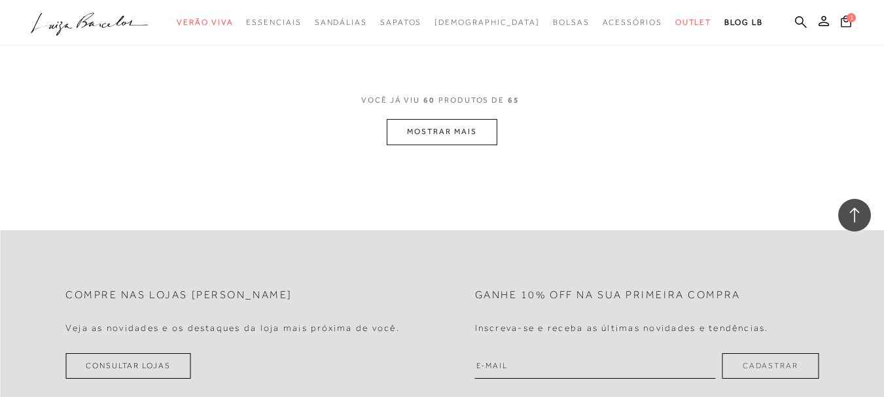
scroll to position [6344, 0]
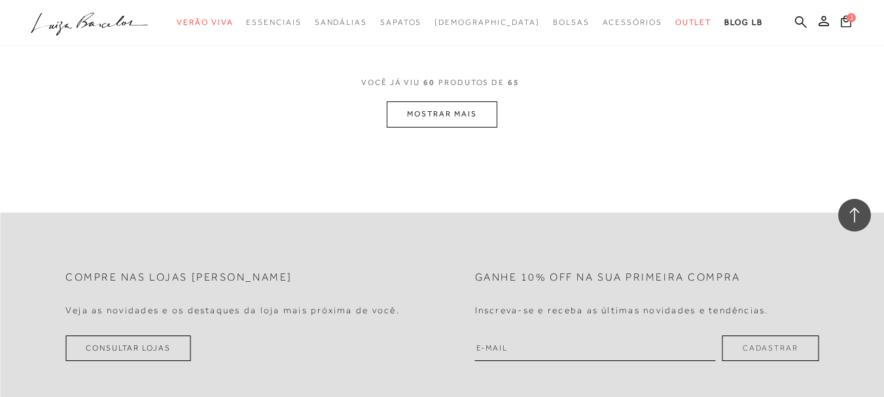
click at [466, 126] on button "MOSTRAR MAIS" at bounding box center [441, 114] width 110 height 26
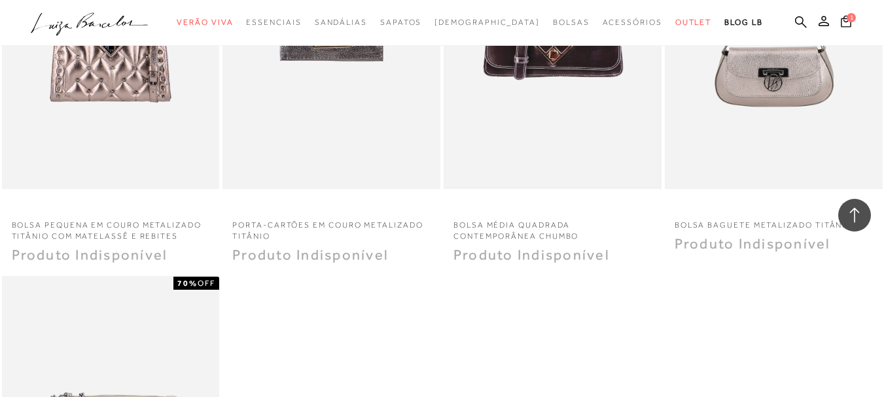
scroll to position [6671, 0]
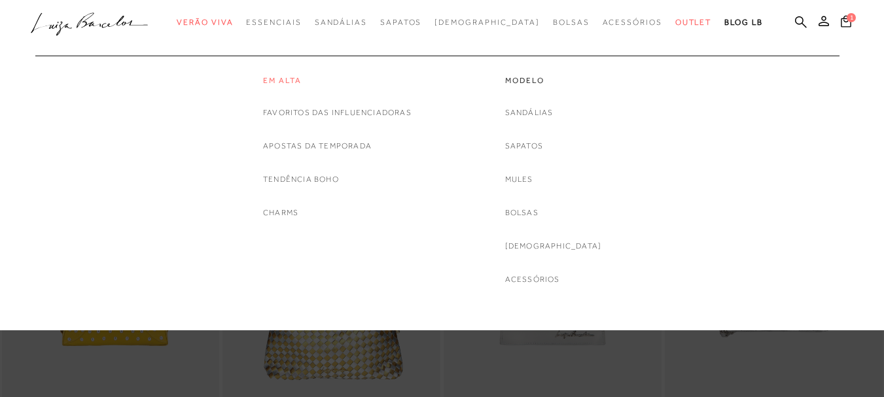
click at [277, 83] on link "Em alta" at bounding box center [337, 80] width 148 height 11
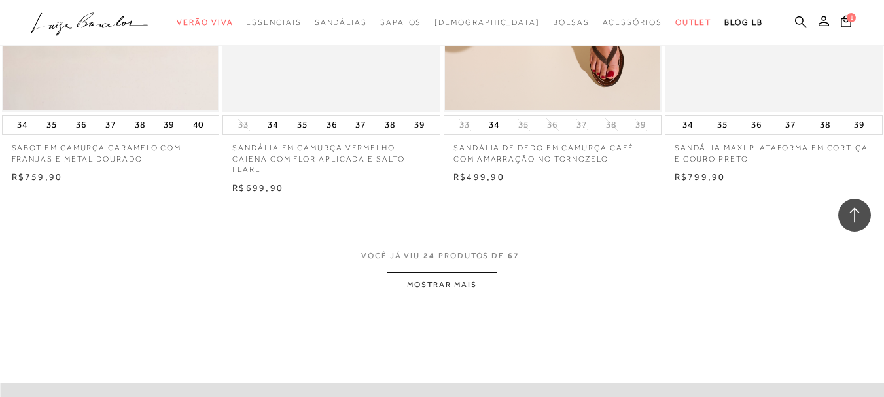
scroll to position [2420, 0]
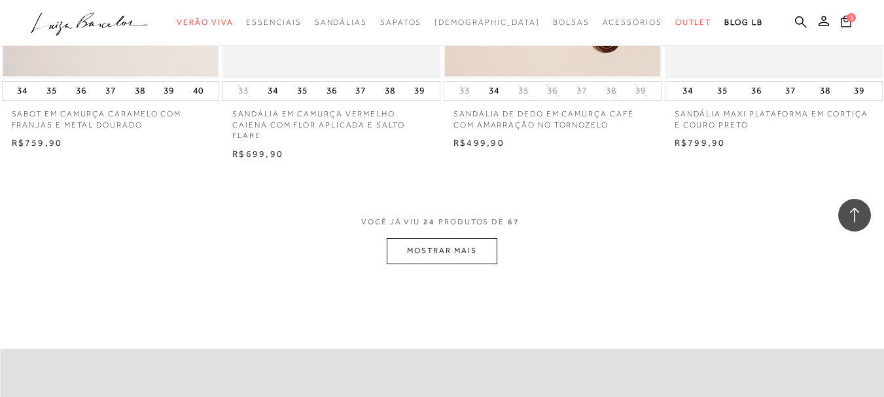
click at [458, 252] on button "MOSTRAR MAIS" at bounding box center [441, 251] width 110 height 26
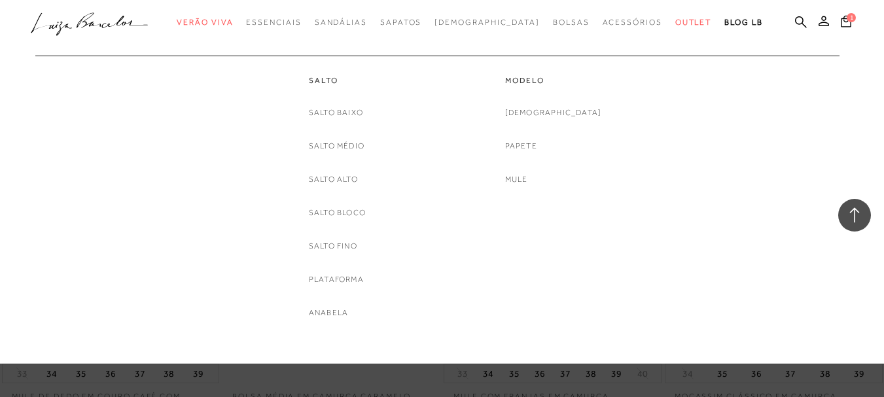
scroll to position [4185, 0]
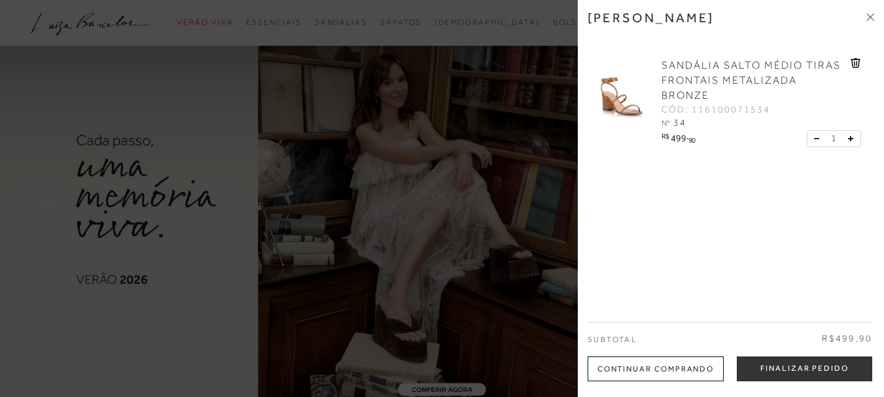
click at [472, 121] on div at bounding box center [442, 198] width 884 height 397
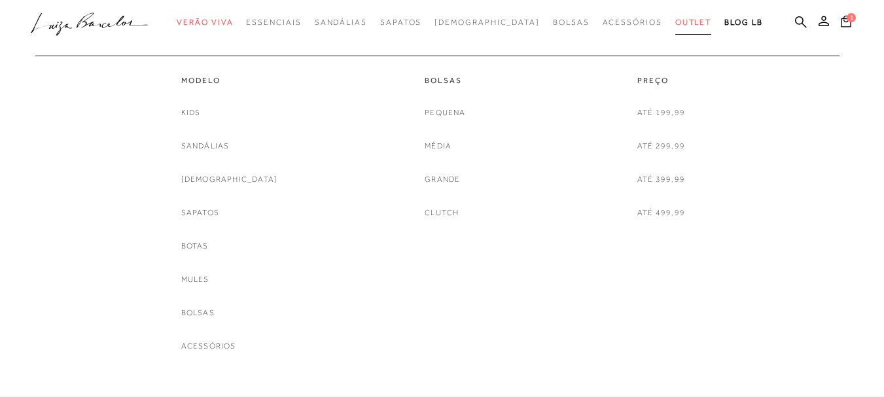
click at [675, 26] on span "Outlet" at bounding box center [693, 22] width 37 height 9
click at [230, 150] on link "Sandálias" at bounding box center [205, 146] width 48 height 14
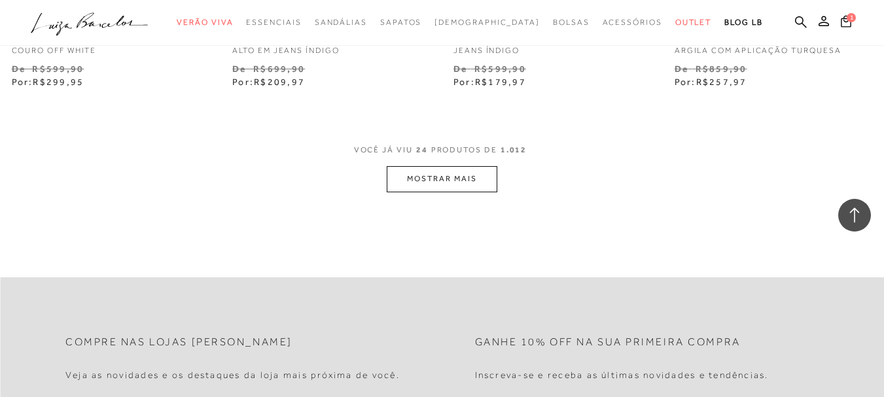
scroll to position [2616, 0]
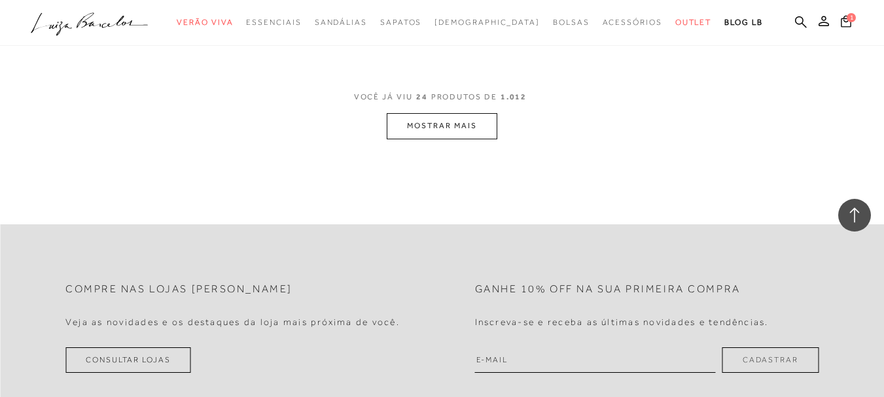
click at [422, 113] on button "MOSTRAR MAIS" at bounding box center [441, 126] width 110 height 26
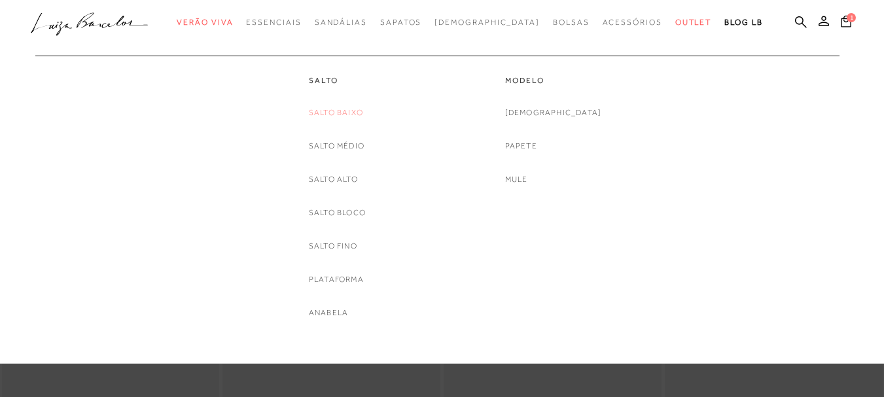
click at [351, 112] on link "Salto Baixo" at bounding box center [336, 113] width 54 height 14
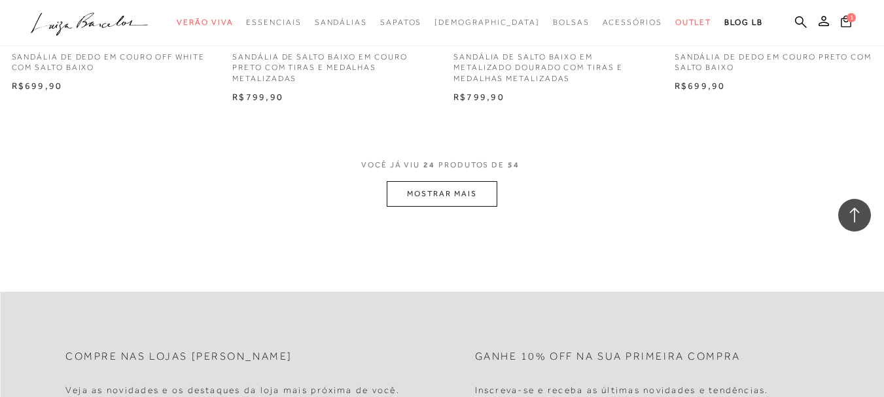
scroll to position [2550, 0]
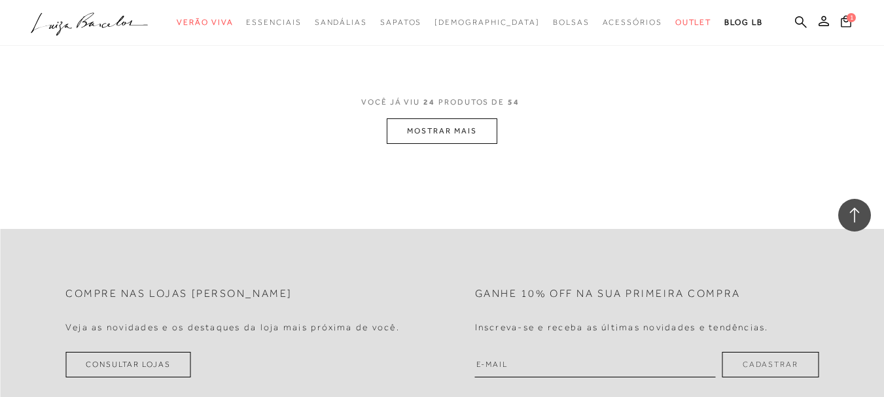
click at [447, 128] on button "MOSTRAR MAIS" at bounding box center [441, 131] width 110 height 26
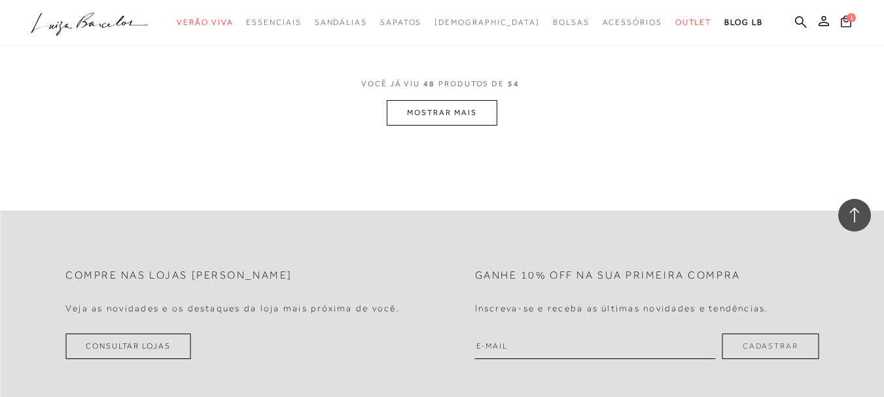
scroll to position [5101, 0]
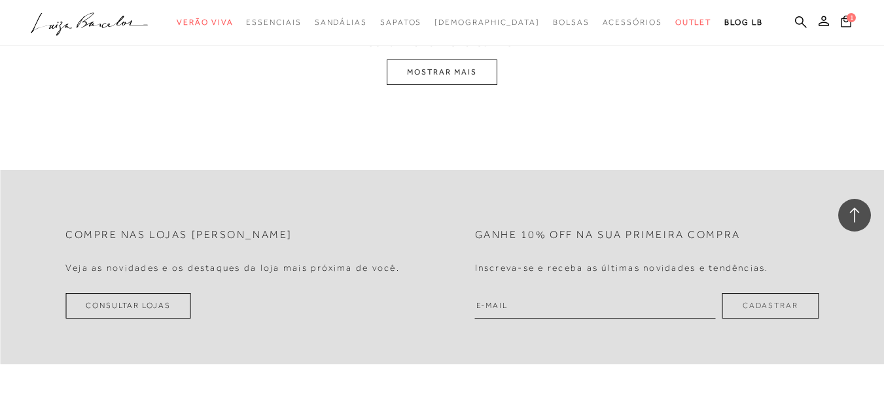
click at [428, 77] on button "MOSTRAR MAIS" at bounding box center [441, 73] width 110 height 26
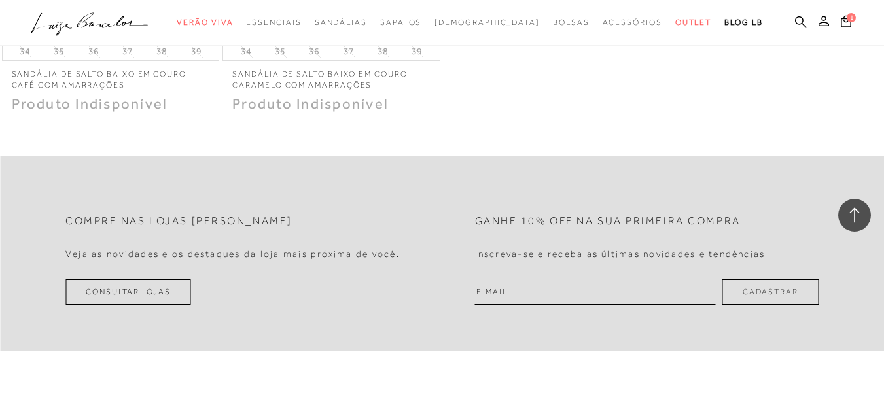
scroll to position [5820, 0]
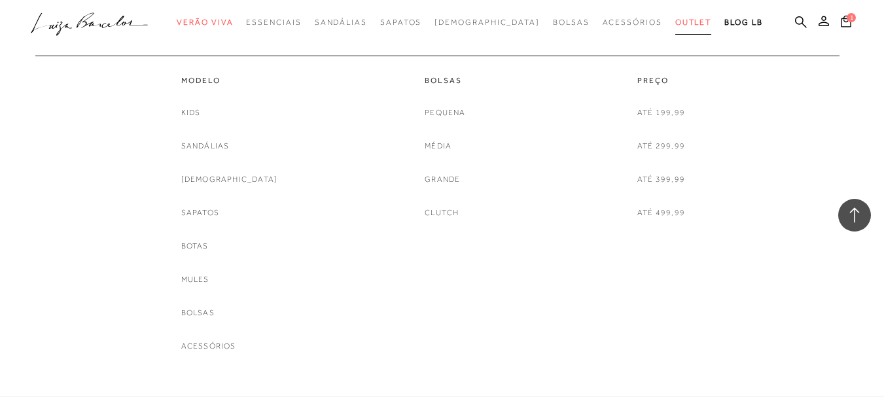
click at [675, 20] on span "Outlet" at bounding box center [693, 22] width 37 height 9
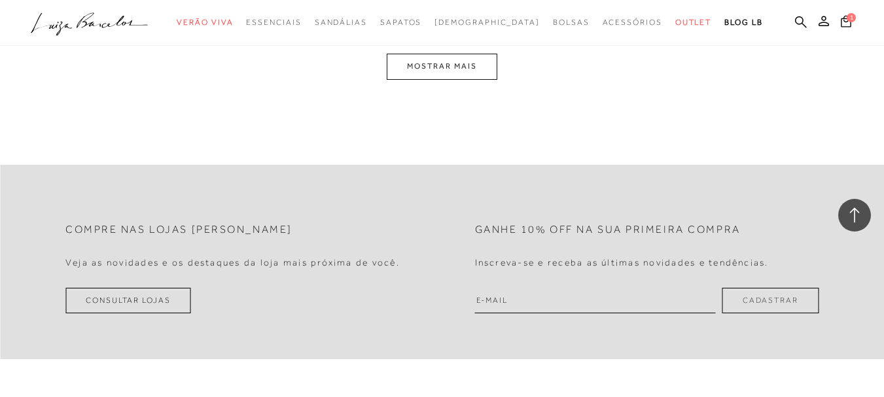
scroll to position [2616, 0]
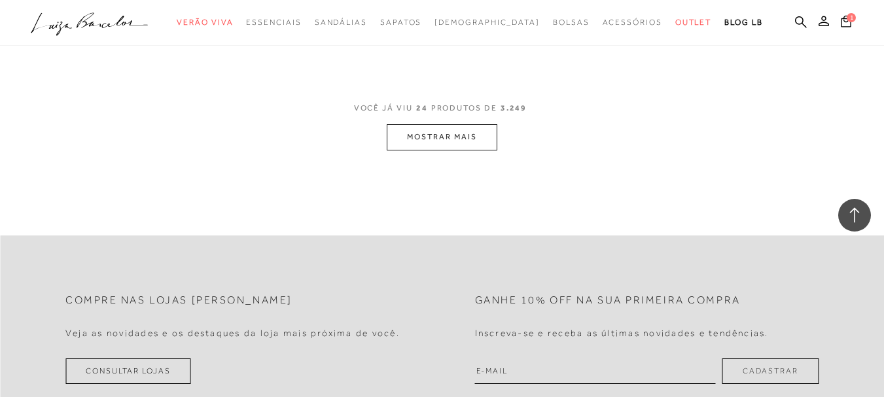
click at [411, 124] on button "MOSTRAR MAIS" at bounding box center [441, 137] width 110 height 26
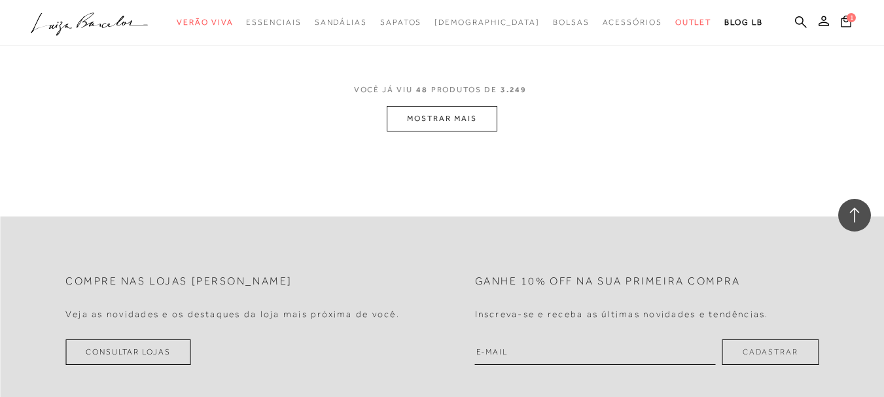
scroll to position [5232, 0]
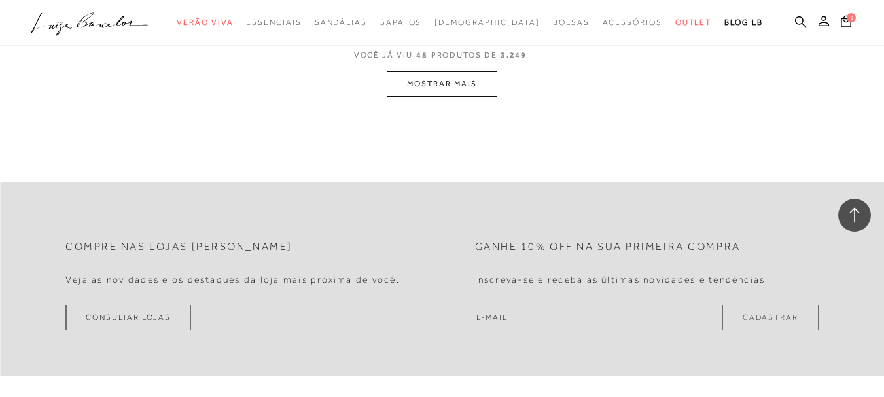
click at [440, 78] on button "MOSTRAR MAIS" at bounding box center [441, 84] width 110 height 26
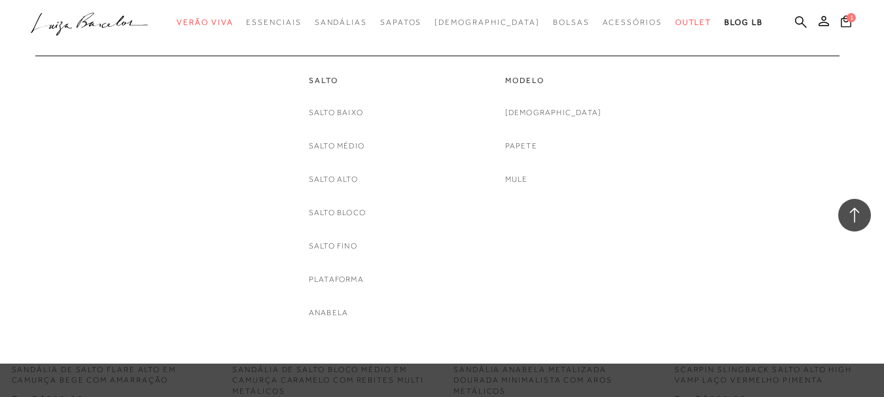
scroll to position [7559, 0]
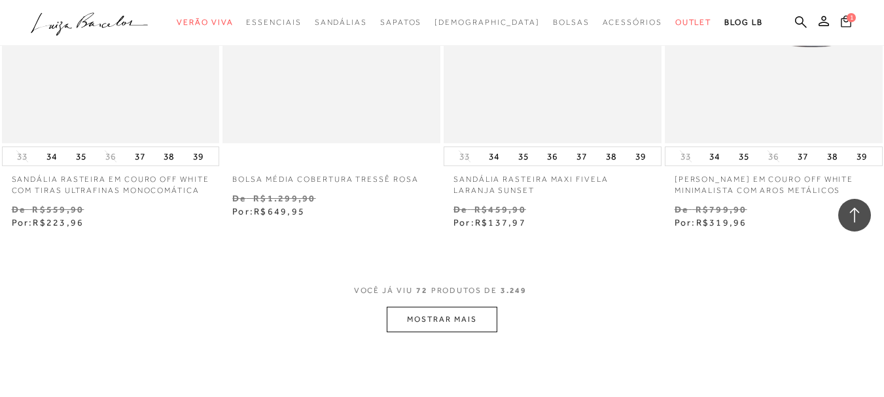
click at [840, 21] on icon at bounding box center [845, 21] width 10 height 12
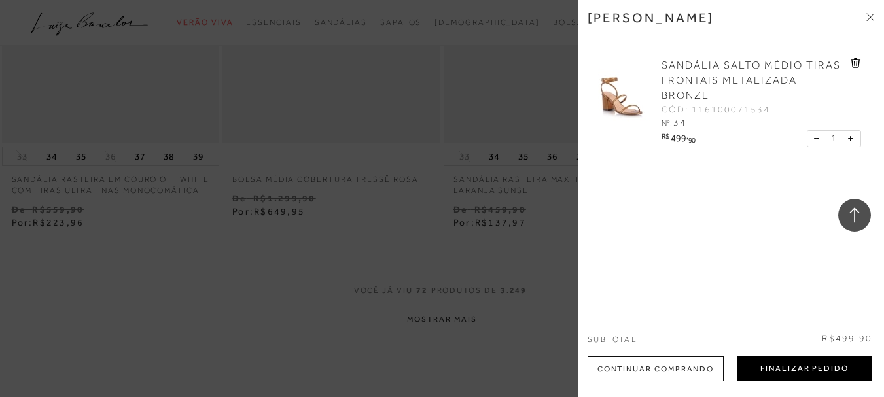
click at [808, 371] on button "Finalizar Pedido" at bounding box center [803, 368] width 135 height 25
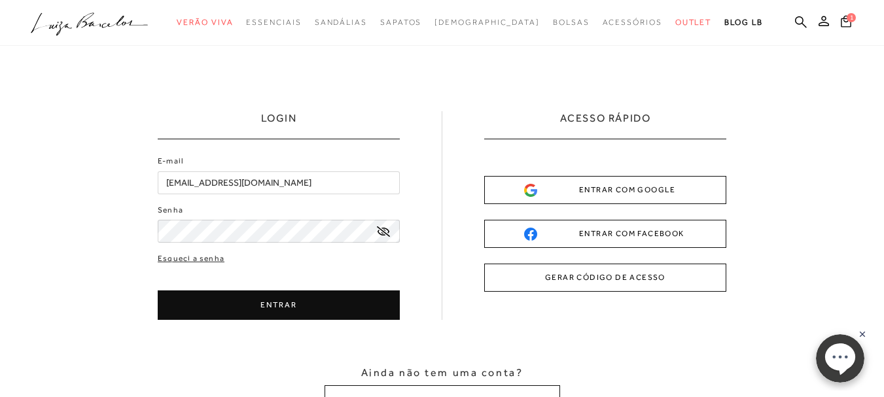
click at [232, 303] on button "ENTRAR" at bounding box center [279, 304] width 242 height 29
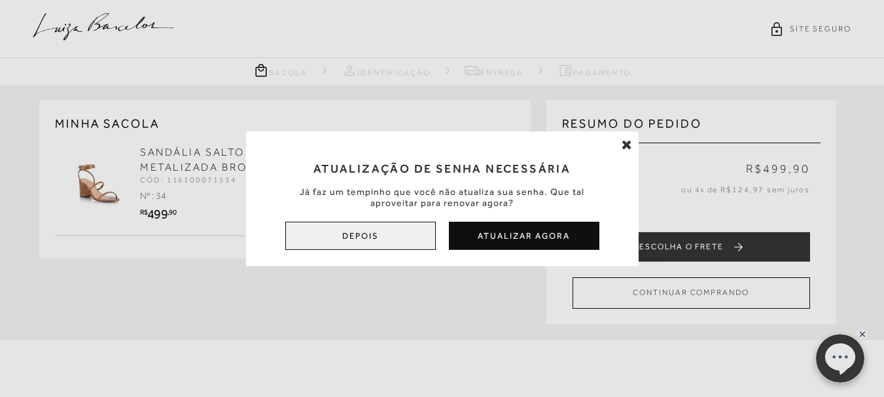
click at [385, 235] on button "Depois" at bounding box center [360, 236] width 150 height 28
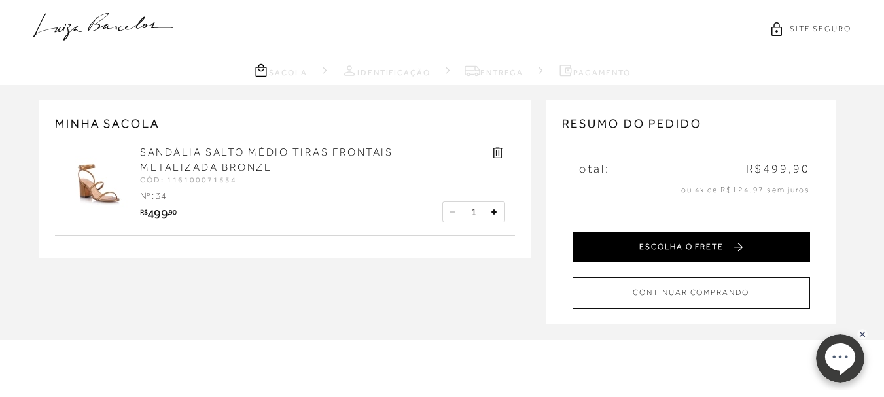
click at [693, 250] on button "ESCOLHA O FRETE" at bounding box center [690, 246] width 237 height 29
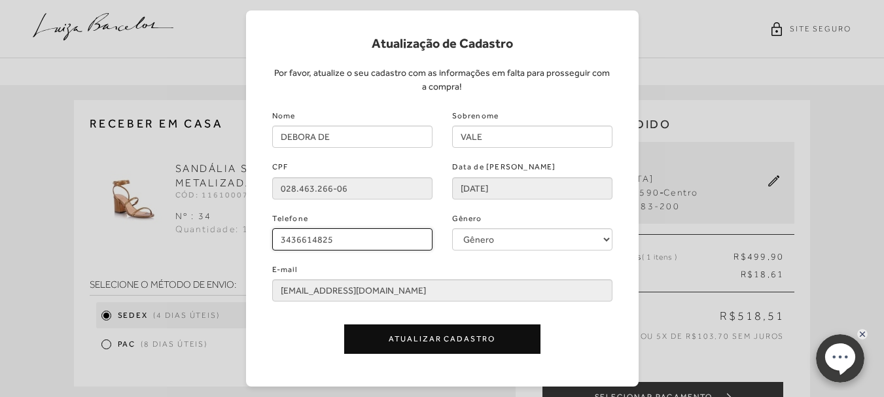
click at [333, 239] on input "3436614825" at bounding box center [352, 239] width 160 height 22
drag, startPoint x: 358, startPoint y: 241, endPoint x: 245, endPoint y: 224, distance: 113.8
click at [246, 224] on div "Atualização de Cadastro Por favor, atualize o seu cadastro com as informações e…" at bounding box center [442, 198] width 392 height 376
type input "(34) 99108-9636"
click at [415, 340] on button "Atualizar Cadastro" at bounding box center [442, 338] width 196 height 29
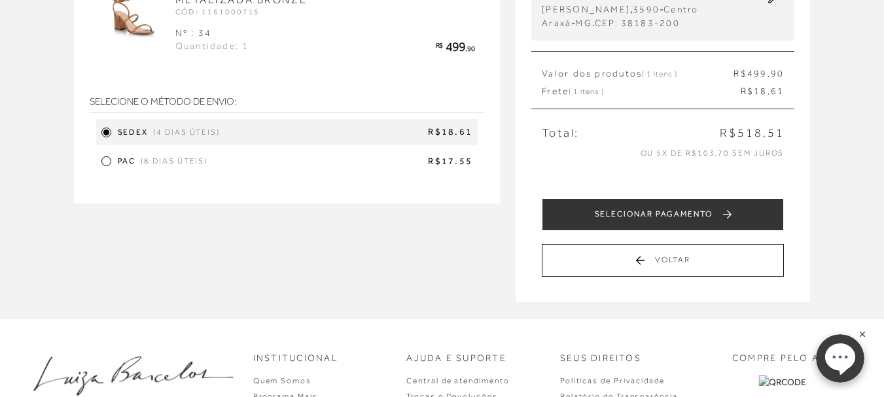
scroll to position [196, 0]
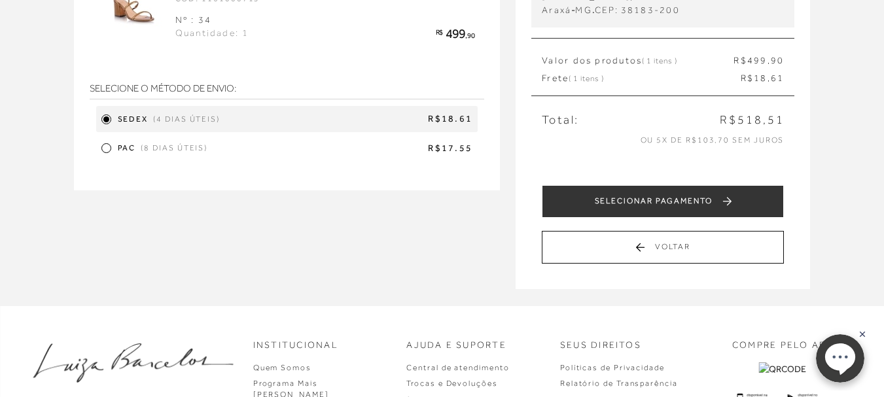
click at [649, 207] on button "SELECIONAR PAGAMENTO" at bounding box center [662, 201] width 242 height 33
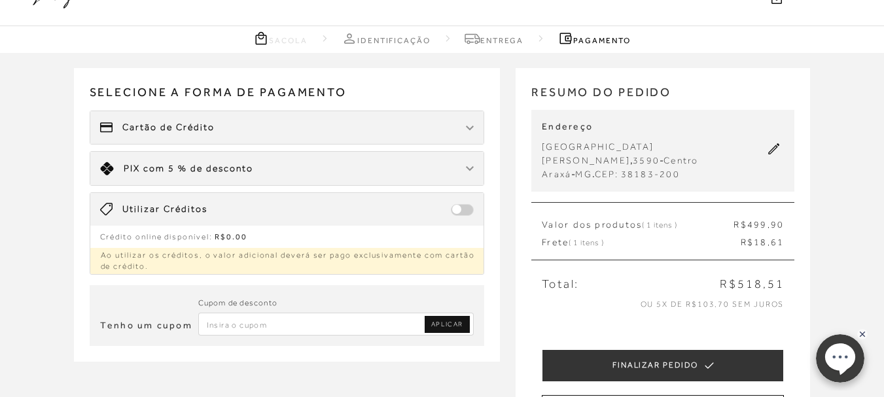
scroll to position [29, 0]
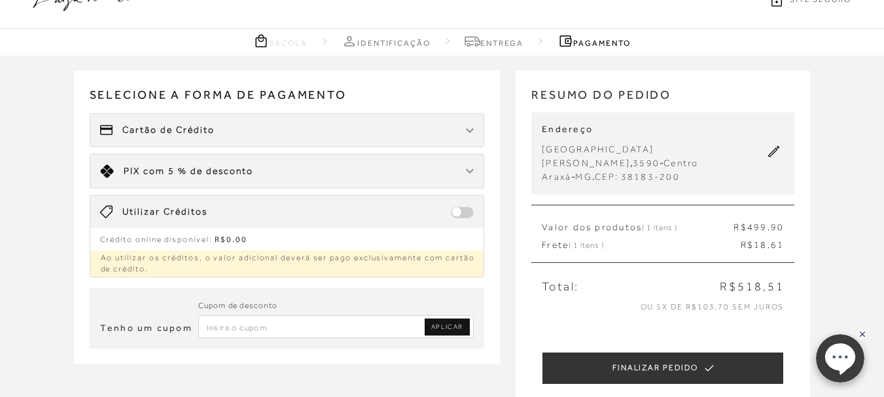
click at [178, 129] on span "Cartão de Crédito" at bounding box center [168, 130] width 92 height 13
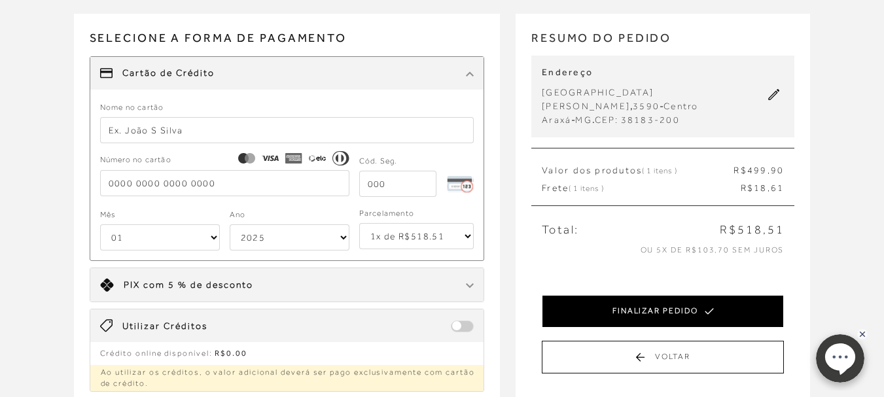
scroll to position [0, 0]
